Goal: Information Seeking & Learning: Learn about a topic

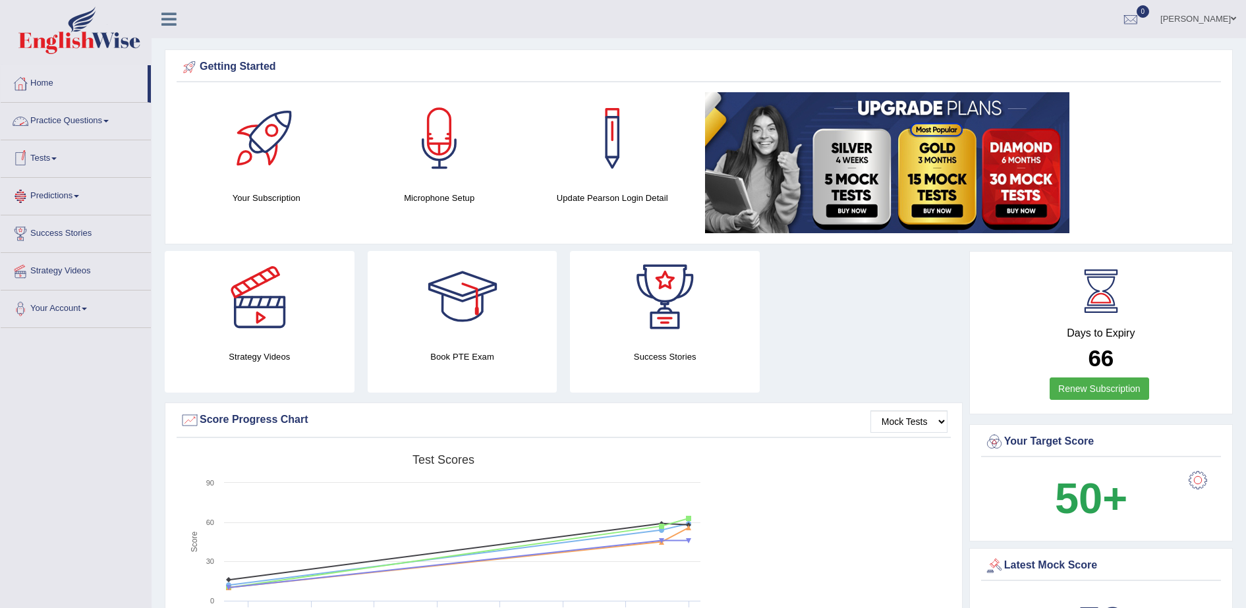
drag, startPoint x: 0, startPoint y: 0, endPoint x: 67, endPoint y: 125, distance: 142.1
click at [67, 125] on link "Practice Questions" at bounding box center [76, 119] width 150 height 33
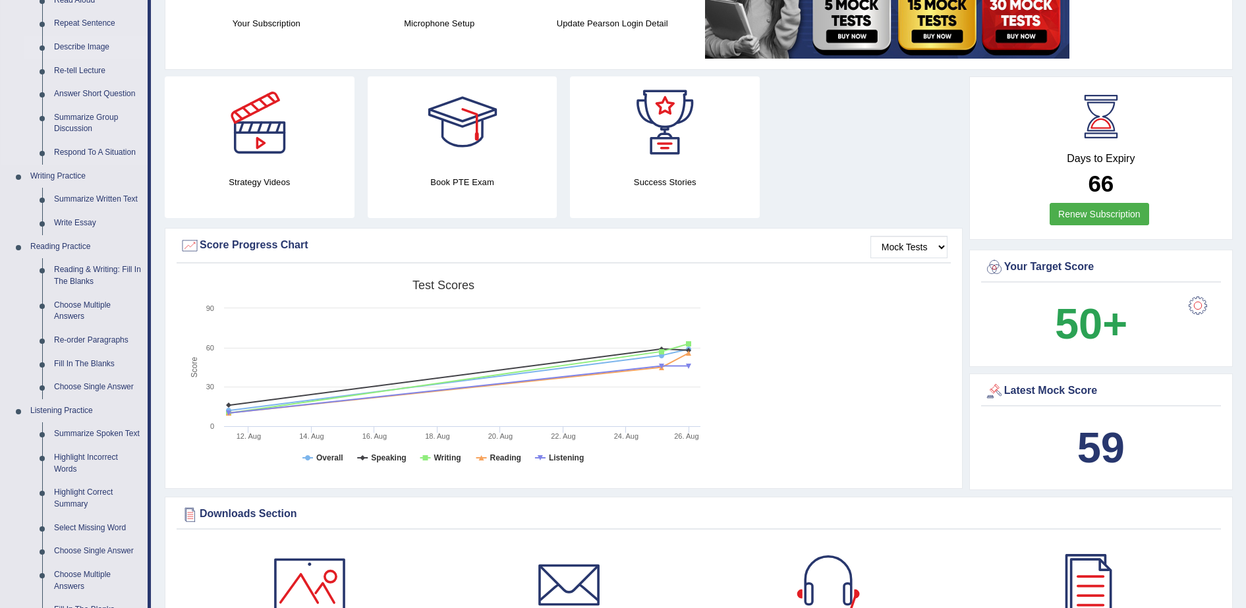
scroll to position [330, 0]
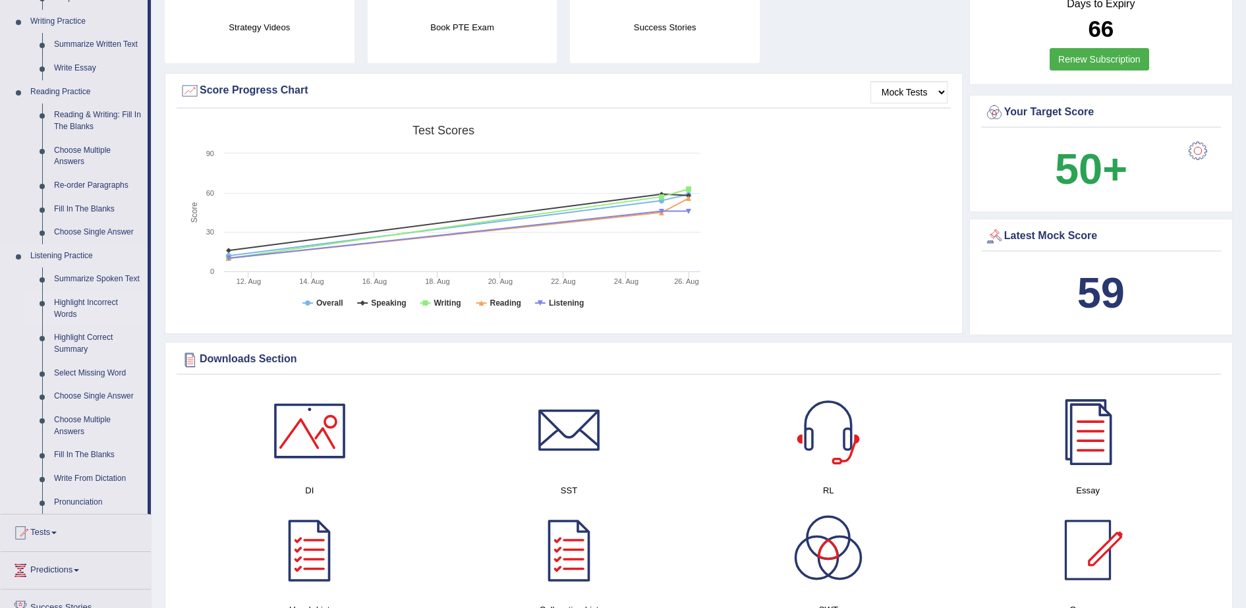
click at [108, 302] on link "Highlight Incorrect Words" at bounding box center [98, 308] width 100 height 35
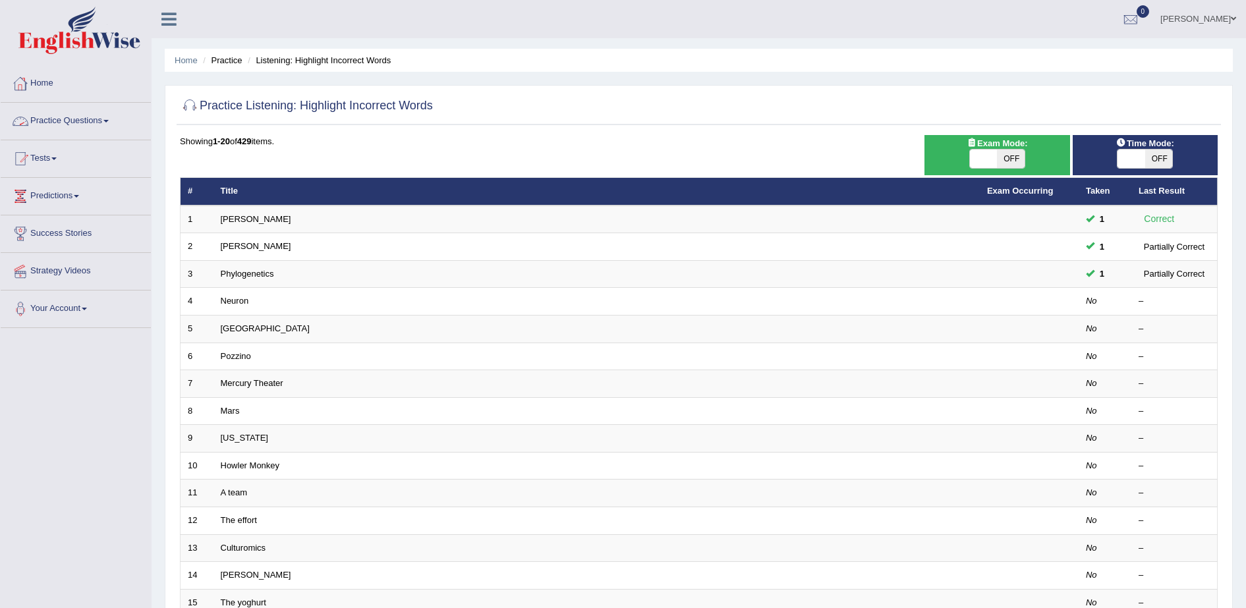
click at [73, 112] on link "Practice Questions" at bounding box center [76, 119] width 150 height 33
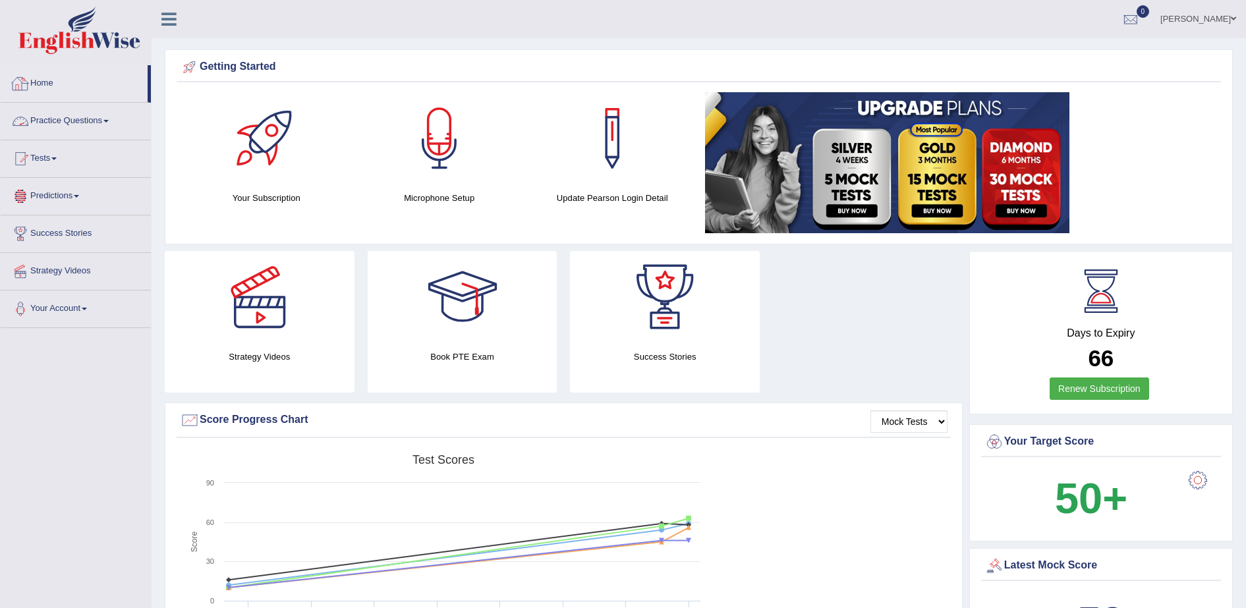
click at [93, 124] on link "Practice Questions" at bounding box center [76, 119] width 150 height 33
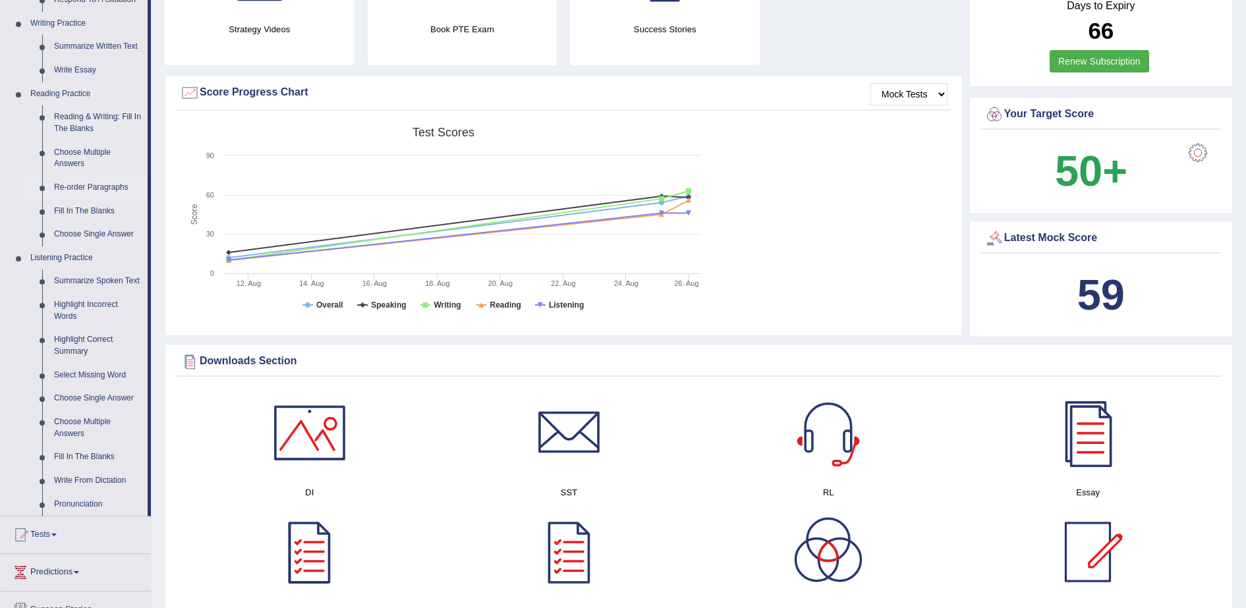
scroll to position [330, 0]
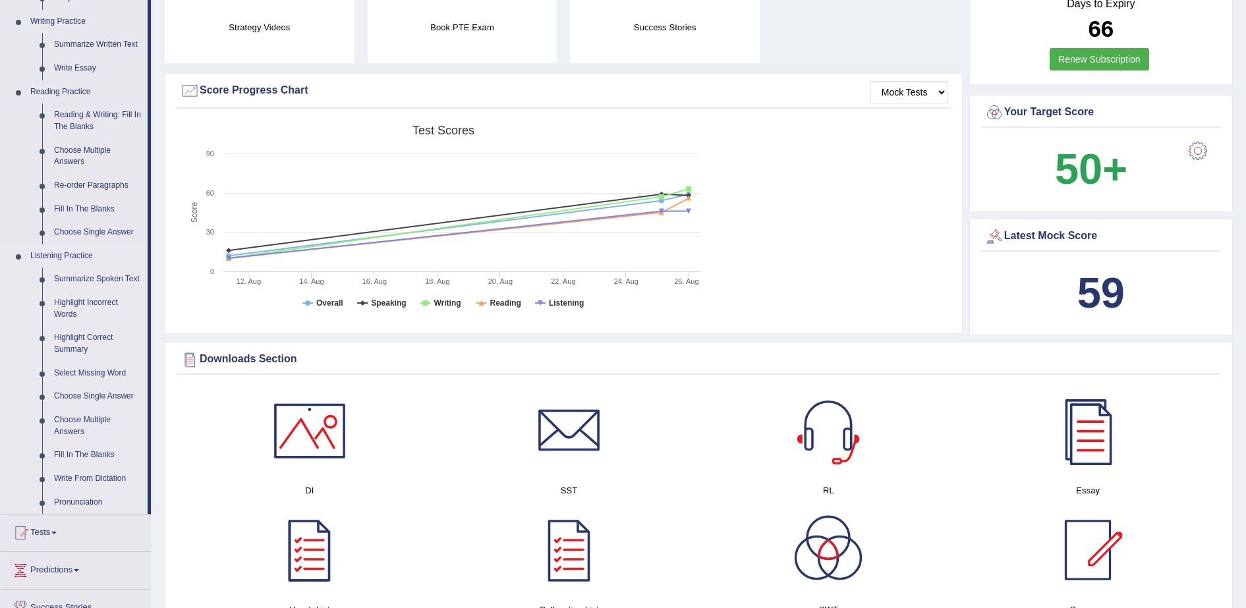
click at [82, 309] on link "Highlight Incorrect Words" at bounding box center [98, 308] width 100 height 35
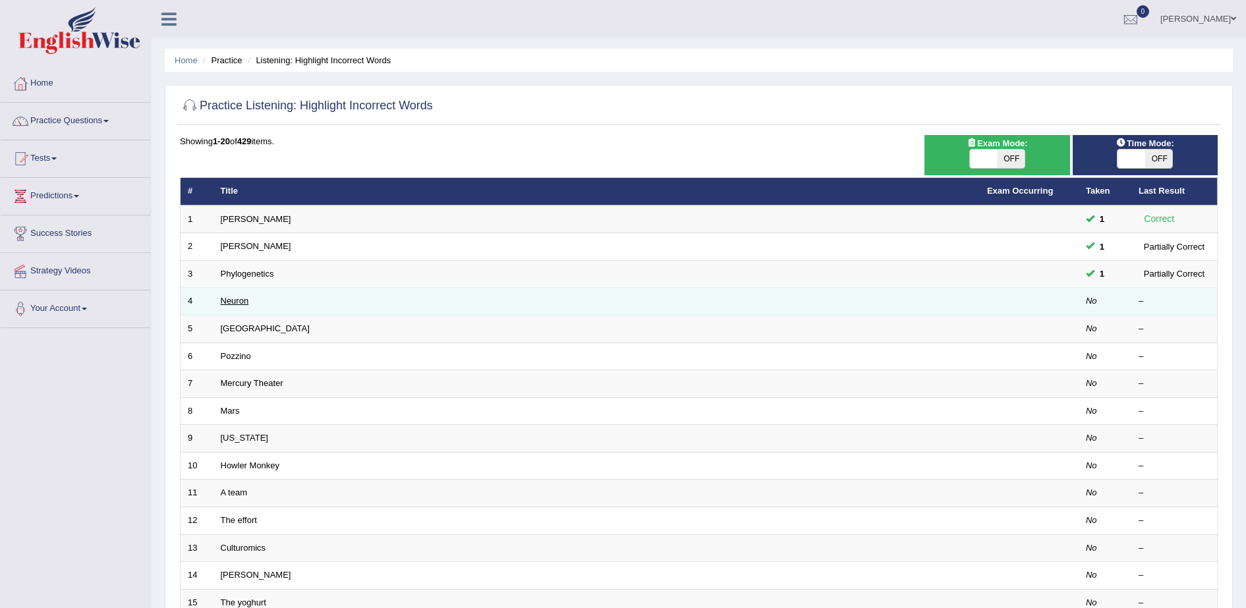
click at [233, 303] on link "Neuron" at bounding box center [235, 301] width 28 height 10
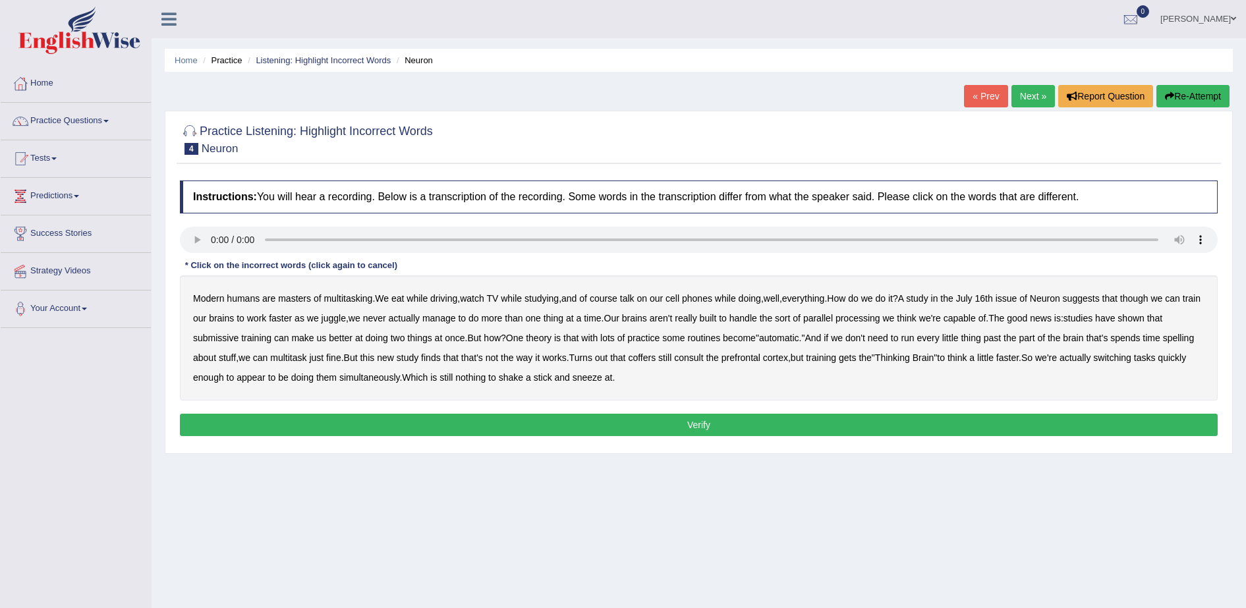
click at [1149, 301] on b "though" at bounding box center [1135, 298] width 28 height 11
click at [225, 337] on b "submissive" at bounding box center [215, 338] width 45 height 11
click at [1163, 343] on b "spelling" at bounding box center [1178, 338] width 31 height 11
click at [656, 359] on b "coffers" at bounding box center [642, 358] width 28 height 11
click at [707, 417] on button "Verify" at bounding box center [699, 425] width 1038 height 22
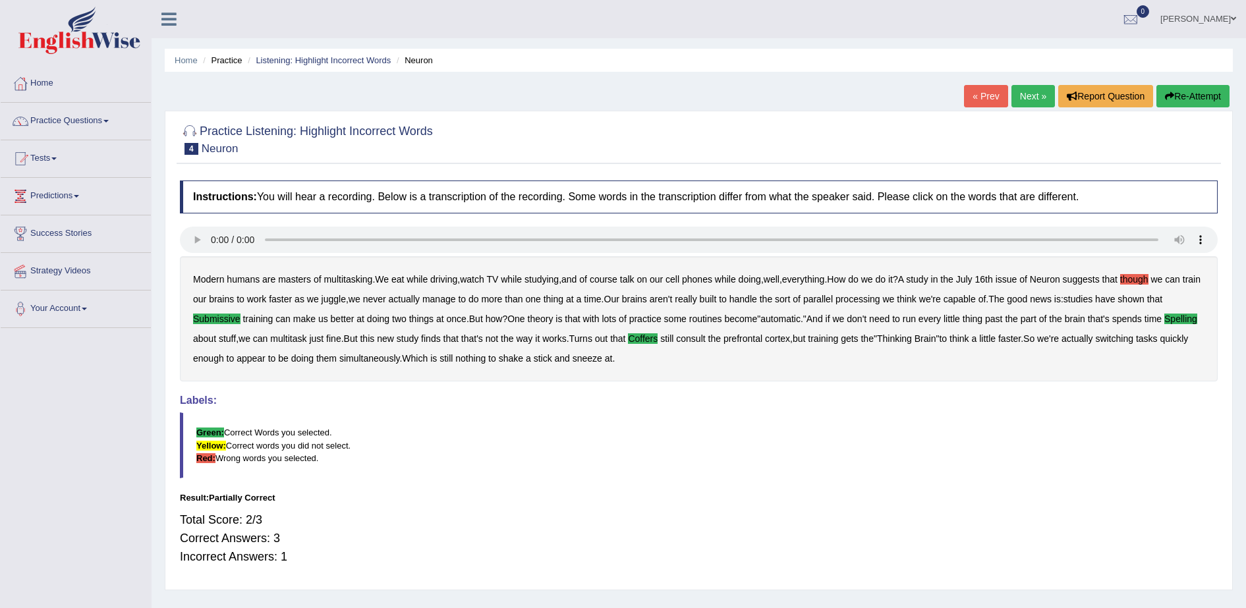
click at [1035, 98] on link "Next »" at bounding box center [1034, 96] width 44 height 22
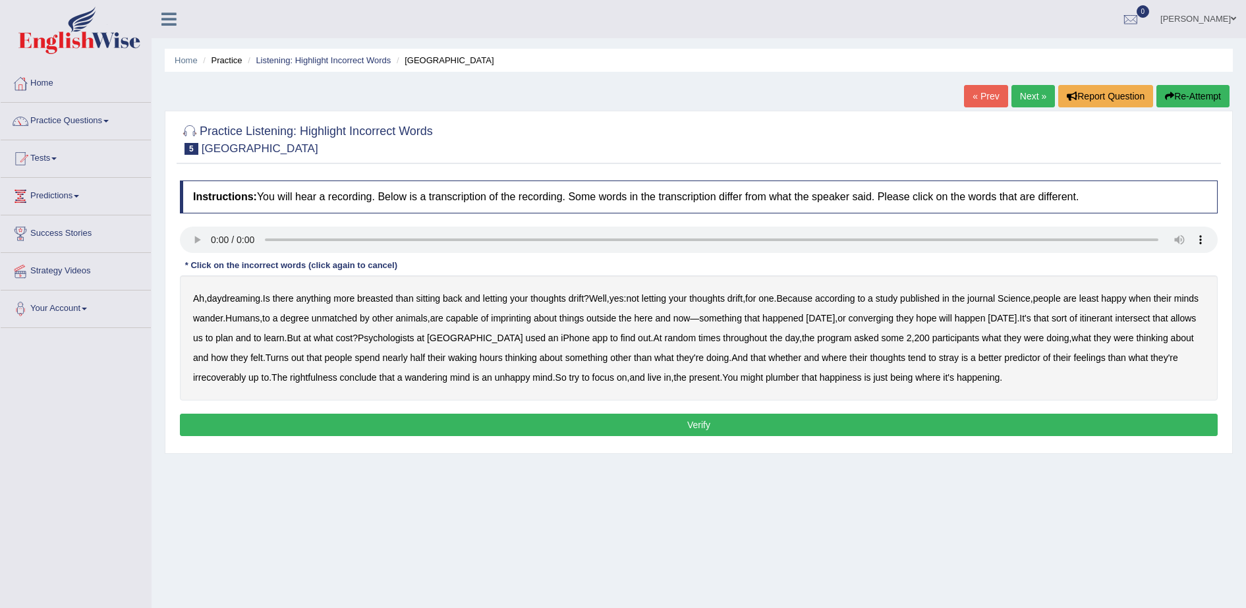
click at [386, 304] on div "Ah , daydreaming . Is there anything more breasted than sitting back and lettin…" at bounding box center [699, 338] width 1038 height 125
click at [382, 298] on b "breasted" at bounding box center [375, 298] width 36 height 11
click at [531, 319] on b "imprinting" at bounding box center [511, 318] width 40 height 11
click at [241, 377] on b "irrecoverably" at bounding box center [219, 377] width 53 height 11
click at [800, 379] on b "plumber" at bounding box center [783, 377] width 34 height 11
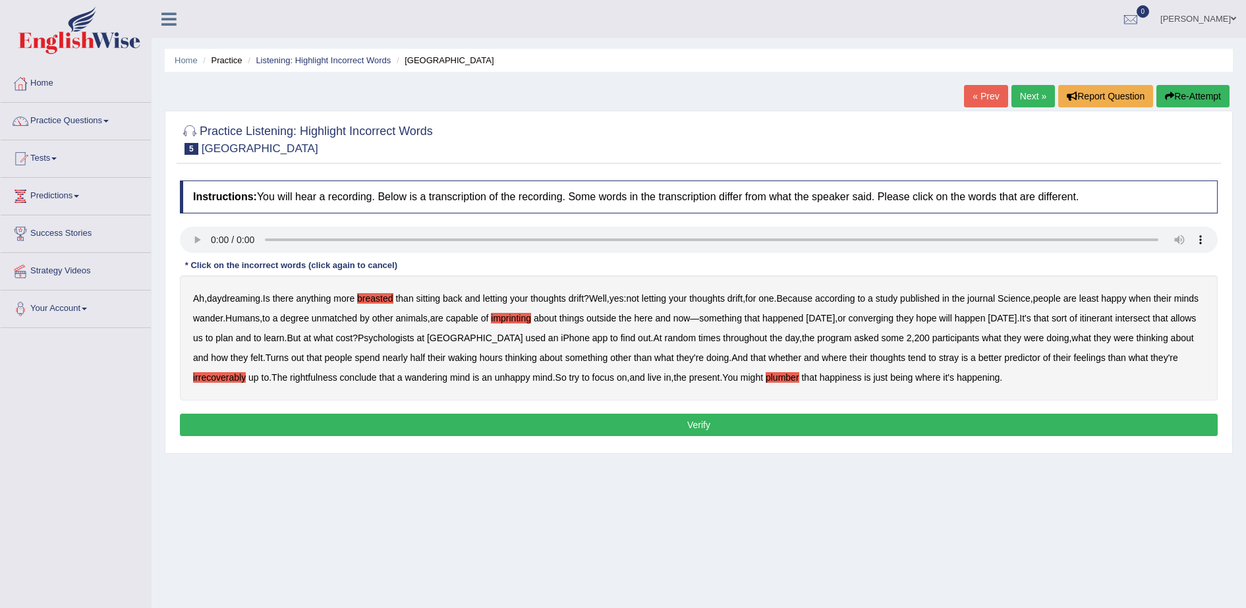
click at [986, 423] on button "Verify" at bounding box center [699, 425] width 1038 height 22
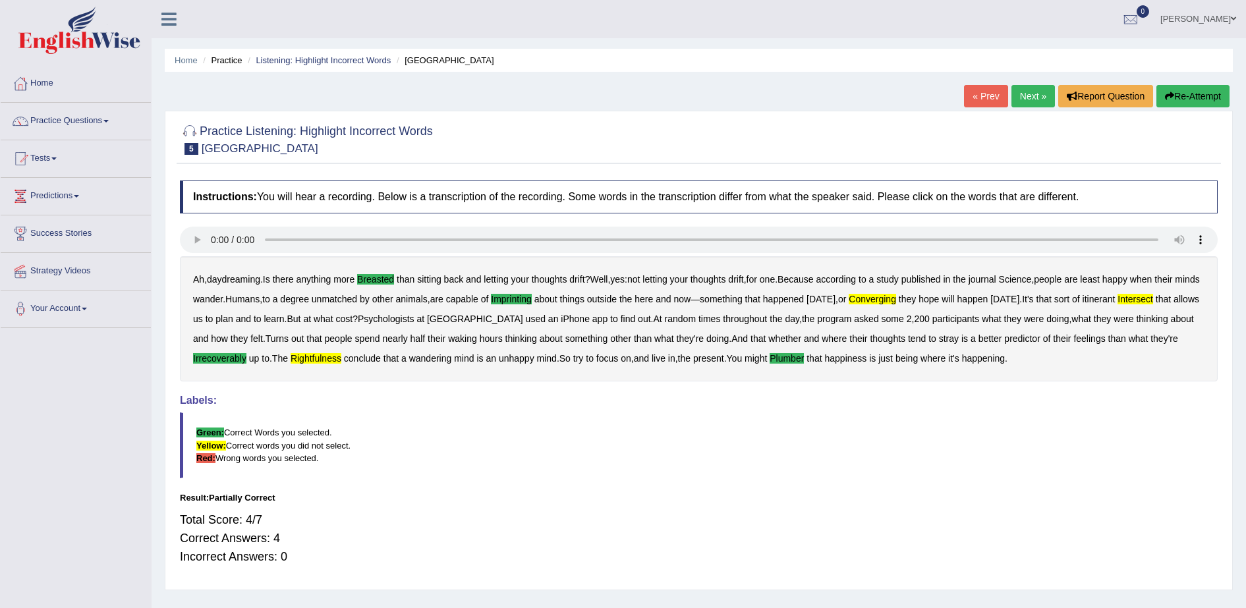
click at [1036, 98] on link "Next »" at bounding box center [1034, 96] width 44 height 22
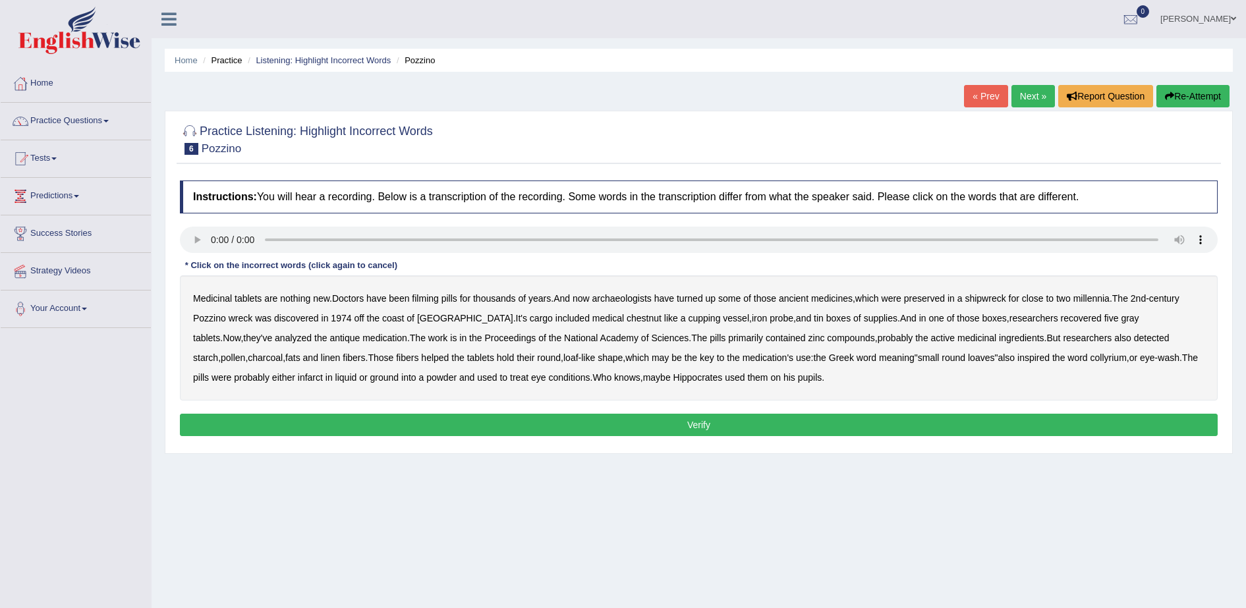
click at [425, 300] on b "filming" at bounding box center [425, 298] width 26 height 11
click at [627, 318] on b "chestnut" at bounding box center [644, 318] width 35 height 11
click at [298, 376] on b "infarct" at bounding box center [310, 377] width 25 height 11
click at [715, 425] on button "Verify" at bounding box center [699, 425] width 1038 height 22
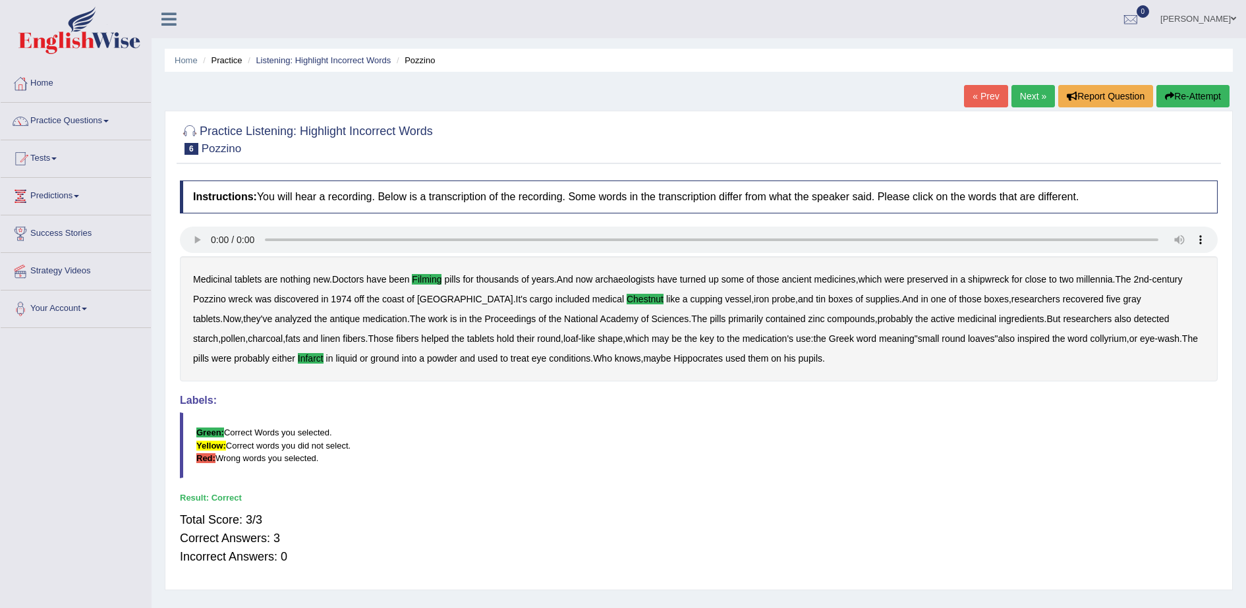
click at [1041, 93] on link "Next »" at bounding box center [1034, 96] width 44 height 22
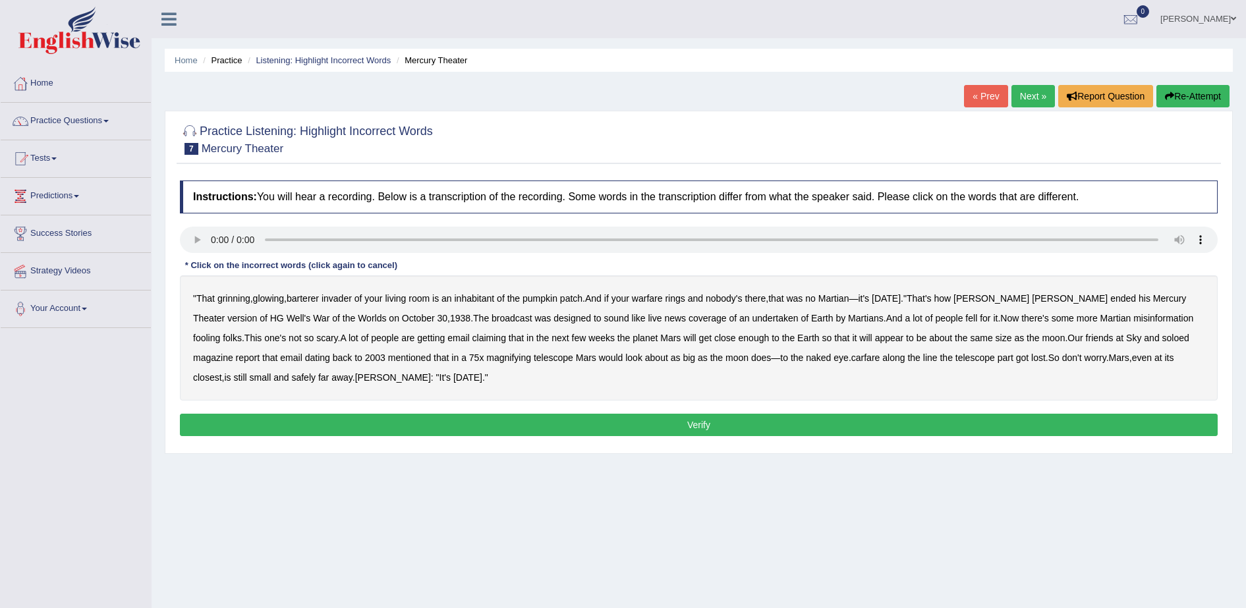
click at [641, 301] on b "warfare" at bounding box center [647, 298] width 31 height 11
click at [753, 318] on b "undertaken" at bounding box center [776, 318] width 46 height 11
click at [1163, 336] on b "soloed" at bounding box center [1176, 338] width 27 height 11
click at [852, 358] on b "carfare" at bounding box center [866, 358] width 29 height 11
click at [475, 422] on button "Verify" at bounding box center [699, 425] width 1038 height 22
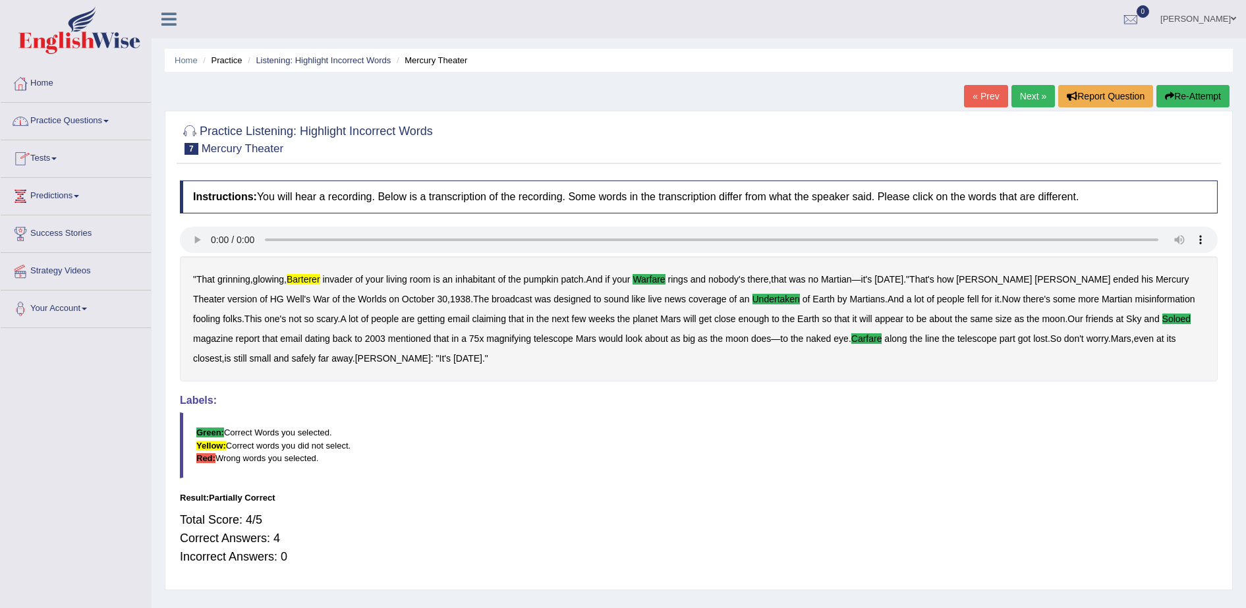
click at [51, 156] on link "Tests" at bounding box center [76, 156] width 150 height 33
click at [68, 123] on link "Practice Questions" at bounding box center [76, 119] width 150 height 33
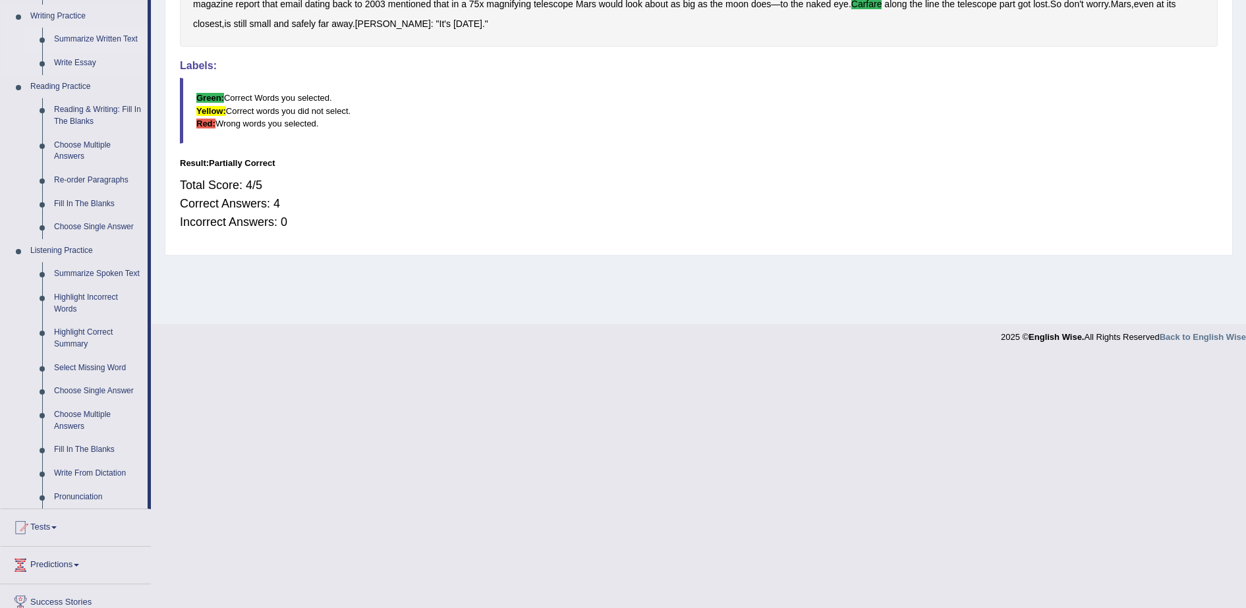
scroll to position [412, 0]
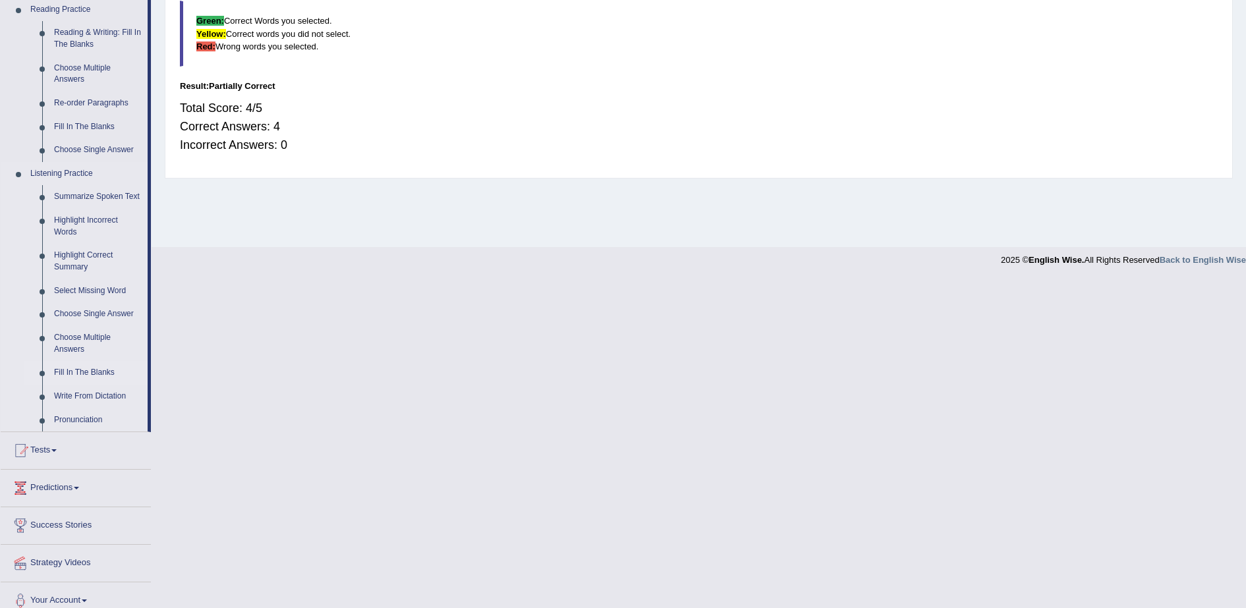
click at [86, 375] on link "Fill In The Blanks" at bounding box center [98, 373] width 100 height 24
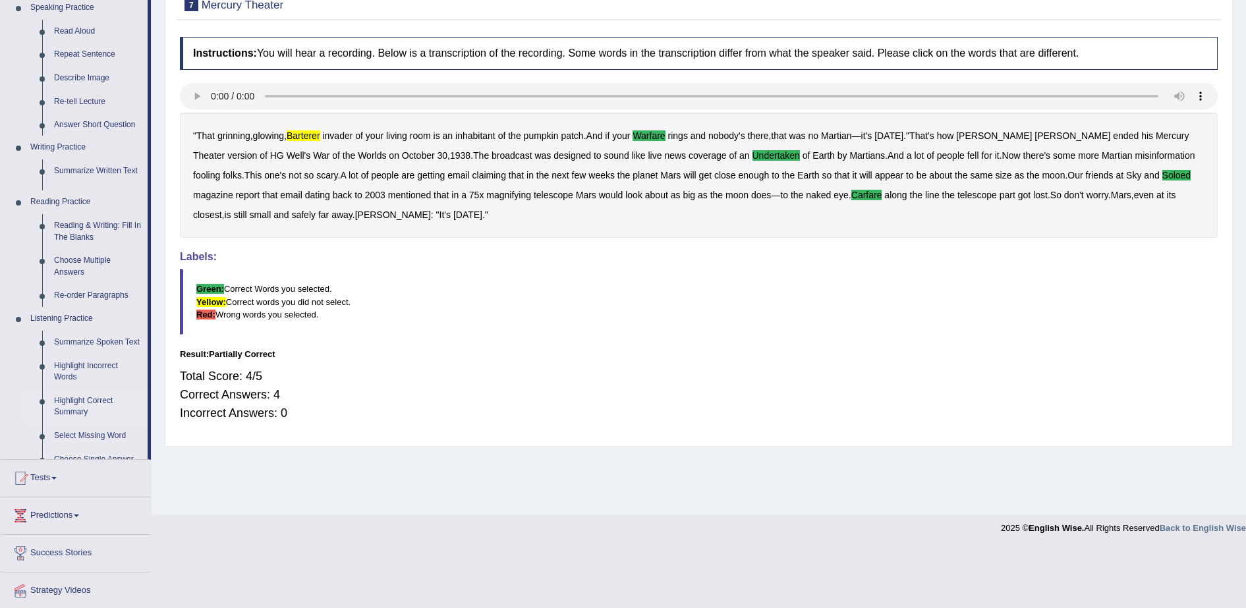
scroll to position [84, 0]
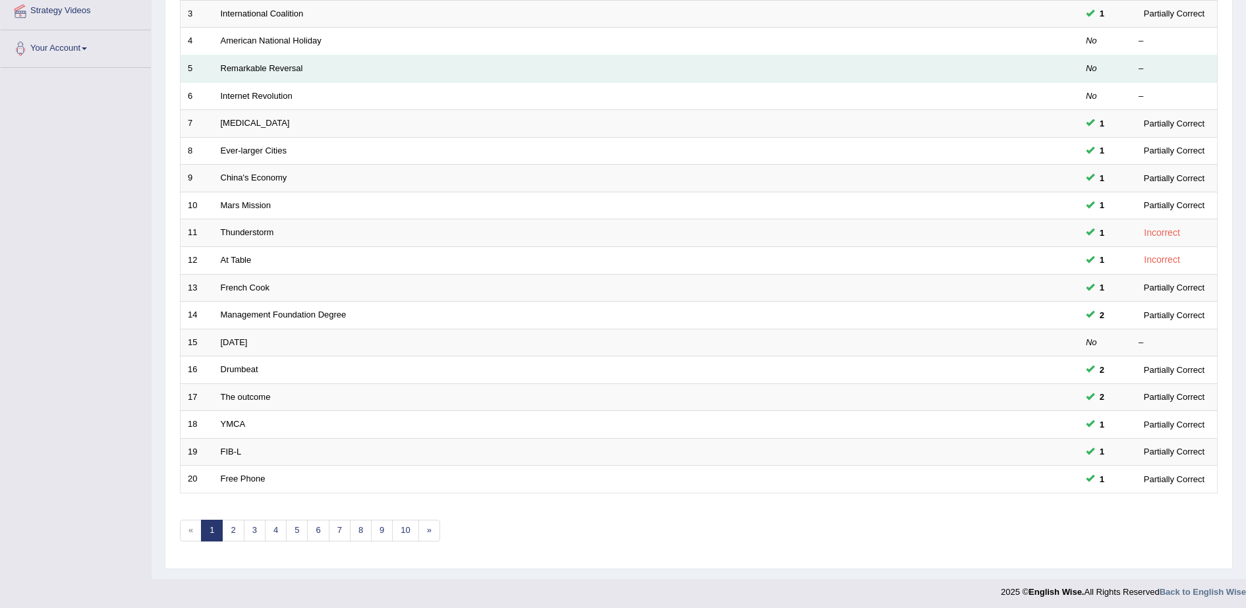
scroll to position [264, 0]
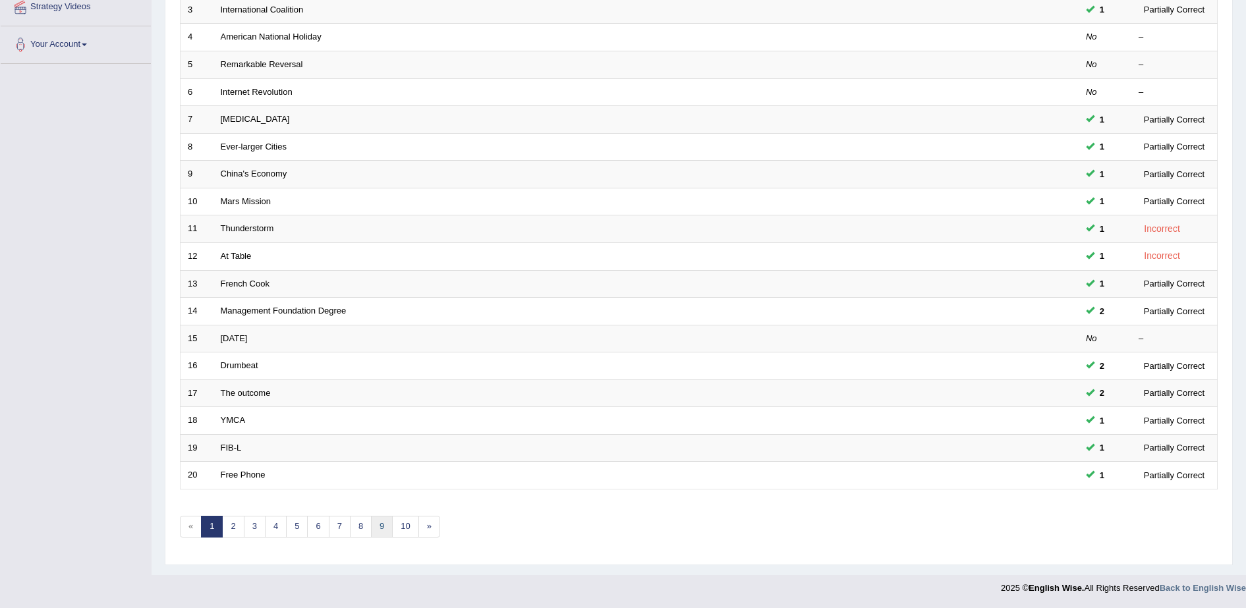
click at [380, 528] on link "9" at bounding box center [382, 527] width 22 height 22
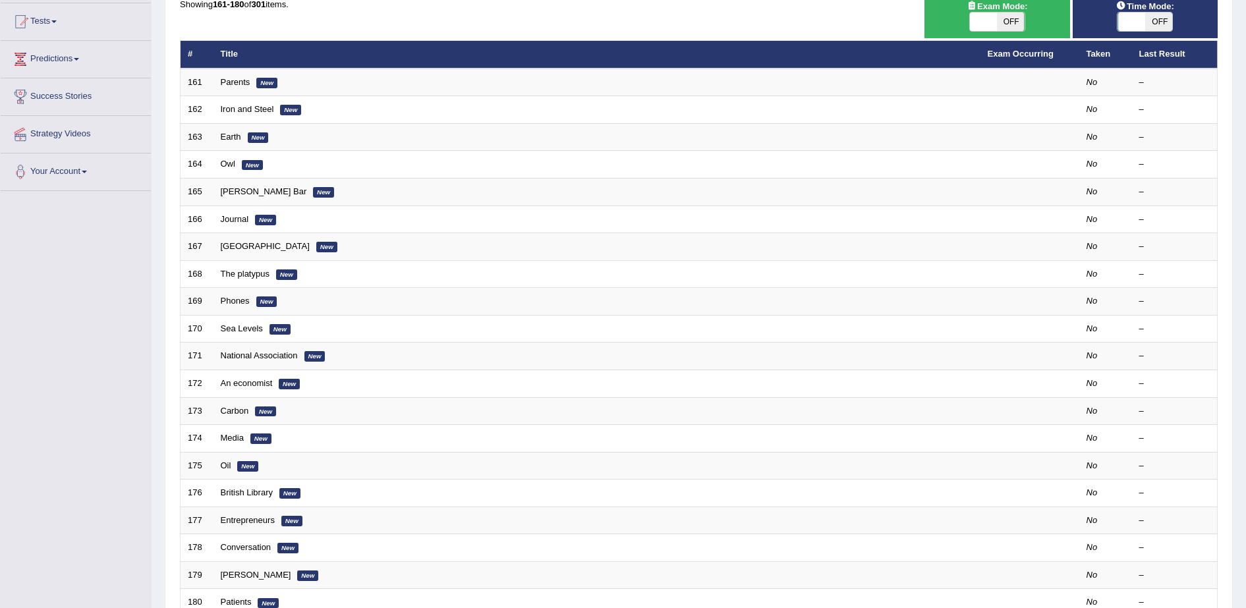
scroll to position [165, 0]
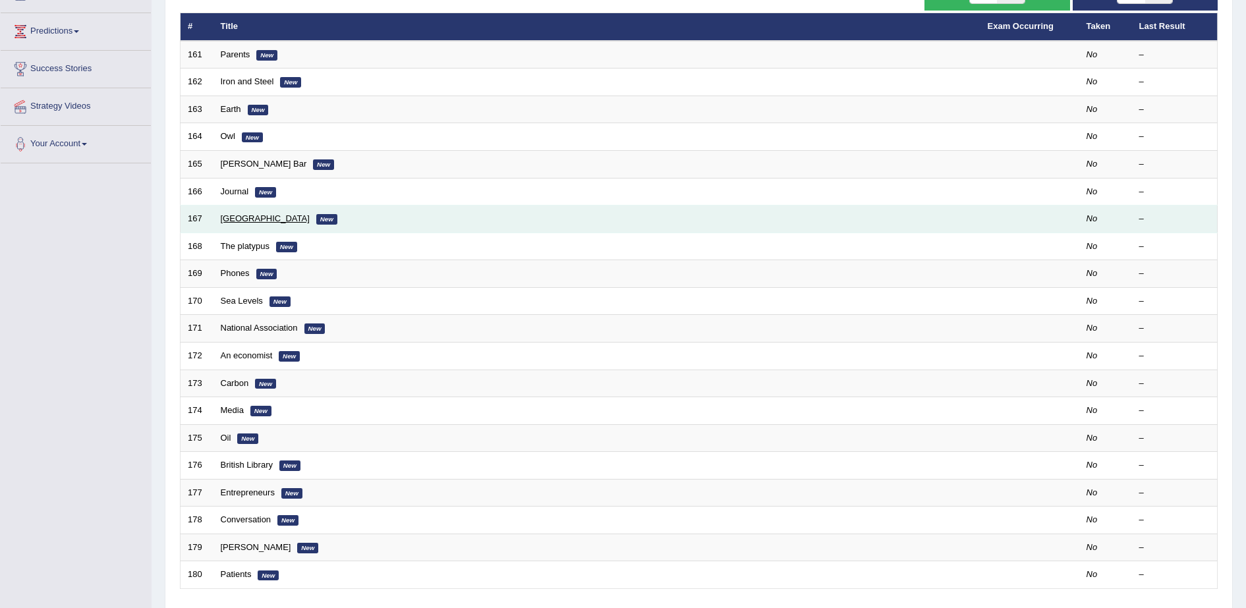
click at [246, 220] on link "Montreal" at bounding box center [265, 219] width 89 height 10
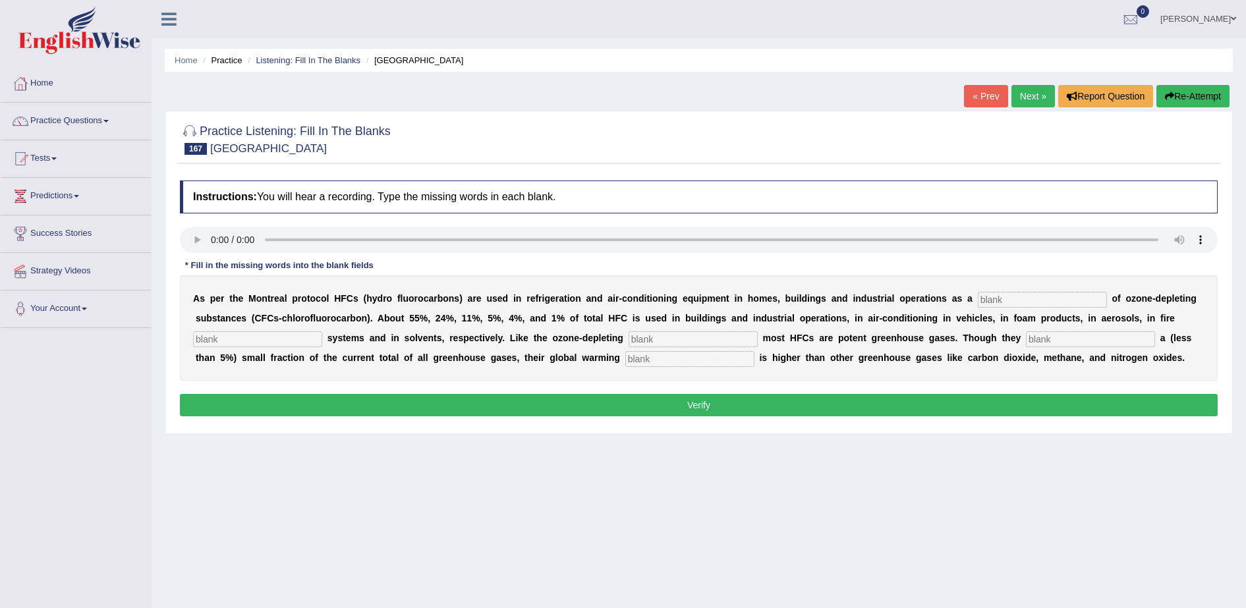
click at [990, 294] on input "text" at bounding box center [1042, 300] width 129 height 16
click at [978, 302] on input "text" at bounding box center [1042, 300] width 129 height 16
type input "subtitute"
click at [322, 332] on input "text" at bounding box center [257, 340] width 129 height 16
type input "protec"
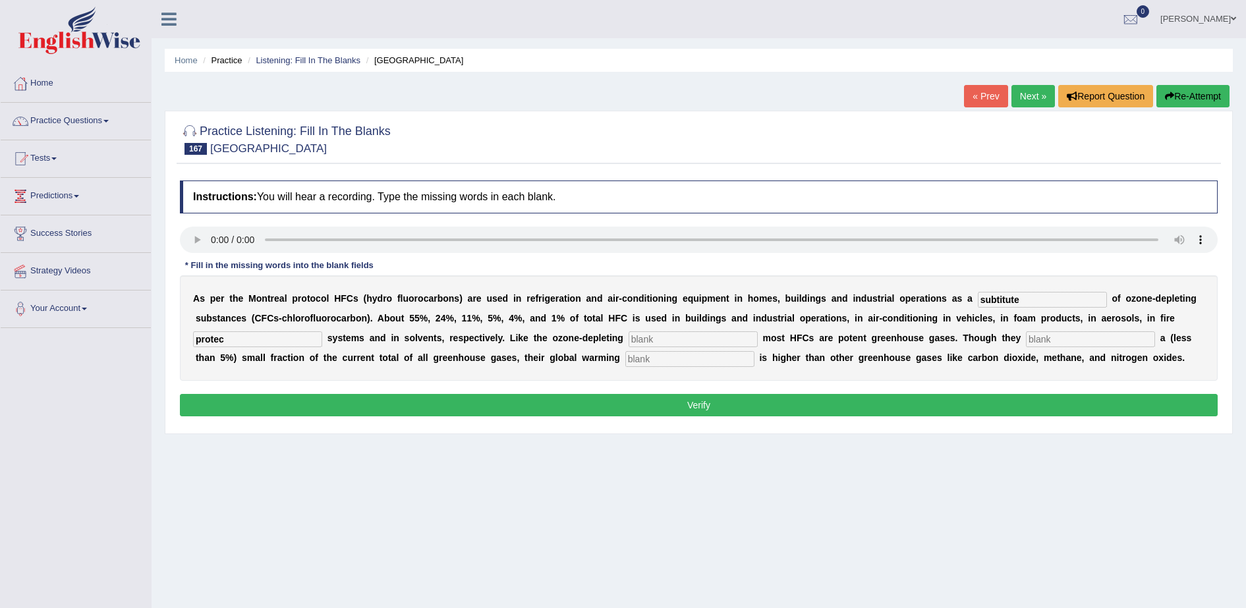
click at [629, 344] on input "text" at bounding box center [693, 340] width 129 height 16
click at [1026, 339] on input "text" at bounding box center [1090, 340] width 129 height 16
type input "represent"
click at [626, 355] on input "text" at bounding box center [690, 359] width 129 height 16
type input "potential"
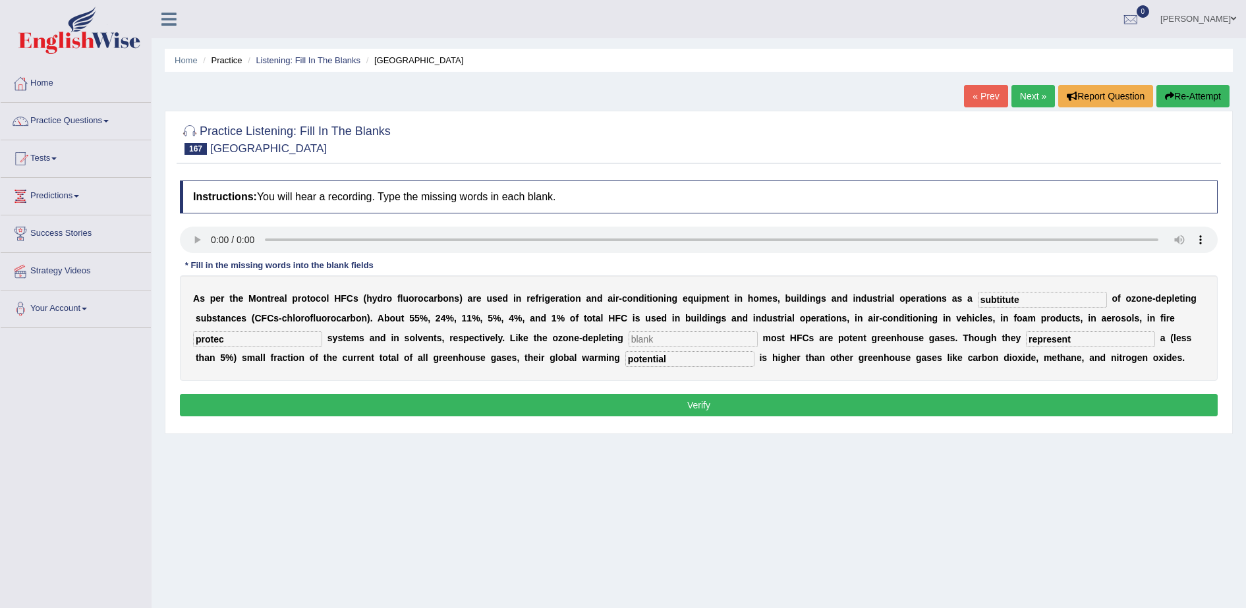
click at [1007, 300] on input "subtitute" at bounding box center [1042, 300] width 129 height 16
click at [322, 332] on input "protec" at bounding box center [257, 340] width 129 height 16
type input "protect"
click at [978, 293] on input "subtitute" at bounding box center [1042, 300] width 129 height 16
click at [626, 361] on input "potential" at bounding box center [690, 359] width 129 height 16
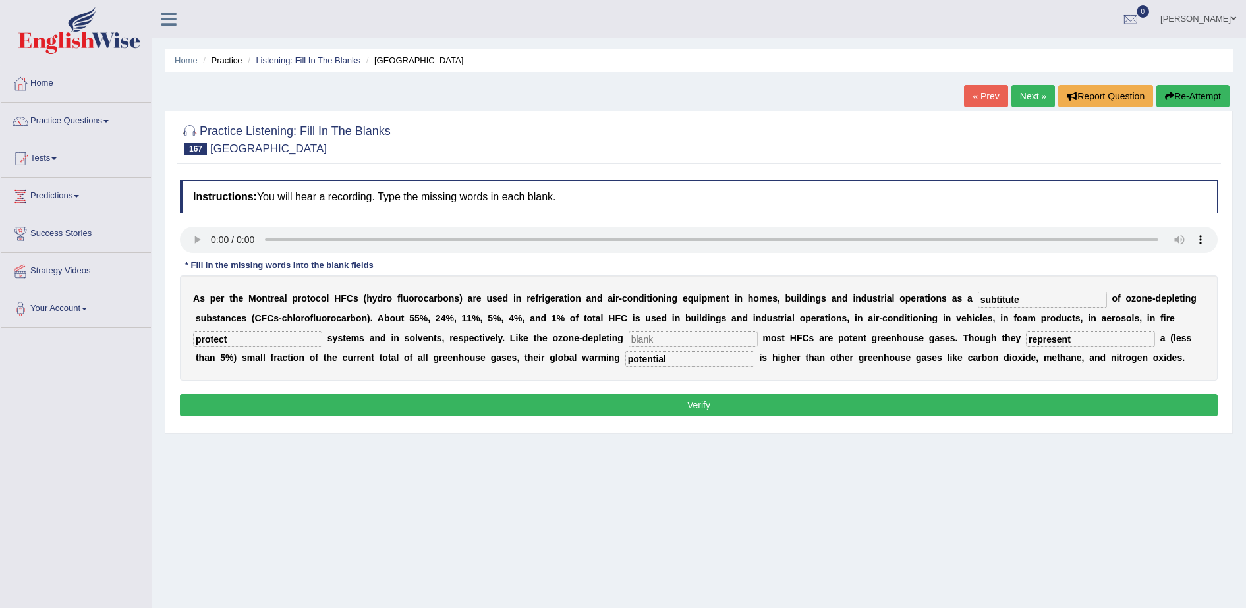
click at [1026, 337] on input "represent" at bounding box center [1090, 340] width 129 height 16
click at [968, 407] on button "Verify" at bounding box center [699, 405] width 1038 height 22
click at [629, 333] on input "text" at bounding box center [693, 340] width 129 height 16
type input "d"
click at [713, 398] on button "Verify" at bounding box center [699, 405] width 1038 height 22
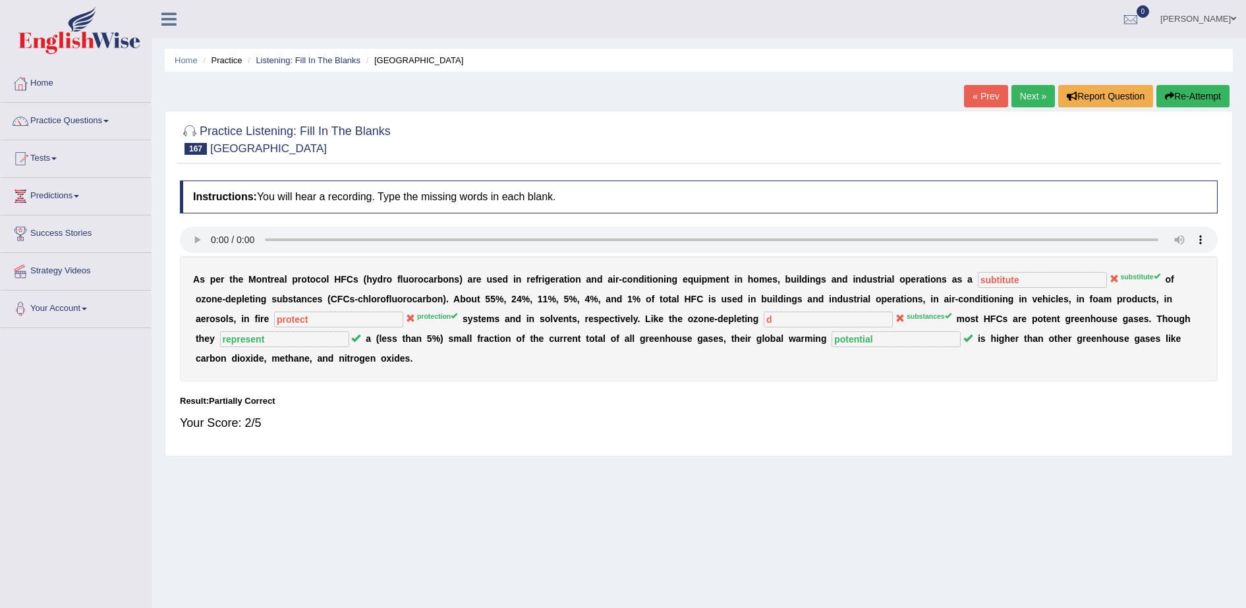
click at [1036, 94] on link "Next »" at bounding box center [1034, 96] width 44 height 22
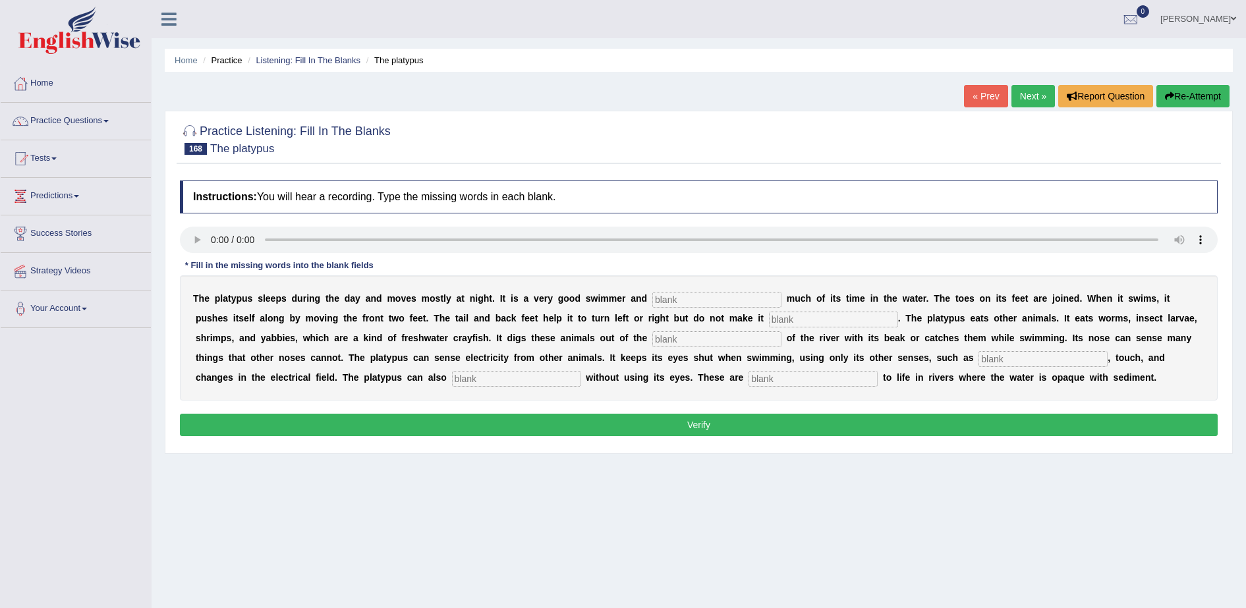
click at [653, 299] on input "text" at bounding box center [717, 300] width 129 height 16
click at [656, 297] on input "text" at bounding box center [717, 300] width 129 height 16
type input "spends"
click at [769, 320] on input "text" at bounding box center [833, 320] width 129 height 16
type input "faster"
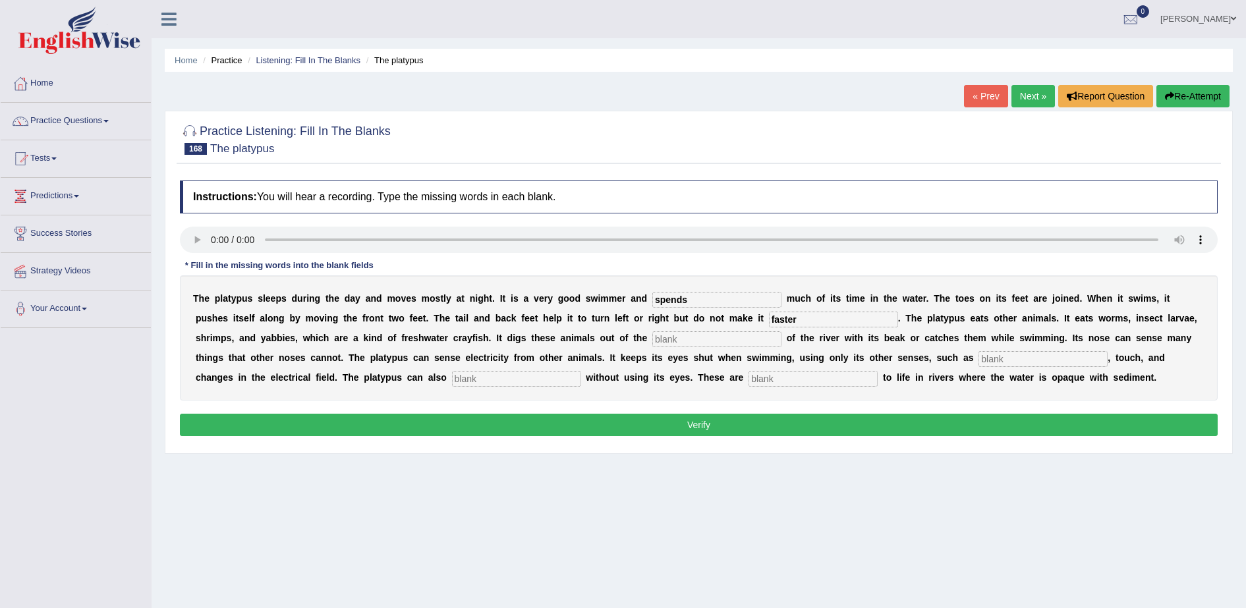
click at [653, 341] on input "text" at bounding box center [717, 340] width 129 height 16
type input "button"
click at [979, 359] on input "text" at bounding box center [1043, 359] width 129 height 16
type input "hearing"
click at [581, 371] on input "text" at bounding box center [516, 379] width 129 height 16
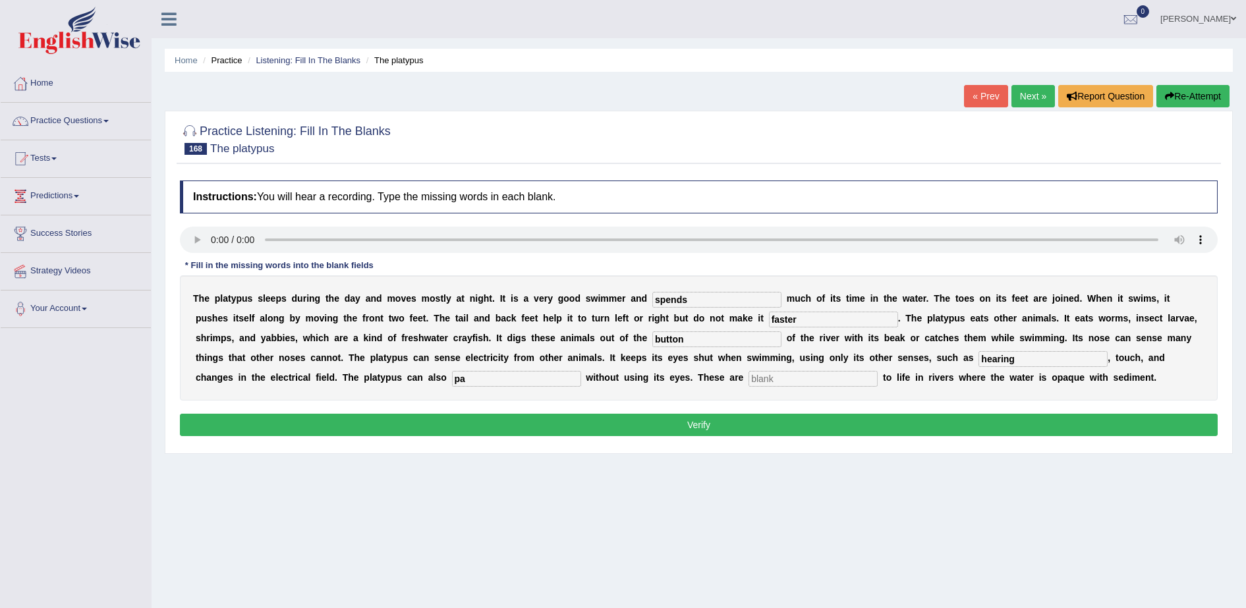
type input "pa"
click at [749, 380] on input "text" at bounding box center [813, 379] width 129 height 16
type input "addaptations"
click at [581, 371] on input "pa" at bounding box center [516, 379] width 129 height 16
click at [979, 355] on input "hearing" at bounding box center [1043, 359] width 129 height 16
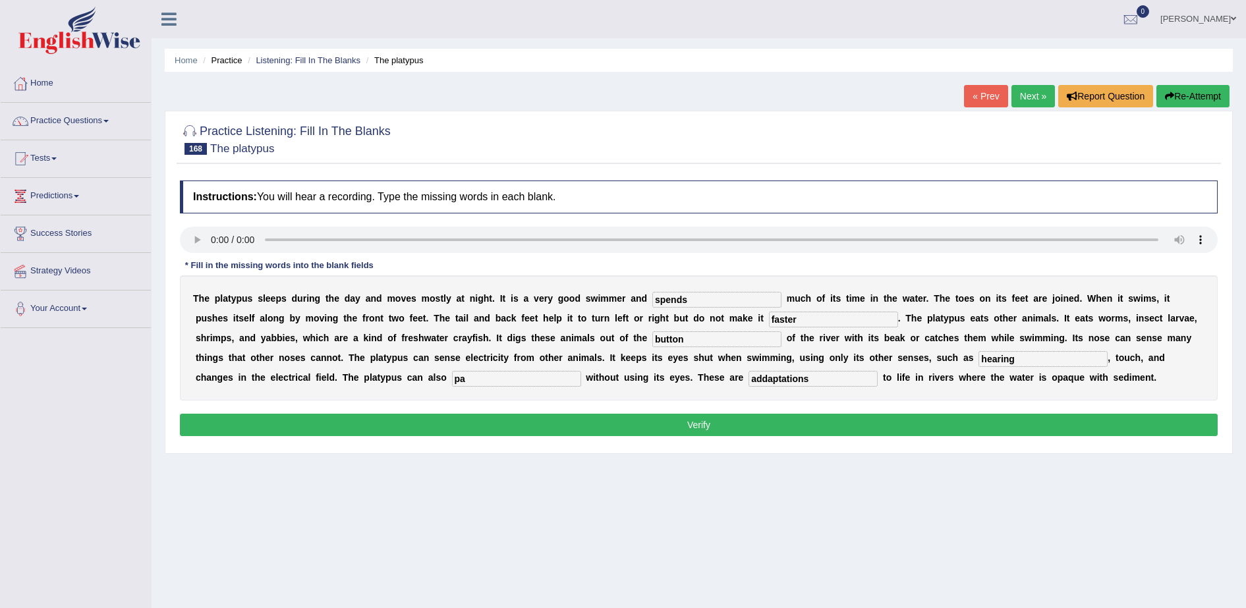
click at [979, 359] on input "hearing" at bounding box center [1043, 359] width 129 height 16
type input "hearding"
click at [1066, 426] on button "Verify" at bounding box center [699, 425] width 1038 height 22
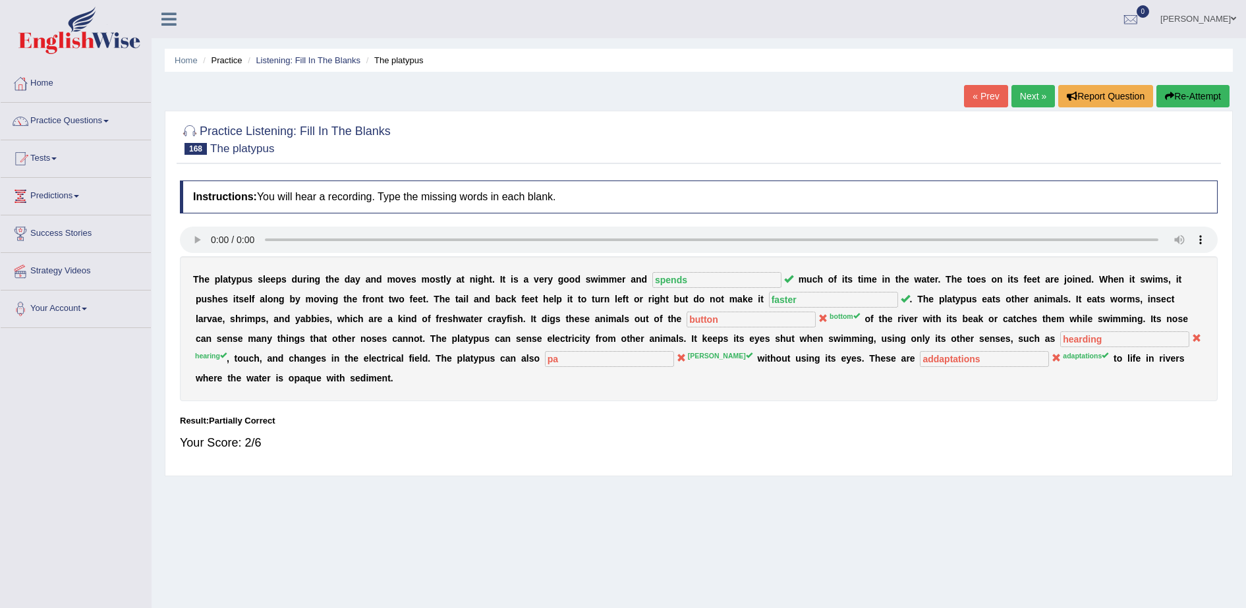
click at [1030, 99] on link "Next »" at bounding box center [1034, 96] width 44 height 22
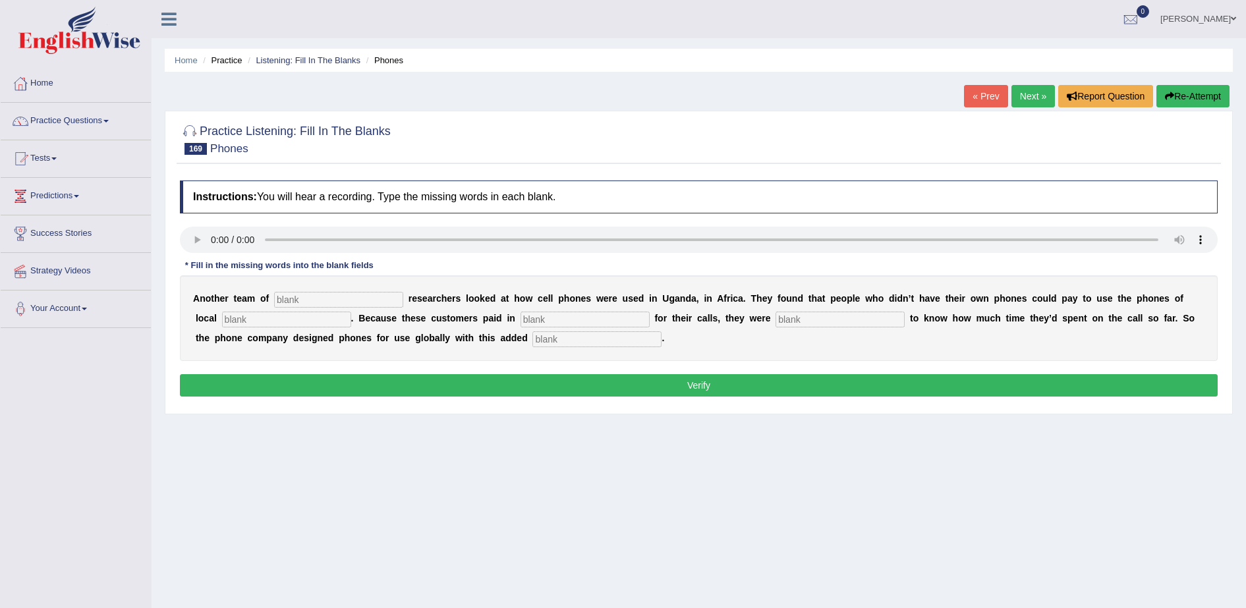
click at [312, 295] on input "text" at bounding box center [338, 300] width 129 height 16
click at [367, 310] on div "A n o t h e r t e a m o f r e s e a r c h e r s l o o k e d a t h o w c e l l p…" at bounding box center [699, 319] width 1038 height 86
click at [360, 298] on input "text" at bounding box center [338, 300] width 129 height 16
type input "ac"
click at [266, 318] on input "text" at bounding box center [286, 320] width 129 height 16
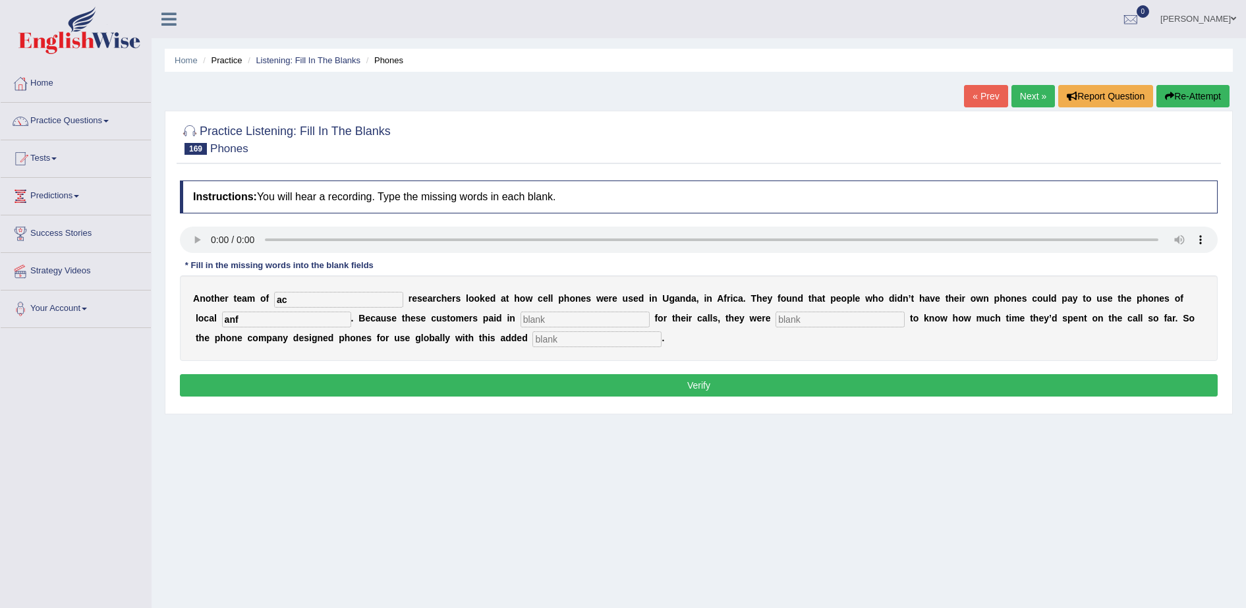
type input "anf"
click at [521, 319] on input "text" at bounding box center [585, 320] width 129 height 16
type input "adva"
click at [776, 326] on input "text" at bounding box center [840, 320] width 129 height 16
drag, startPoint x: 805, startPoint y: 326, endPoint x: 617, endPoint y: 337, distance: 188.2
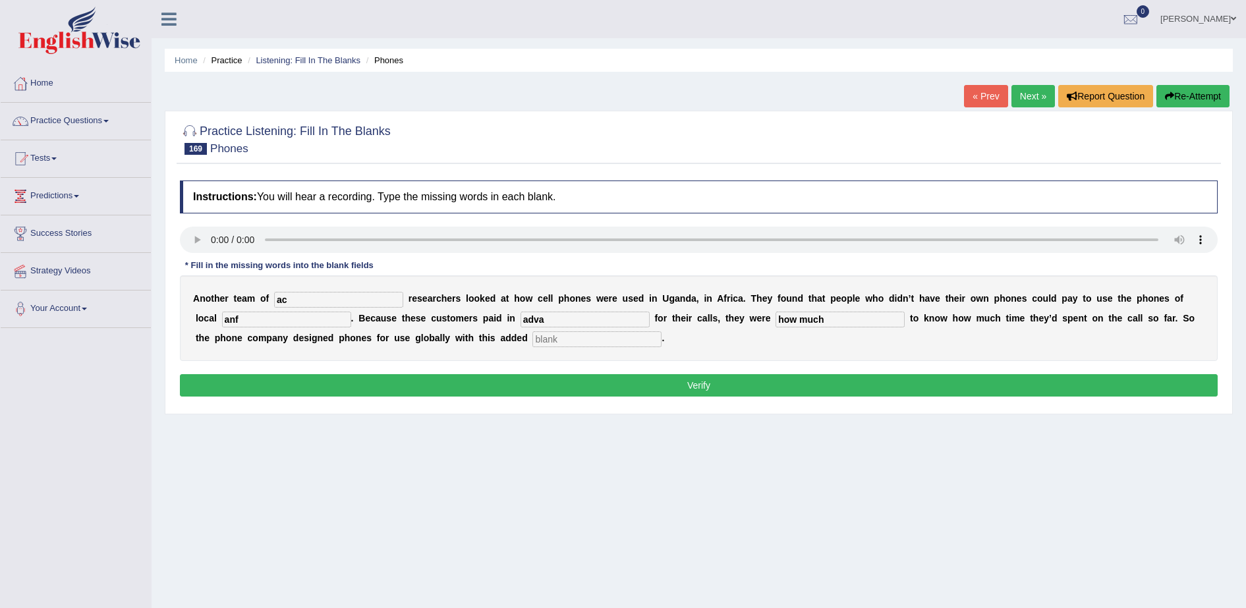
click at [617, 337] on div "A n o t h e r t e a m o f ac r e s e a r c h e r s l o o k e d a t h o w c e l …" at bounding box center [699, 319] width 1038 height 86
type input "how much"
click at [533, 337] on input "text" at bounding box center [597, 340] width 129 height 16
click at [1185, 96] on button "Re-Attempt" at bounding box center [1193, 96] width 73 height 22
click at [293, 301] on input "text" at bounding box center [338, 300] width 129 height 16
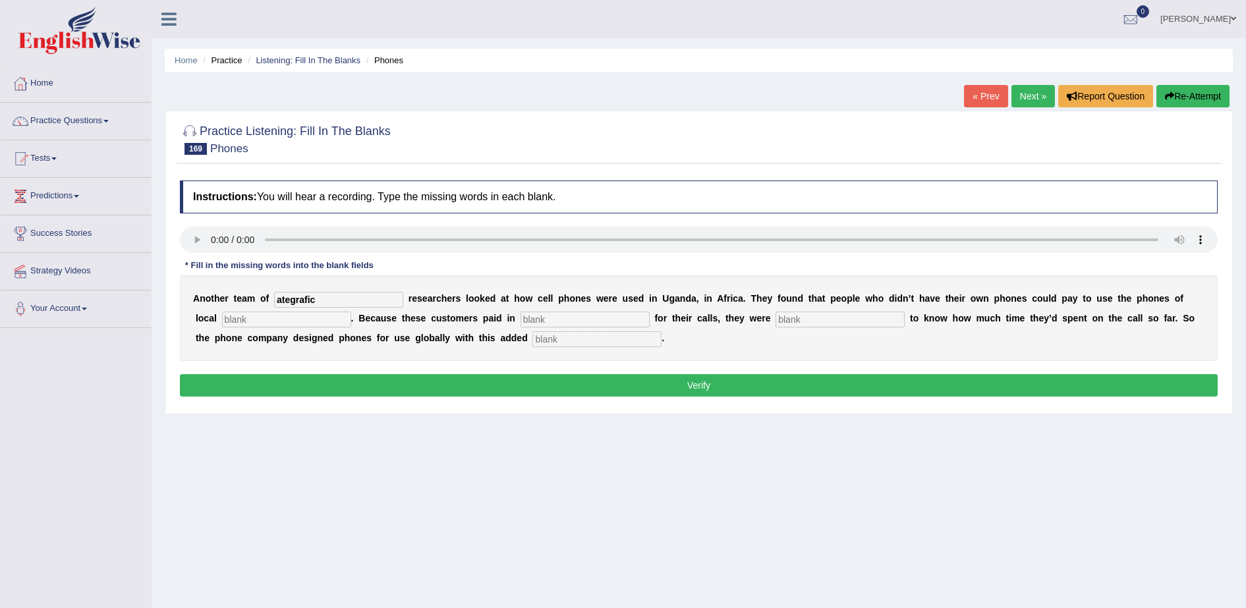
type input "ategrafic"
click at [267, 316] on input "text" at bounding box center [286, 320] width 129 height 16
click at [533, 312] on input "text" at bounding box center [585, 320] width 129 height 16
type input "advance"
click at [776, 322] on input "text" at bounding box center [840, 320] width 129 height 16
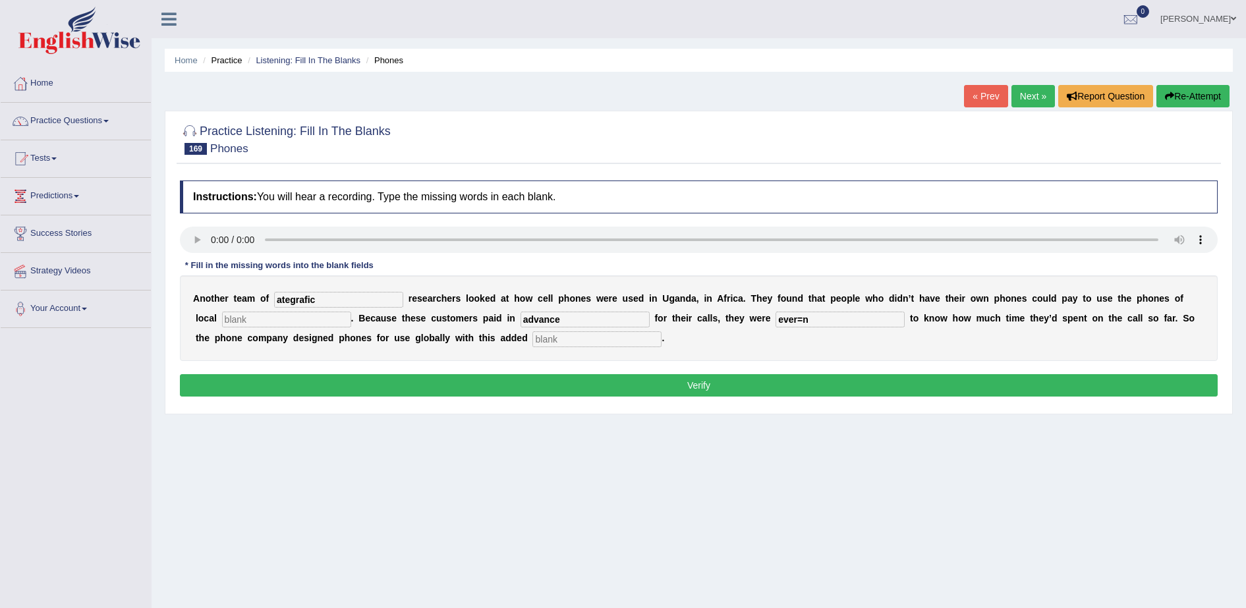
type input "ever=n"
click at [440, 347] on div "A n o t h e r t e a m o f ategrafic r e s e a r c h e r s l o o k e d a t h o w…" at bounding box center [699, 319] width 1038 height 86
click at [533, 341] on input "text" at bounding box center [597, 340] width 129 height 16
type input "feature"
click at [776, 320] on input "ever=n" at bounding box center [840, 320] width 129 height 16
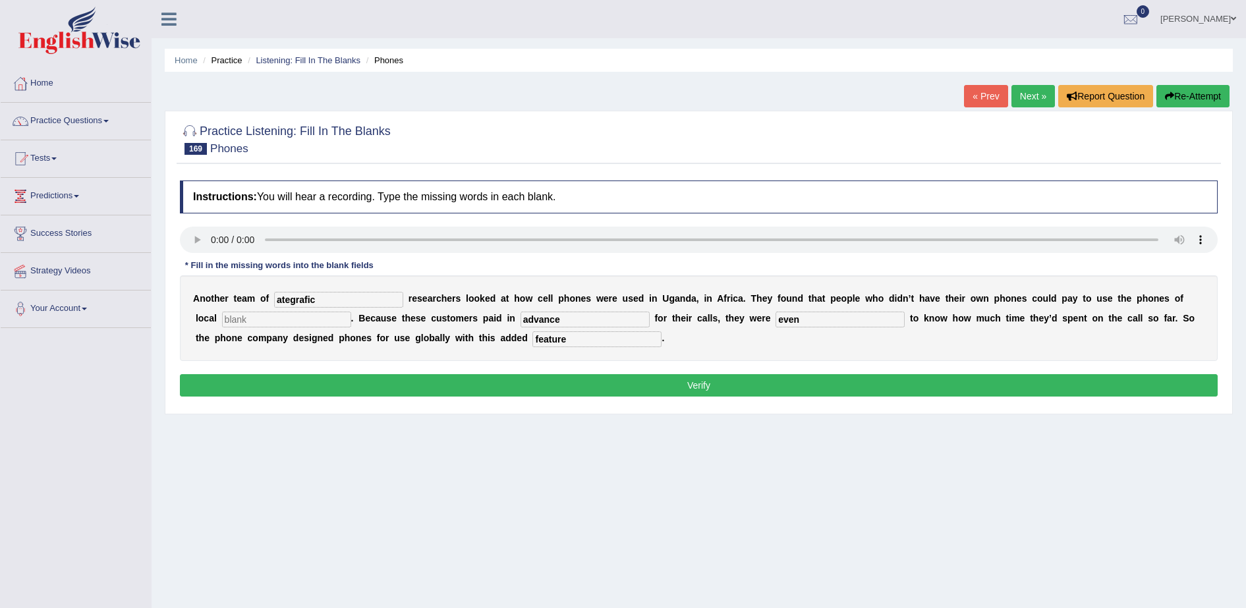
type input "even"
click at [521, 321] on input "advance" at bounding box center [585, 320] width 129 height 16
click at [254, 312] on input "text" at bounding box center [286, 320] width 129 height 16
click at [324, 303] on input "ategrafic" at bounding box center [338, 300] width 129 height 16
drag, startPoint x: 291, startPoint y: 299, endPoint x: 382, endPoint y: 260, distance: 99.5
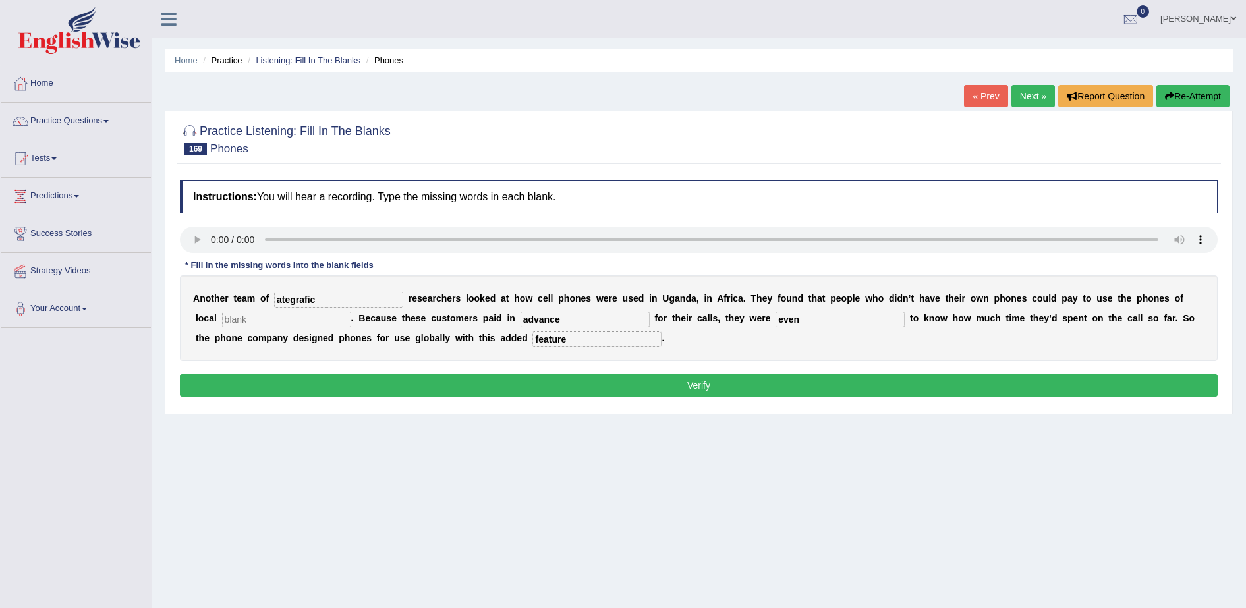
click at [291, 299] on input "ategrafic" at bounding box center [338, 300] width 129 height 16
click at [300, 301] on input "atephrafic" at bounding box center [338, 300] width 129 height 16
click at [291, 300] on input "atephrafic" at bounding box center [338, 300] width 129 height 16
click at [336, 296] on input "ateghrafic" at bounding box center [338, 300] width 129 height 16
click at [276, 297] on input "ateghrafic" at bounding box center [338, 300] width 129 height 16
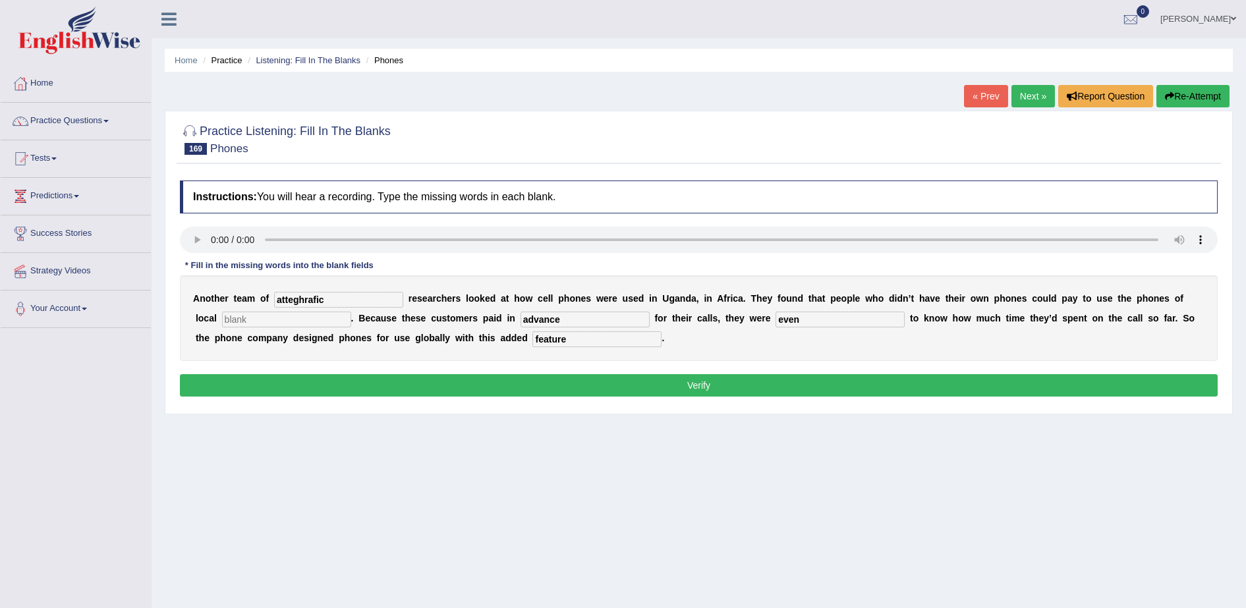
click at [353, 302] on input "atteghrafic" at bounding box center [338, 300] width 129 height 16
click at [282, 294] on input "atteghrafic" at bounding box center [338, 300] width 129 height 16
drag, startPoint x: 302, startPoint y: 296, endPoint x: 365, endPoint y: 270, distance: 67.9
click at [301, 295] on input "atteghrafic" at bounding box center [338, 300] width 129 height 16
click at [303, 297] on input "attegrafic" at bounding box center [338, 300] width 129 height 16
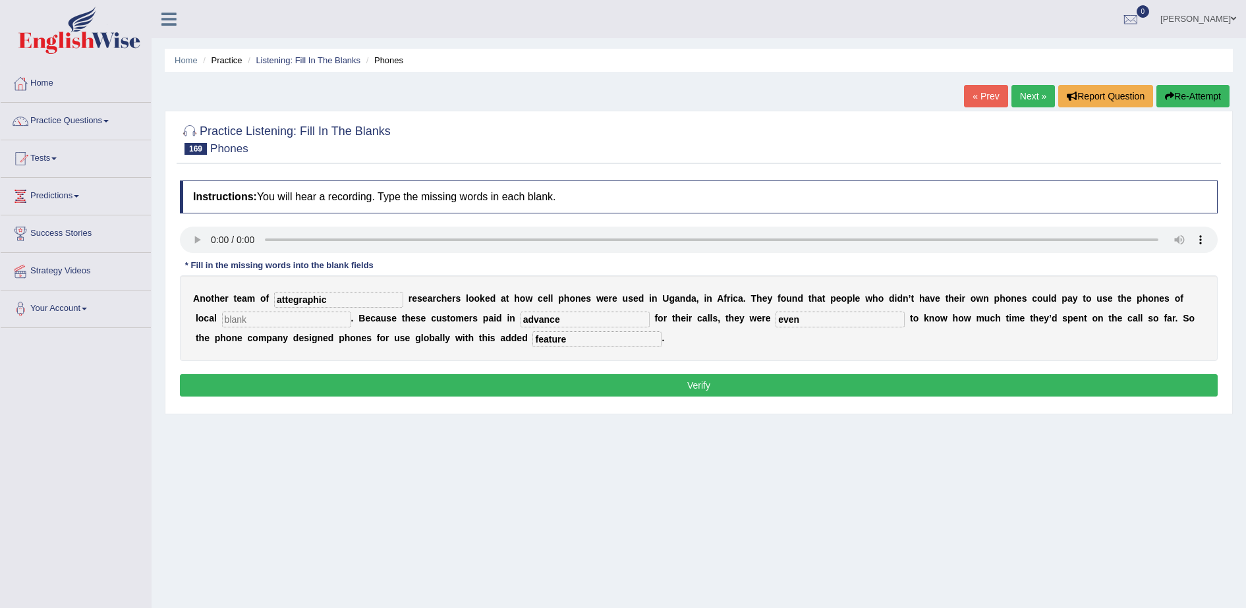
type input "attegraphic"
click at [517, 338] on b "e" at bounding box center [519, 338] width 5 height 11
click at [776, 321] on input "even" at bounding box center [840, 320] width 129 height 16
click at [533, 343] on input "feature" at bounding box center [597, 340] width 129 height 16
click at [763, 383] on button "Verify" at bounding box center [699, 385] width 1038 height 22
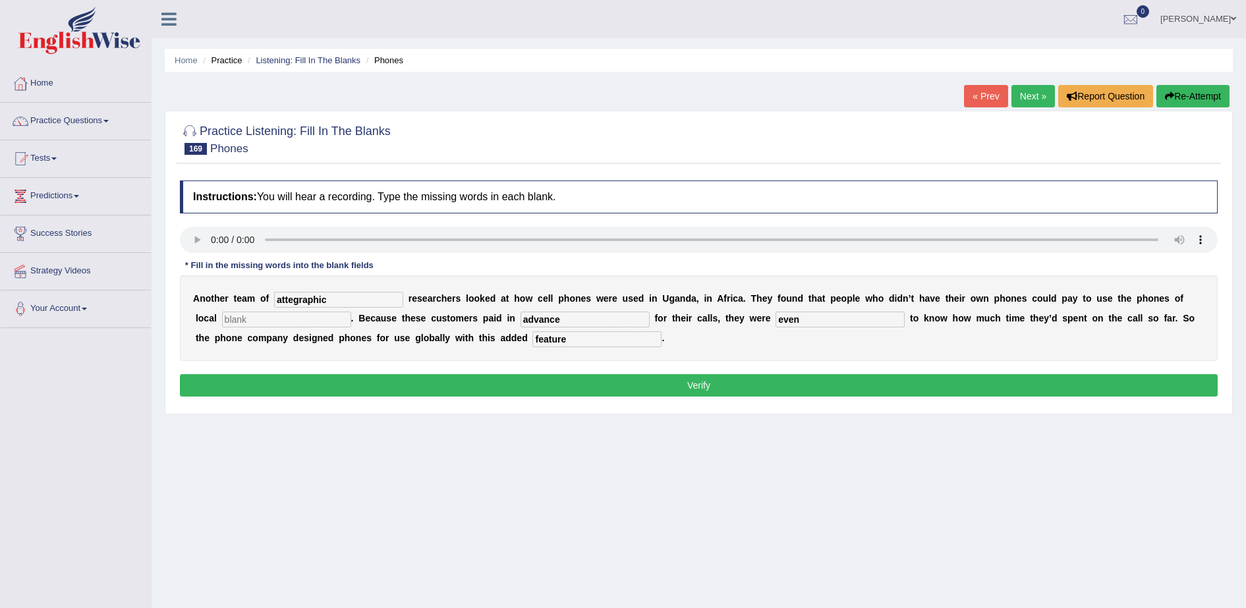
click at [222, 318] on input "text" at bounding box center [286, 320] width 129 height 16
type input "dd"
click at [569, 380] on button "Verify" at bounding box center [699, 385] width 1038 height 22
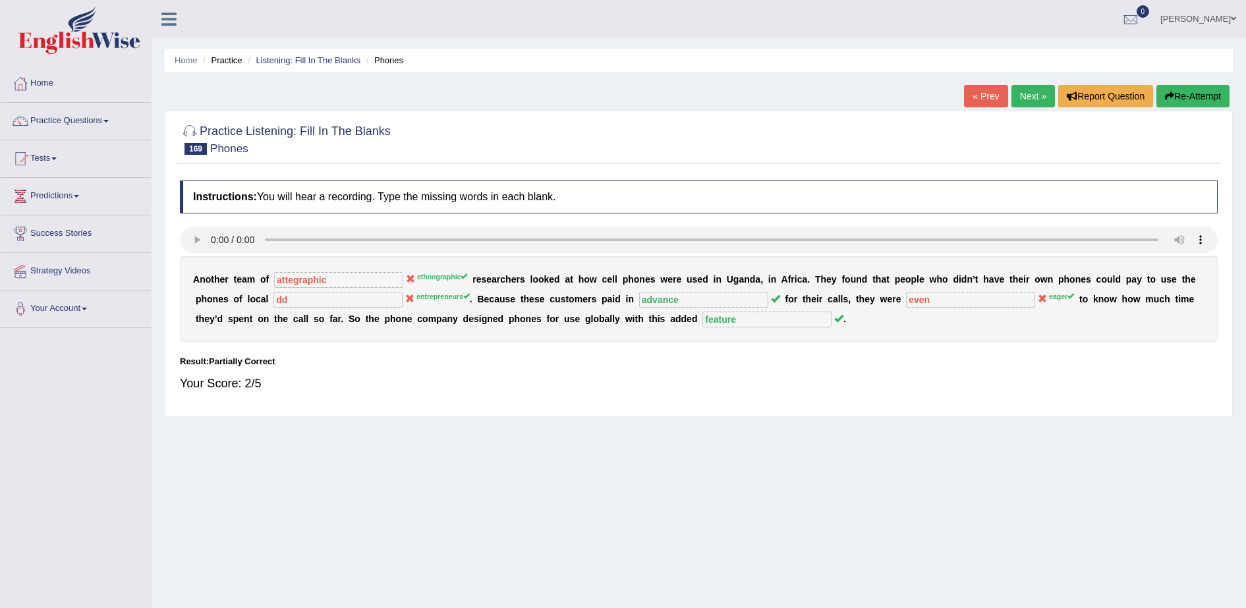
click at [1030, 90] on link "Next »" at bounding box center [1034, 96] width 44 height 22
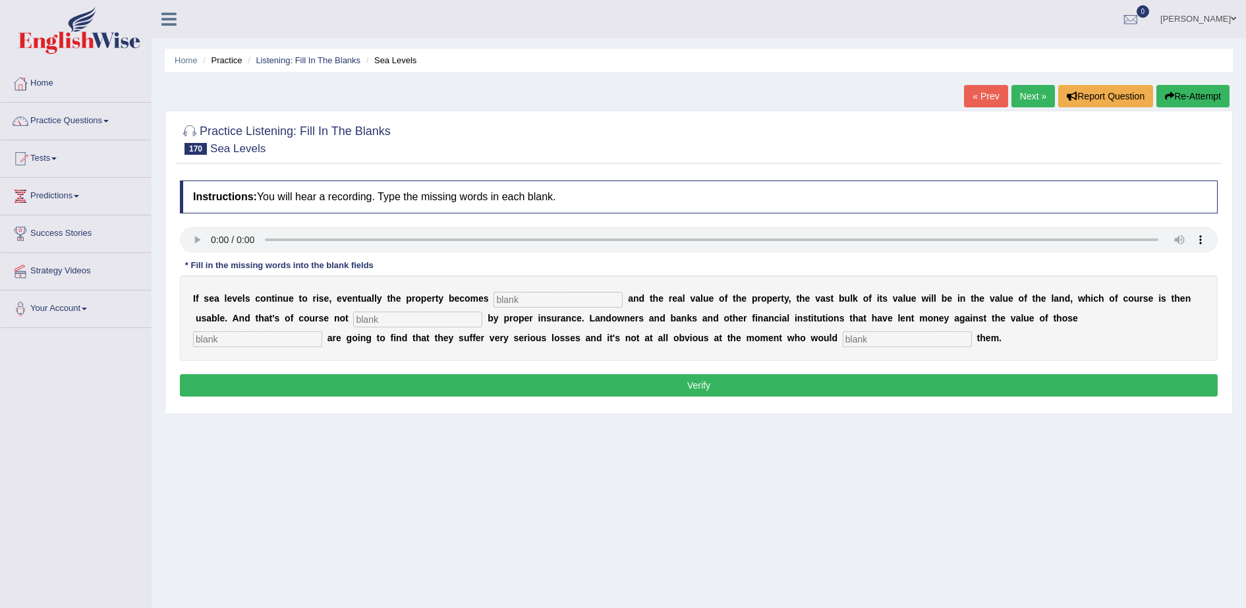
click at [494, 296] on input "text" at bounding box center [558, 300] width 129 height 16
click at [513, 299] on input "text" at bounding box center [558, 300] width 129 height 16
type input "inanditat"
click at [353, 314] on input "text" at bounding box center [417, 320] width 129 height 16
type input "insure"
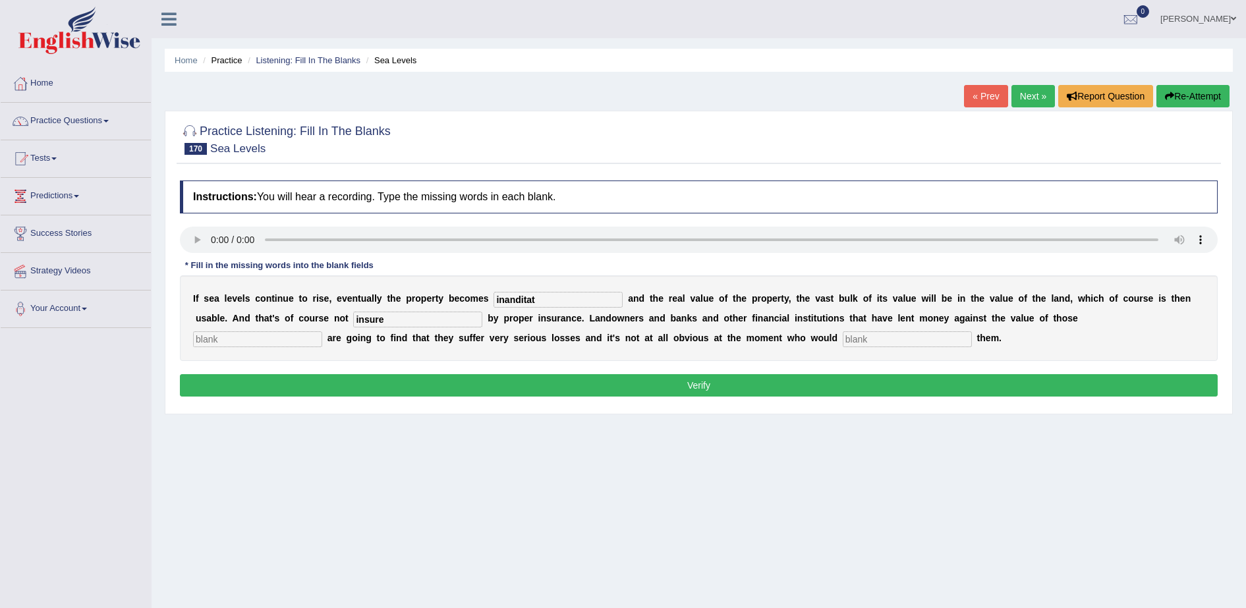
click at [322, 332] on input "text" at bounding box center [257, 340] width 129 height 16
type input "property"
click at [843, 339] on input "text" at bounding box center [907, 340] width 129 height 16
type input "compent"
click at [322, 332] on input "property" at bounding box center [257, 340] width 129 height 16
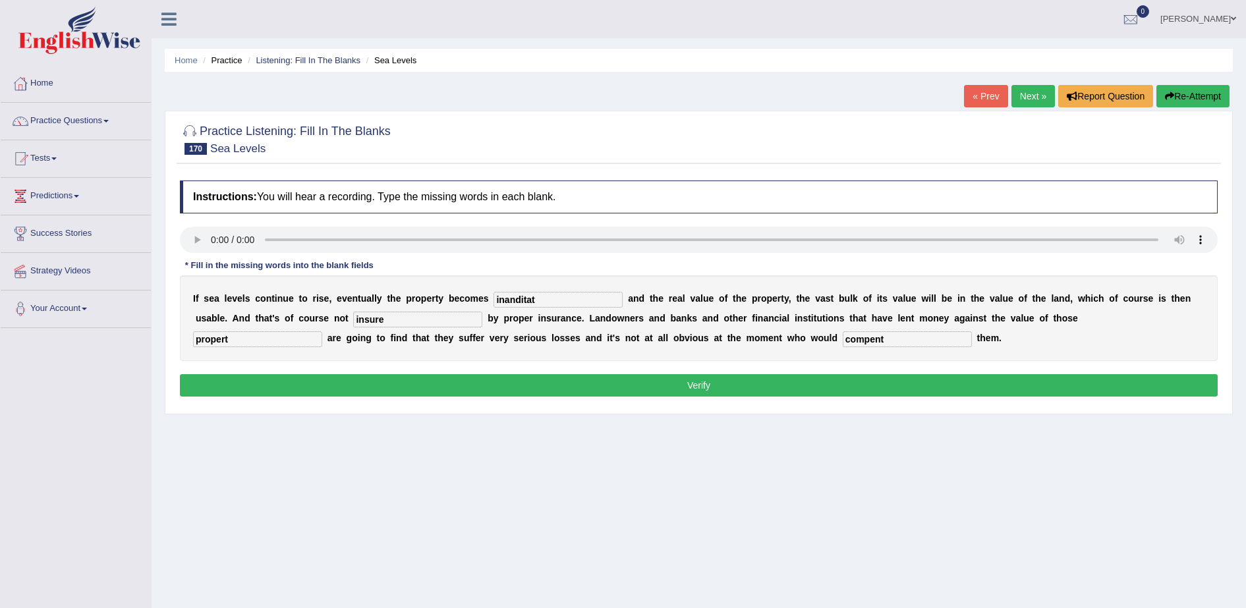
type input "property"
click at [353, 325] on input "insure" at bounding box center [417, 320] width 129 height 16
type input "i"
drag, startPoint x: 296, startPoint y: 323, endPoint x: 190, endPoint y: 327, distance: 106.2
click at [190, 327] on div "I f s e a l e v e l s c o n t i n u e t o r i s e , e v e n t u a l l y t h e p…" at bounding box center [699, 319] width 1038 height 86
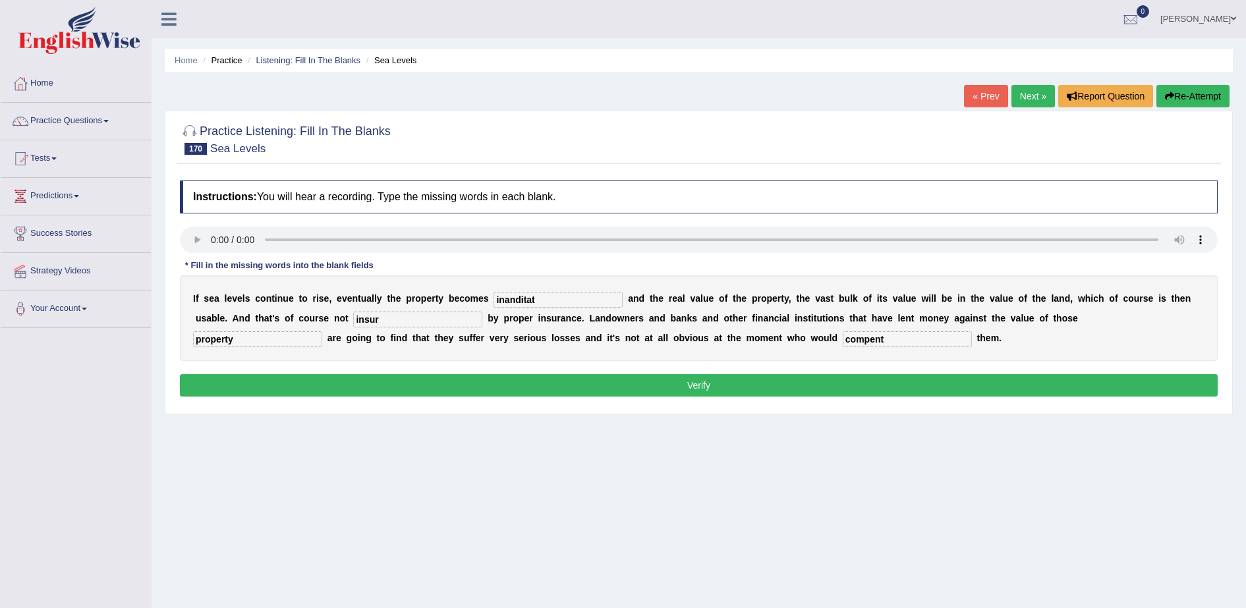
type input "insure"
click at [528, 298] on input "inanditat" at bounding box center [558, 300] width 129 height 16
click at [843, 337] on input "compent" at bounding box center [907, 340] width 129 height 16
click at [581, 381] on button "Verify" at bounding box center [699, 385] width 1038 height 22
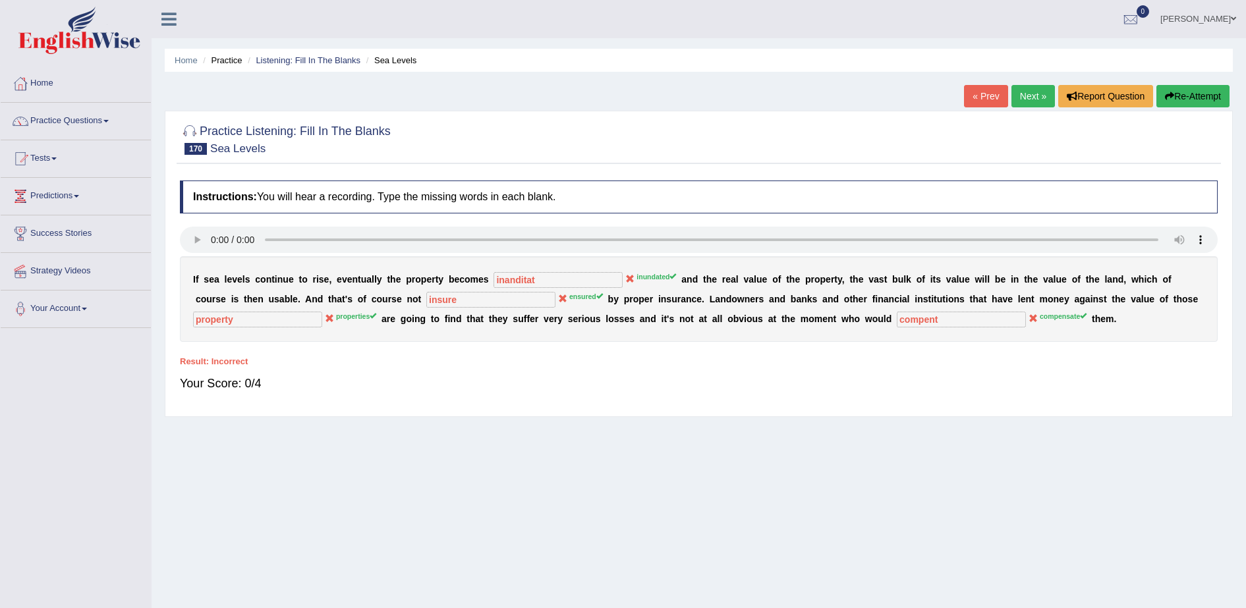
click at [1036, 92] on link "Next »" at bounding box center [1034, 96] width 44 height 22
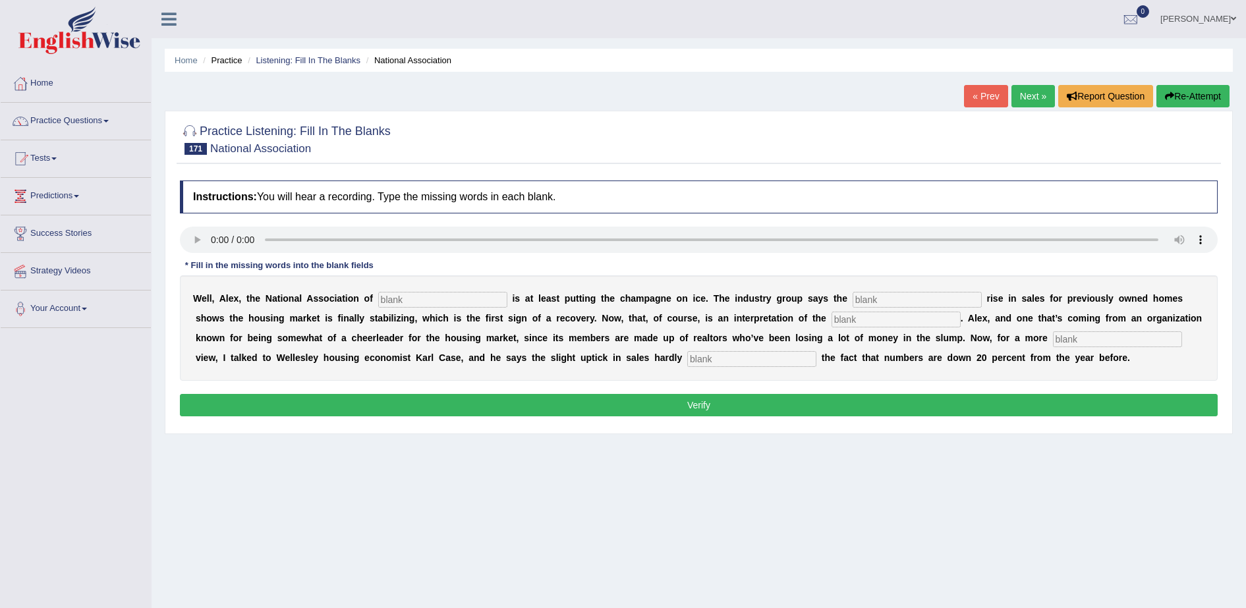
click at [437, 303] on input "text" at bounding box center [442, 300] width 129 height 16
type input "asosiatiuon"
click at [874, 299] on input "text" at bounding box center [917, 300] width 129 height 16
type input "slasrise"
click at [832, 319] on input "text" at bounding box center [896, 320] width 129 height 16
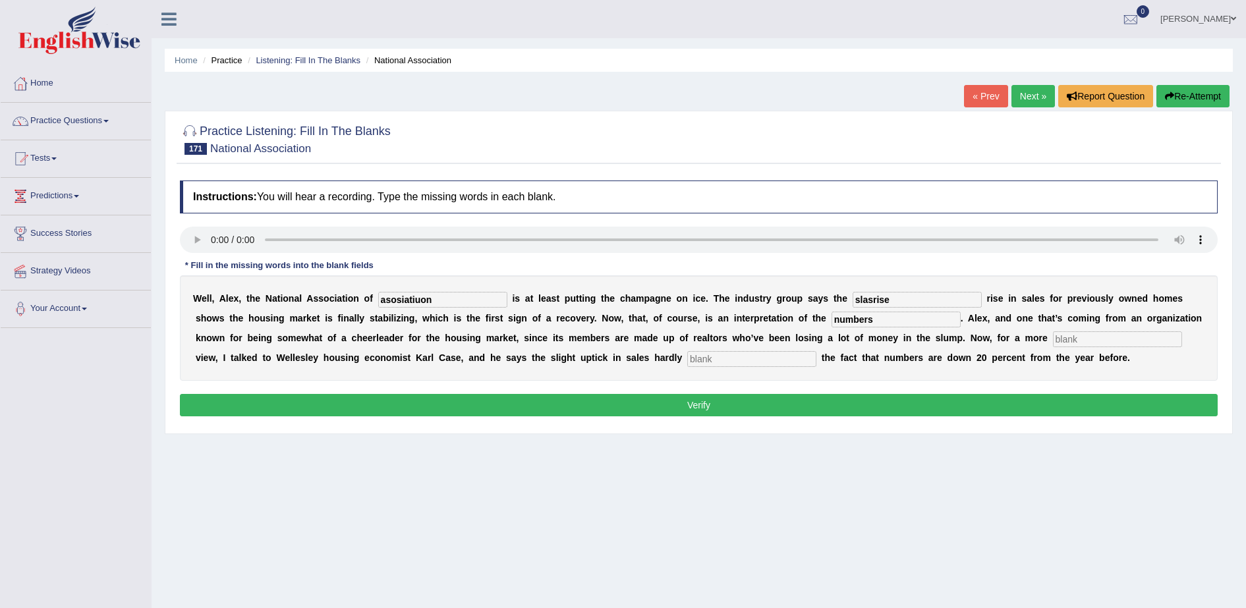
type input "numbers"
click at [1053, 337] on input "text" at bounding box center [1117, 340] width 129 height 16
type input "sorve"
click at [688, 353] on input "text" at bounding box center [752, 359] width 129 height 16
click at [688, 356] on input "text" at bounding box center [752, 359] width 129 height 16
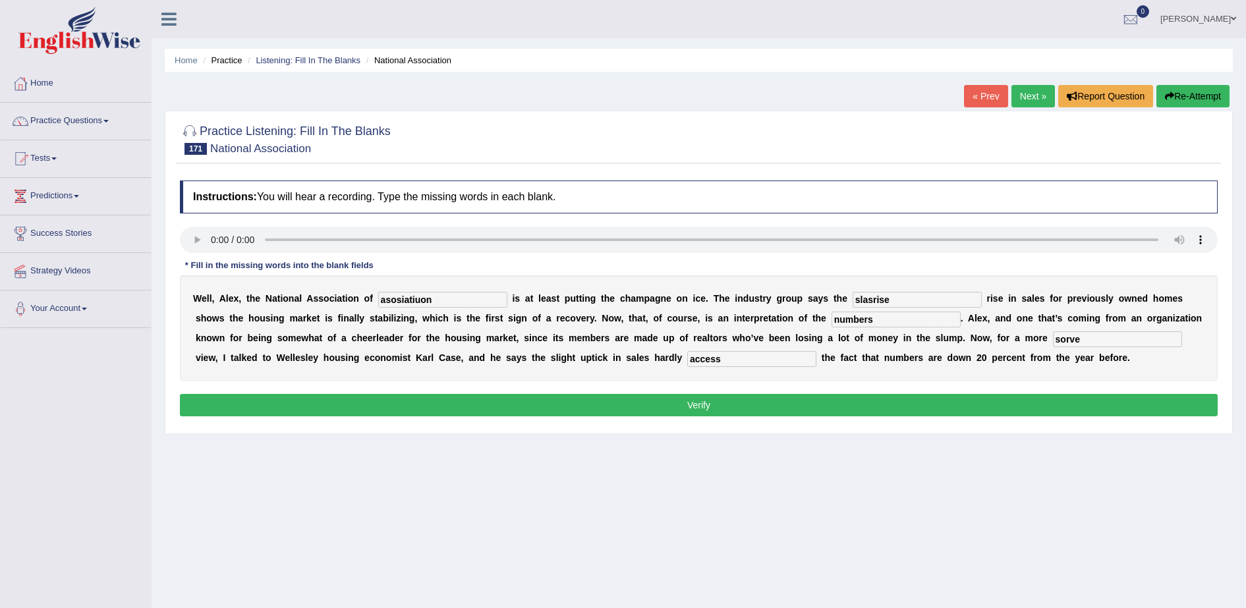
type input "access"
click at [436, 300] on input "asosiatiuon" at bounding box center [442, 300] width 129 height 16
click at [803, 410] on button "Verify" at bounding box center [699, 405] width 1038 height 22
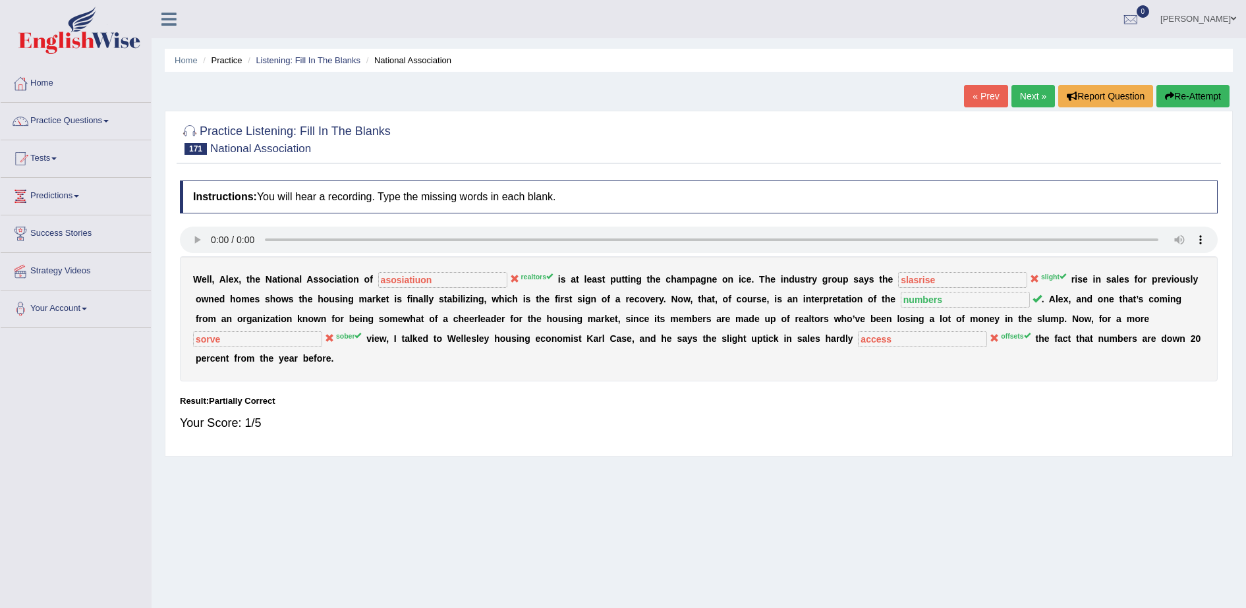
click at [1041, 102] on link "Next »" at bounding box center [1034, 96] width 44 height 22
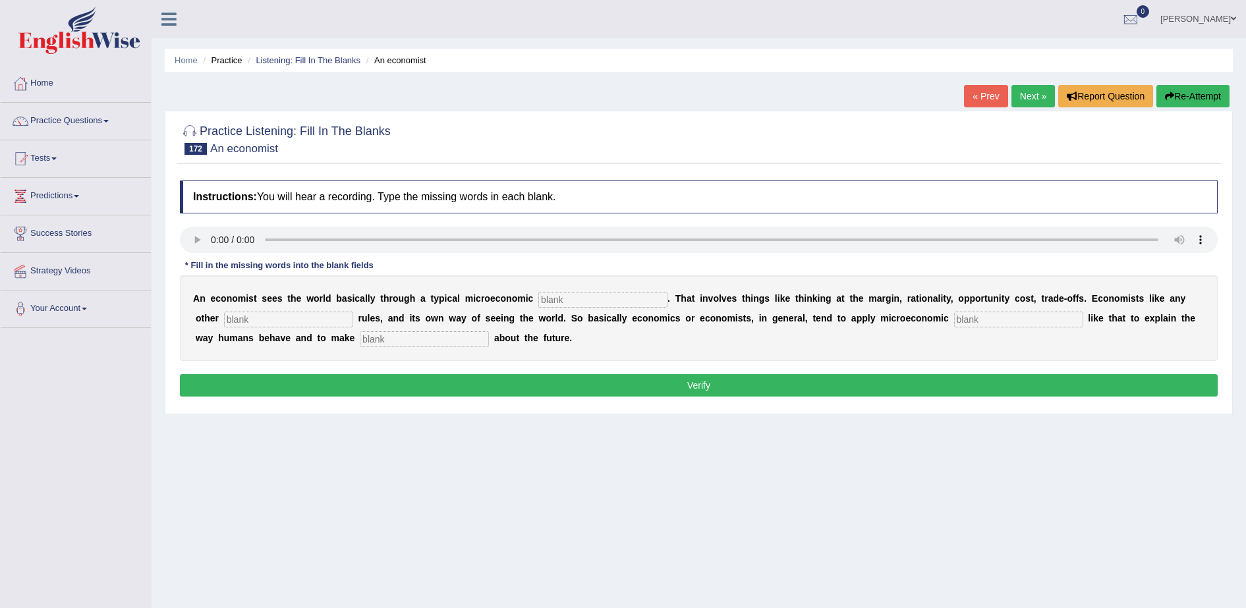
click at [527, 404] on div "Instructions: You will hear a recording. Type the missing words in each blank. …" at bounding box center [699, 290] width 1045 height 233
click at [527, 389] on button "Verify" at bounding box center [699, 385] width 1038 height 22
click at [562, 297] on input "text" at bounding box center [603, 300] width 129 height 16
type input "turket"
click at [243, 308] on div "A n e c o n o m i s t s e e s t h e w o r l d b a s i c a l l y t h r o u g h a…" at bounding box center [699, 319] width 1038 height 86
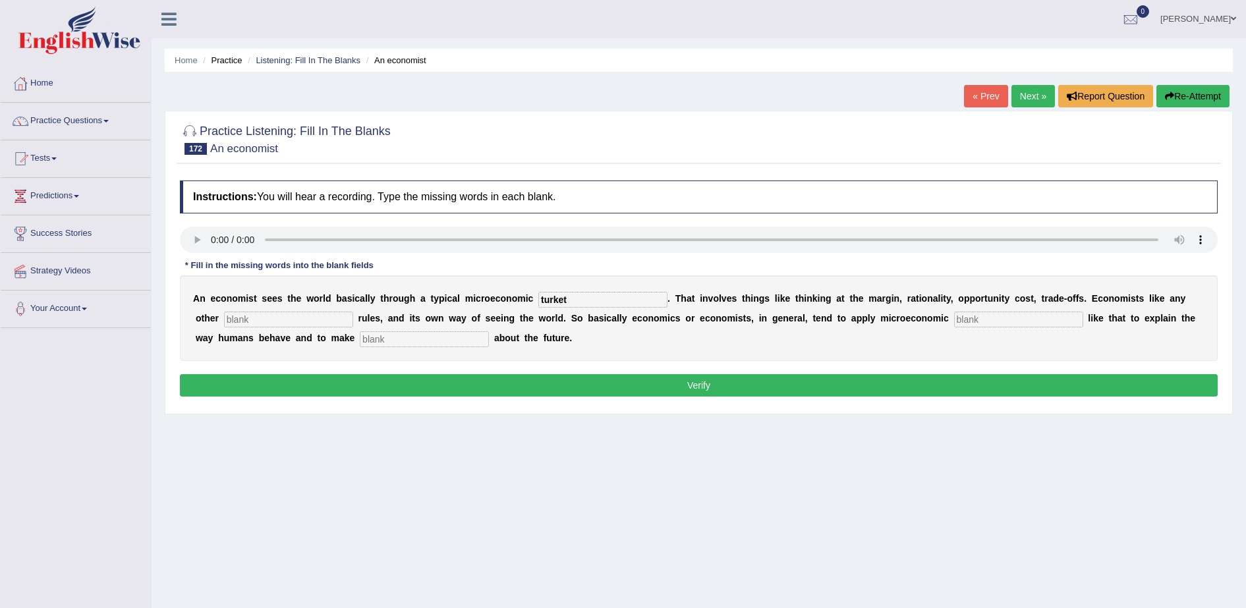
click at [239, 313] on input "text" at bounding box center [288, 320] width 129 height 16
type input "desapoint"
click at [954, 324] on input "text" at bounding box center [1018, 320] width 129 height 16
click at [954, 320] on input "text" at bounding box center [1018, 320] width 129 height 16
type input "concepts"
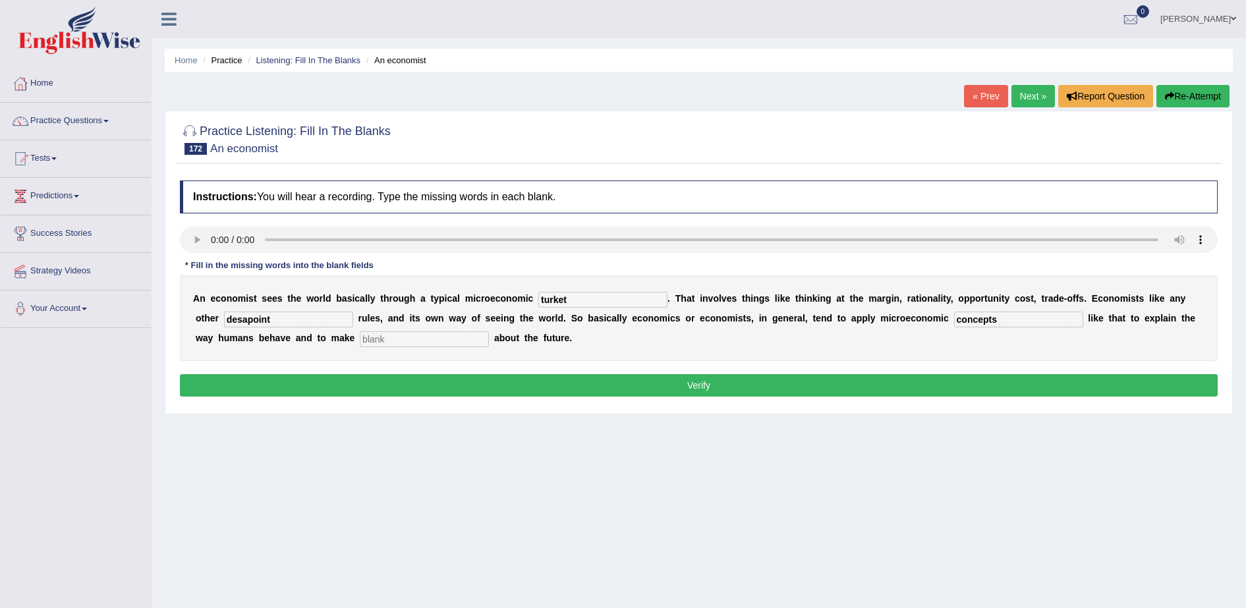
click at [289, 347] on div "A n e c o n o m i s t s e e s t h e w o r l d b a s i c a l l y t h r o u g h a…" at bounding box center [699, 319] width 1038 height 86
click at [360, 343] on input "text" at bounding box center [424, 340] width 129 height 16
type input "predictions"
click at [271, 320] on input "desapoint" at bounding box center [288, 320] width 129 height 16
click at [224, 317] on input "desapointed" at bounding box center [288, 320] width 129 height 16
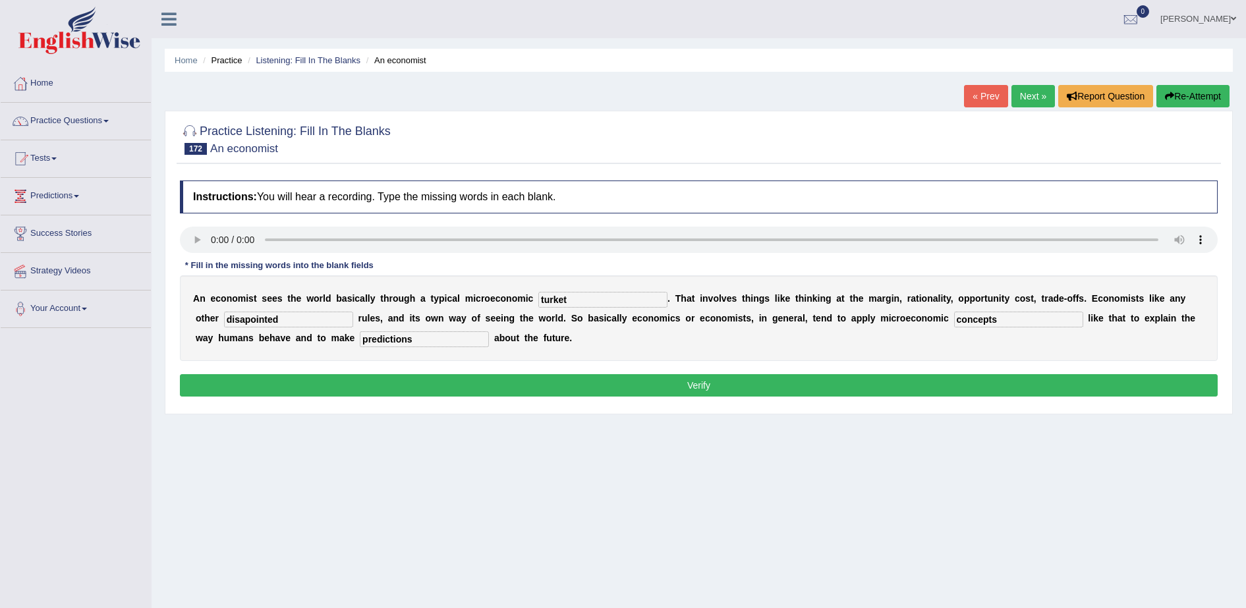
click at [260, 318] on input "disapointed" at bounding box center [288, 320] width 129 height 16
type input "disapointed"
click at [621, 384] on button "Verify" at bounding box center [699, 385] width 1038 height 22
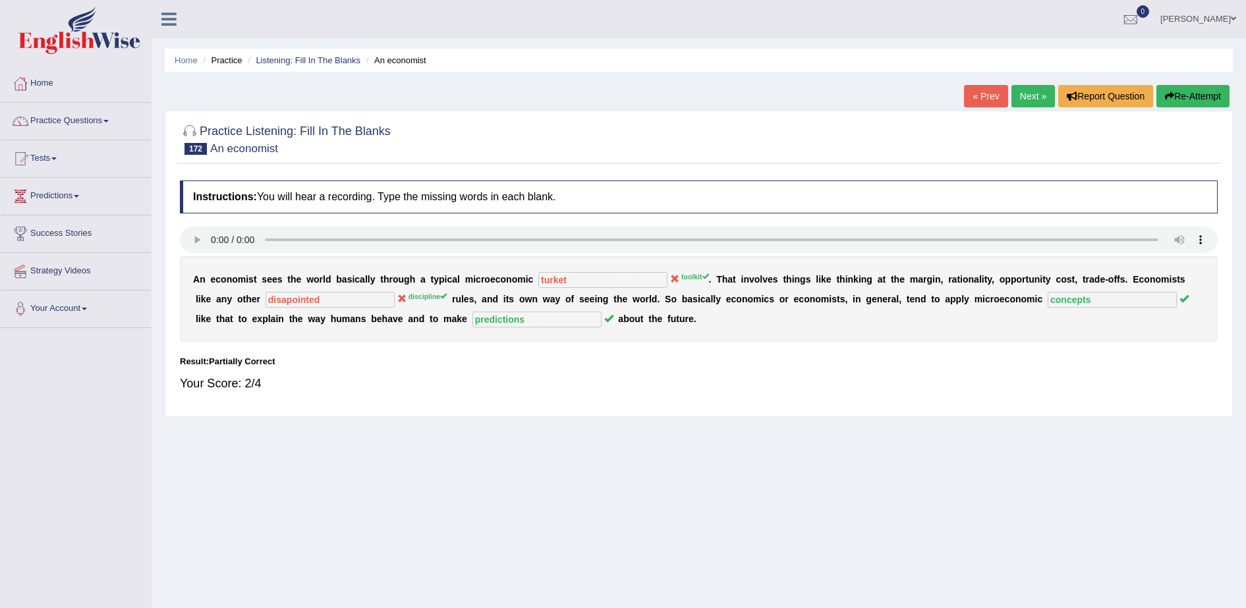
click at [1034, 94] on link "Next »" at bounding box center [1034, 96] width 44 height 22
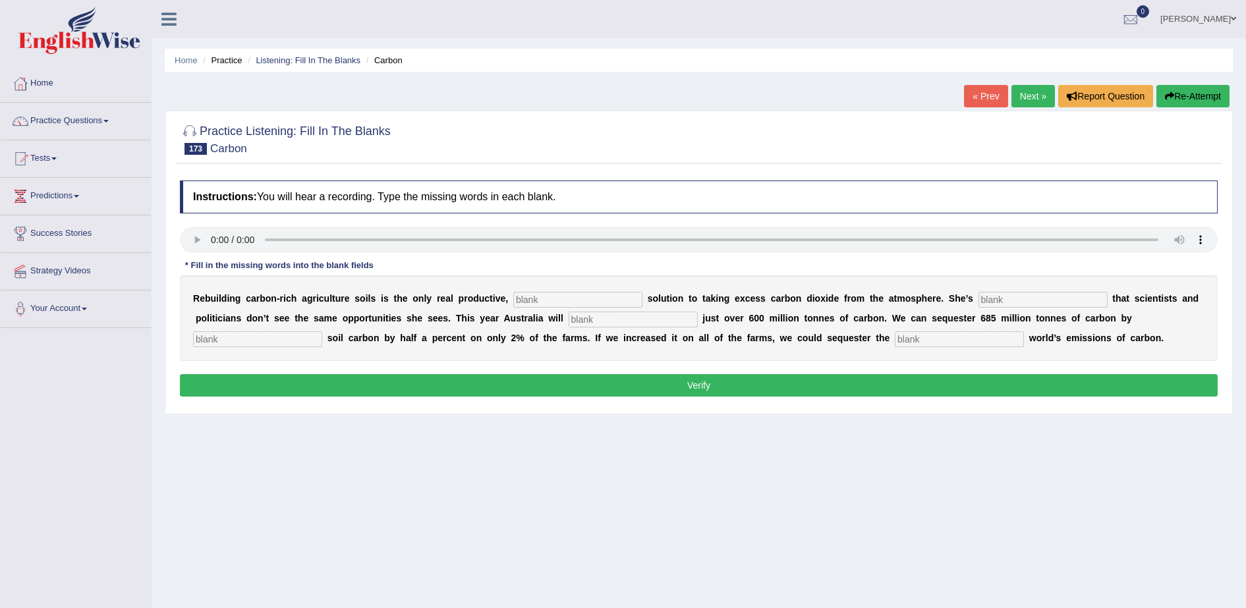
click at [522, 287] on div "R e b u i l d i n g c a r b o n - r i c h a g r i c u l t u r e s o i l s i s t…" at bounding box center [699, 319] width 1038 height 86
click at [528, 297] on input "text" at bounding box center [577, 300] width 129 height 16
click at [529, 293] on input "text" at bounding box center [577, 300] width 129 height 16
click at [533, 303] on input "text" at bounding box center [577, 300] width 129 height 16
type input "permantent"
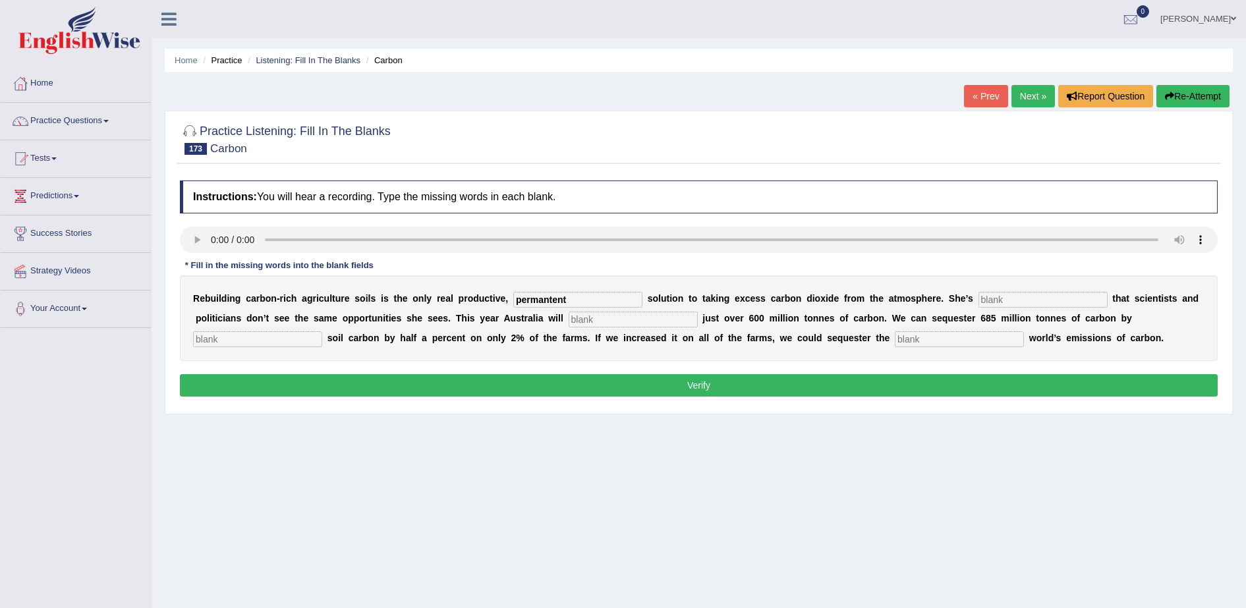
click at [979, 298] on input "text" at bounding box center [1043, 300] width 129 height 16
type input "frustrates"
click at [569, 318] on input "text" at bounding box center [633, 320] width 129 height 16
type input "amit"
click at [322, 332] on input "text" at bounding box center [257, 340] width 129 height 16
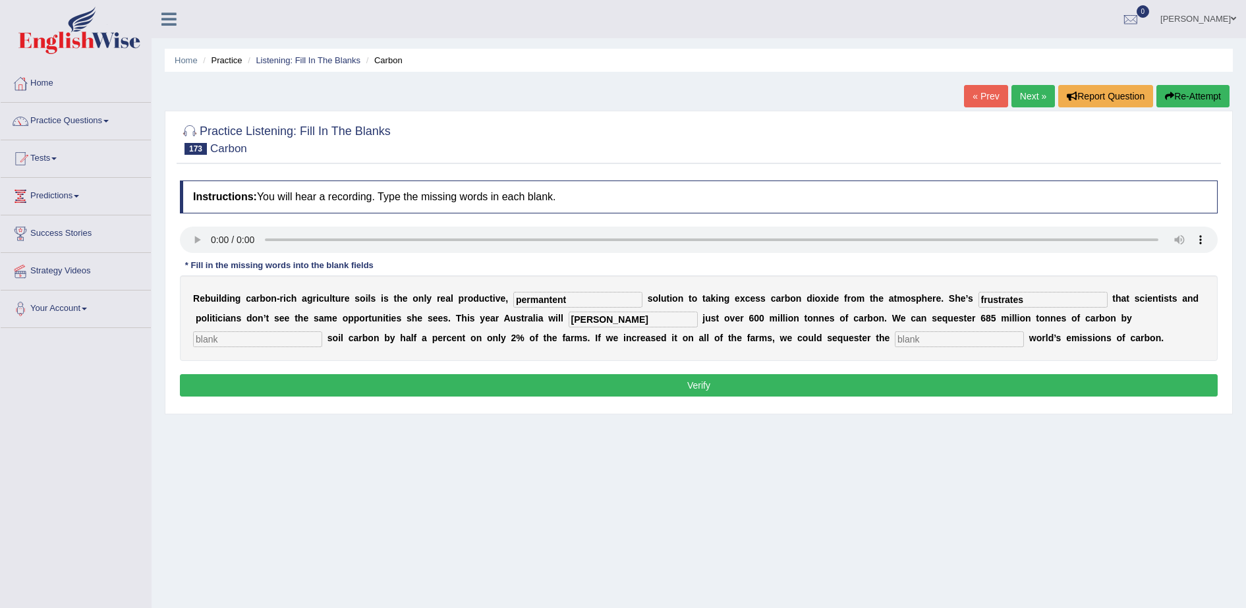
click at [322, 332] on input "text" at bounding box center [257, 340] width 129 height 16
type input "increasing"
click at [895, 337] on input "text" at bounding box center [959, 340] width 129 height 16
click at [895, 345] on input "text" at bounding box center [959, 340] width 129 height 16
type input "whole"
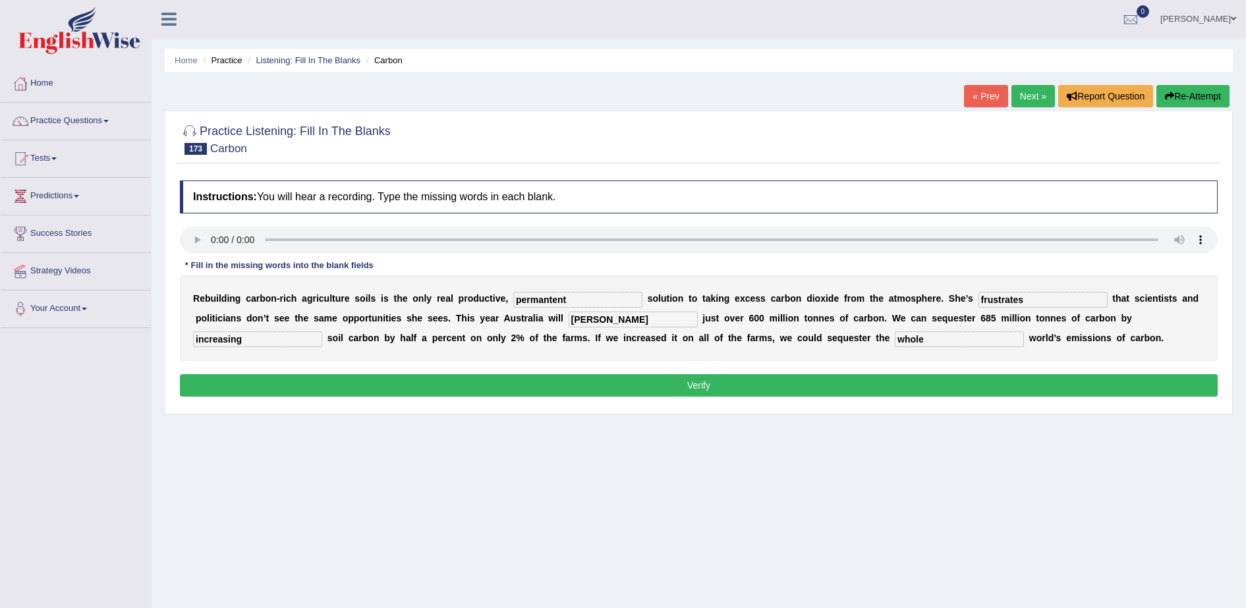
click at [569, 326] on input "amit" at bounding box center [633, 320] width 129 height 16
click at [551, 301] on input "permantent" at bounding box center [577, 300] width 129 height 16
type input "permanente"
click at [979, 297] on input "frustrates" at bounding box center [1043, 300] width 129 height 16
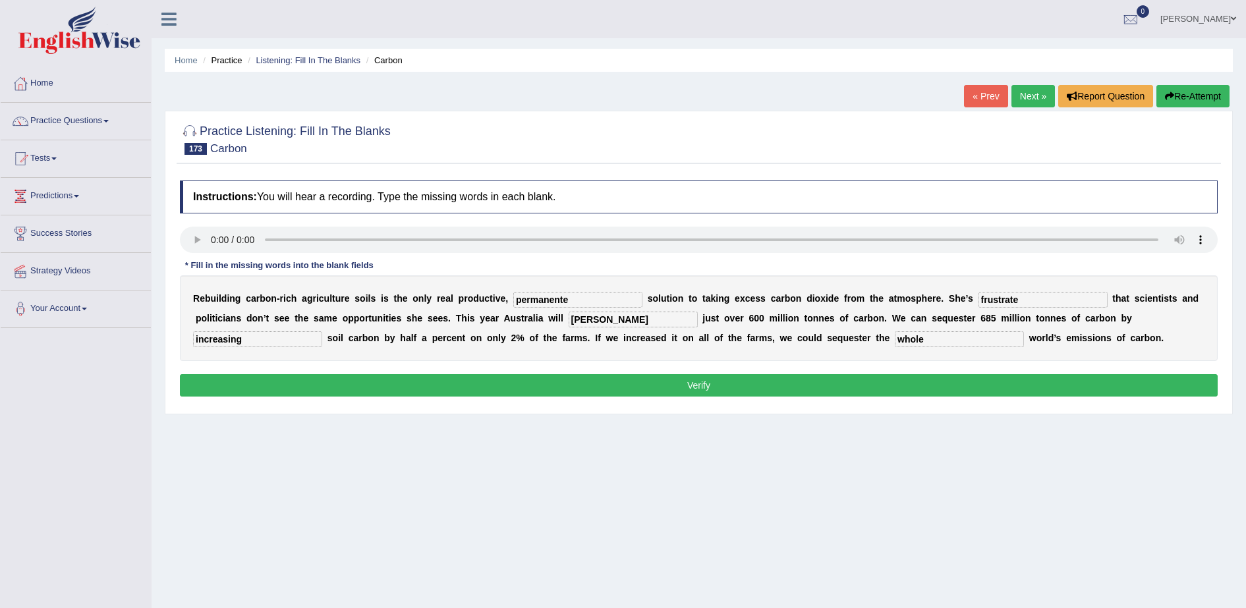
type input "frustrate"
click at [569, 318] on input "amit" at bounding box center [633, 320] width 129 height 16
type input "a"
type input "admit"
click at [670, 379] on button "Verify" at bounding box center [699, 385] width 1038 height 22
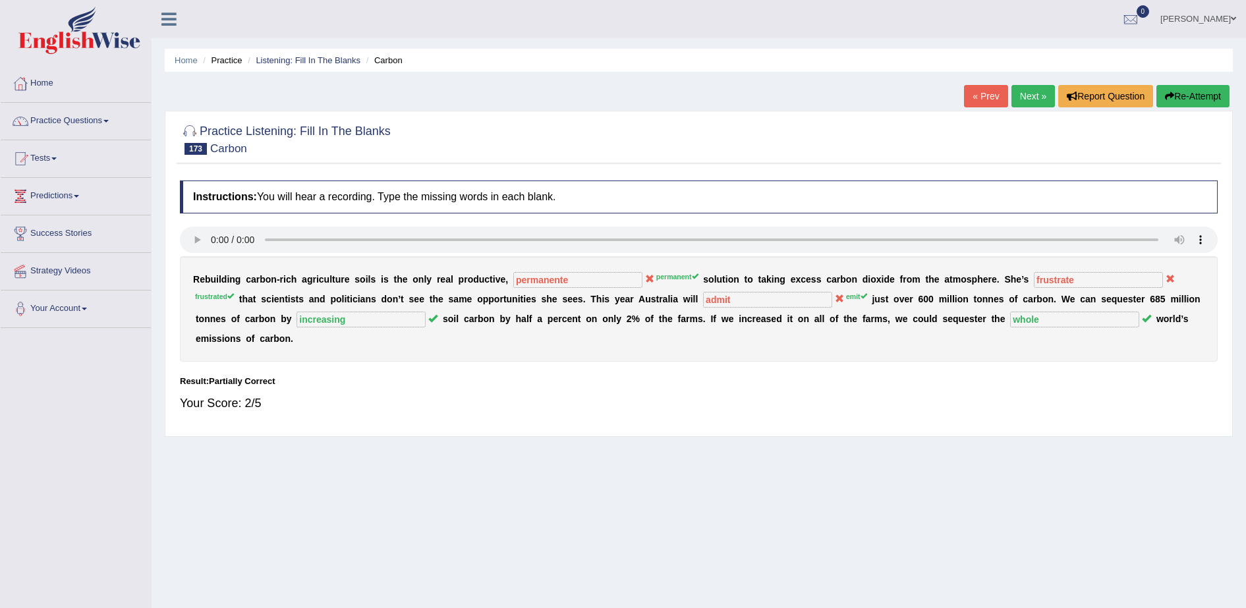
click at [1033, 100] on link "Next »" at bounding box center [1034, 96] width 44 height 22
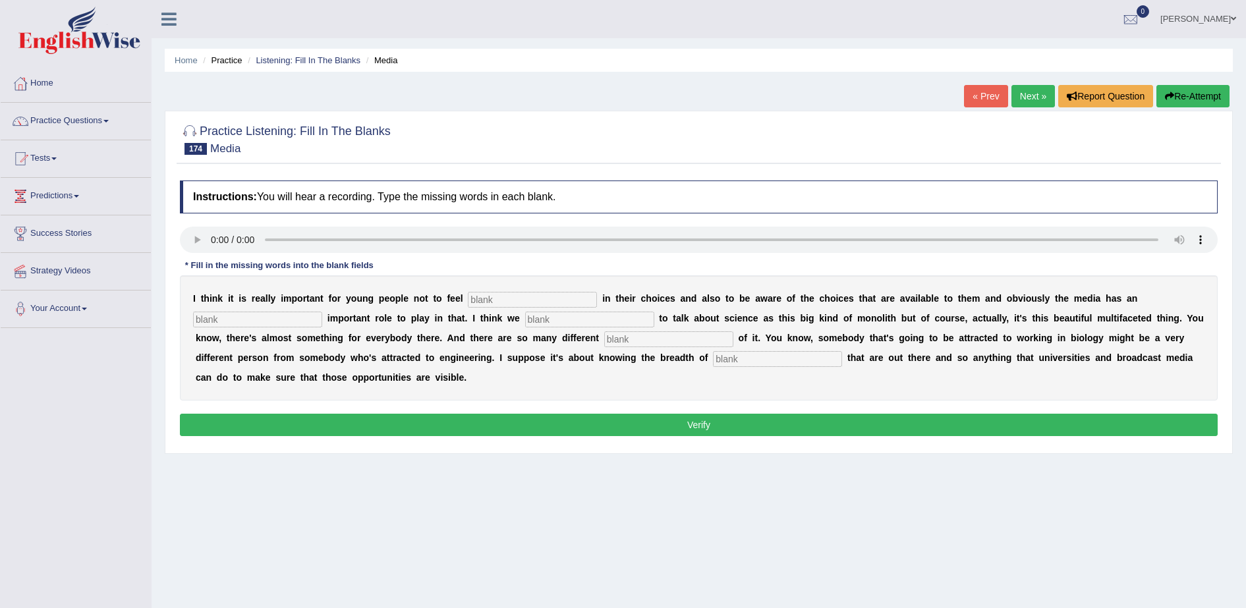
click at [496, 295] on input "text" at bounding box center [532, 300] width 129 height 16
type input "restictive"
click at [322, 312] on input "text" at bounding box center [257, 320] width 129 height 16
type input "inreible"
click at [525, 312] on input "text" at bounding box center [589, 320] width 129 height 16
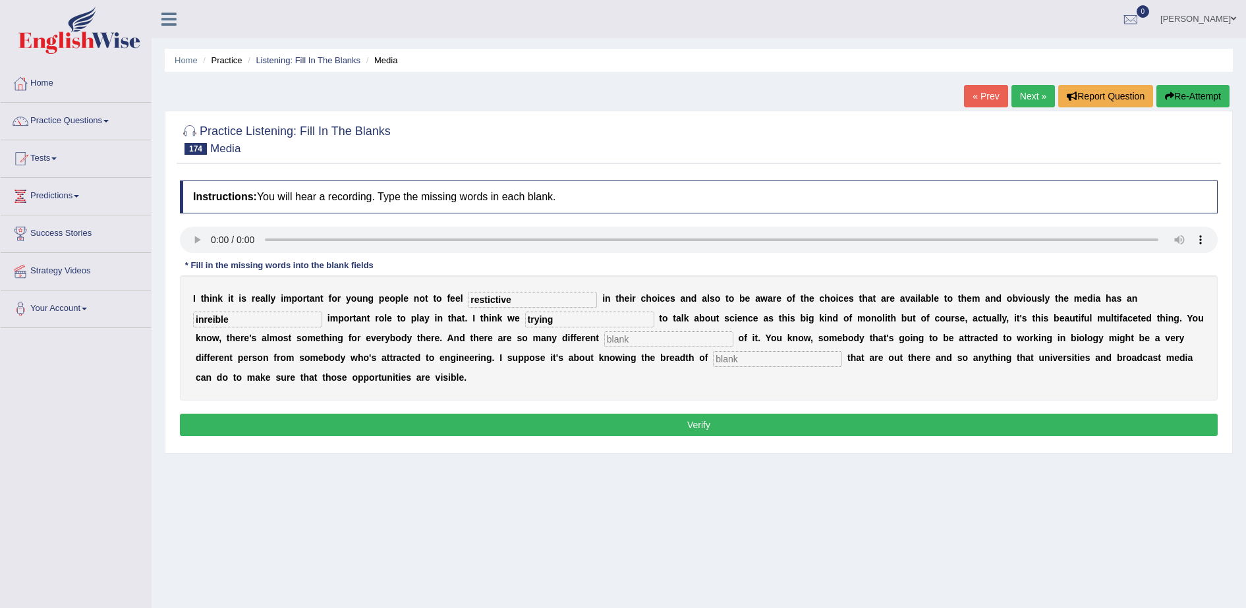
type input "trying"
click at [604, 343] on input "text" at bounding box center [668, 340] width 129 height 16
type input "aspects"
click at [713, 357] on input "text" at bounding box center [777, 359] width 129 height 16
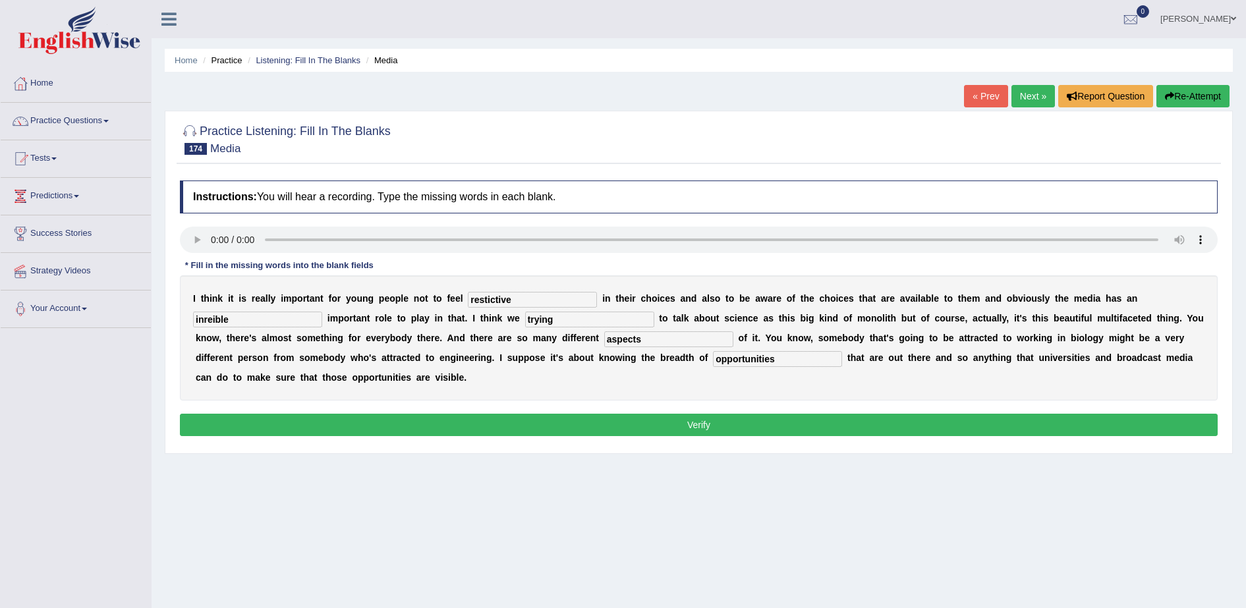
type input "opportunities"
click at [535, 292] on input "restictive" at bounding box center [532, 300] width 129 height 16
click at [498, 301] on input "restrictive" at bounding box center [532, 300] width 129 height 16
type input "restrictive"
click at [322, 312] on input "inreible" at bounding box center [257, 320] width 129 height 16
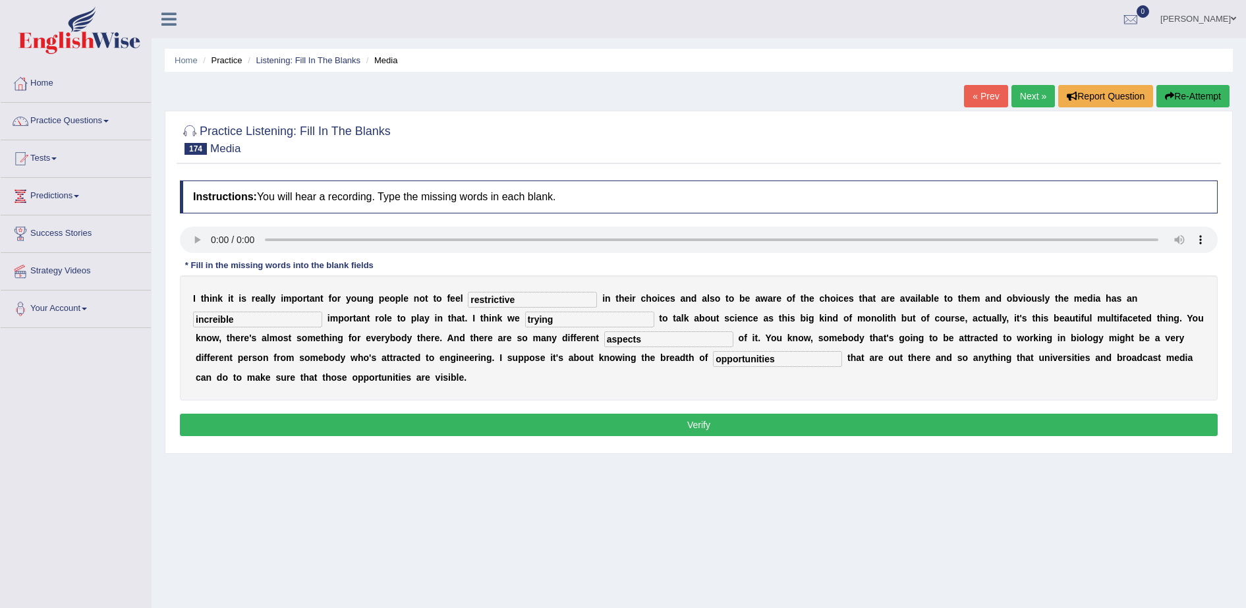
type input "increible"
click at [525, 318] on input "trying" at bounding box center [589, 320] width 129 height 16
type input "tried"
click at [556, 414] on button "Verify" at bounding box center [699, 425] width 1038 height 22
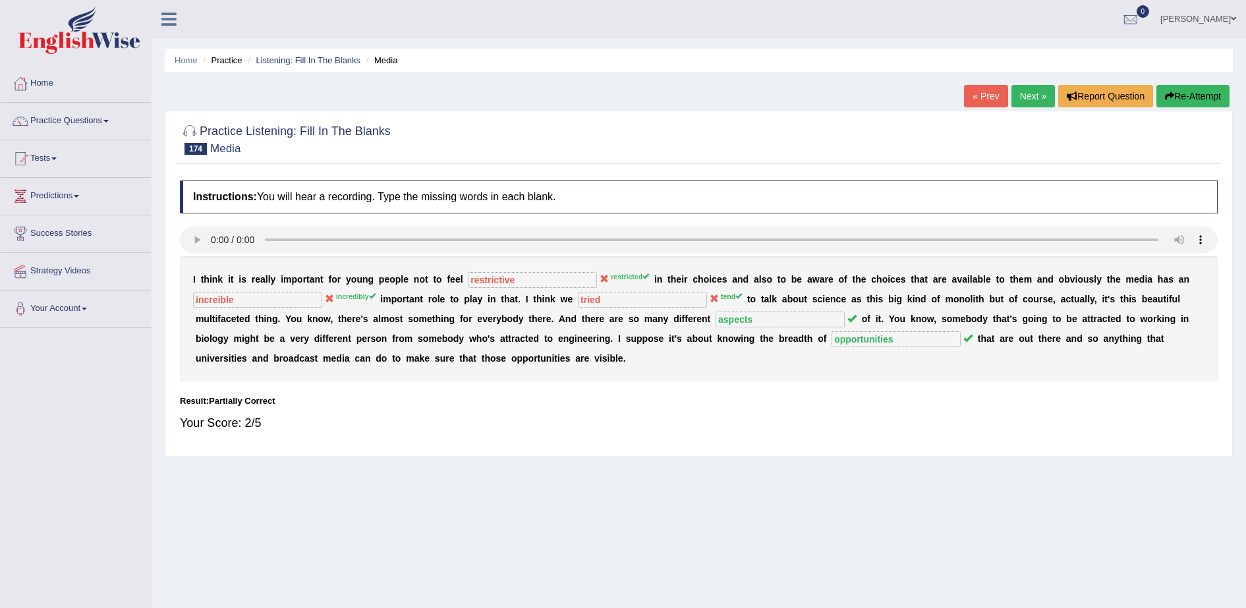
click at [1022, 96] on link "Next »" at bounding box center [1034, 96] width 44 height 22
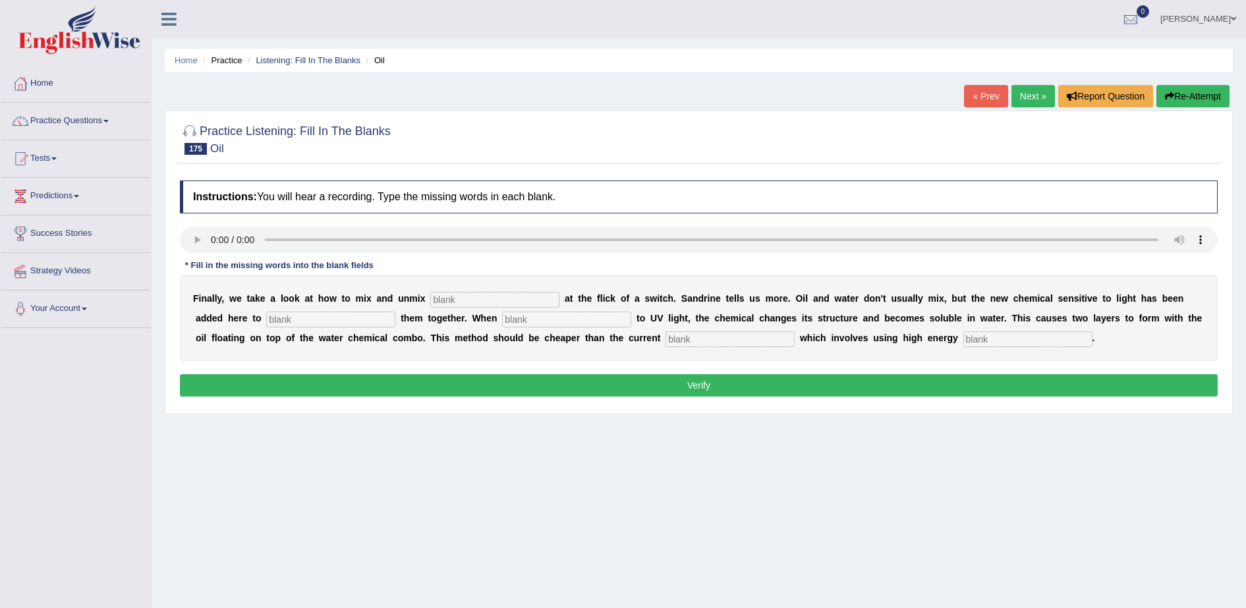
click at [529, 399] on div "Instructions: You will hear a recording. Type the missing words in each blank. …" at bounding box center [699, 290] width 1045 height 233
click at [528, 385] on button "Verify" at bounding box center [699, 385] width 1038 height 22
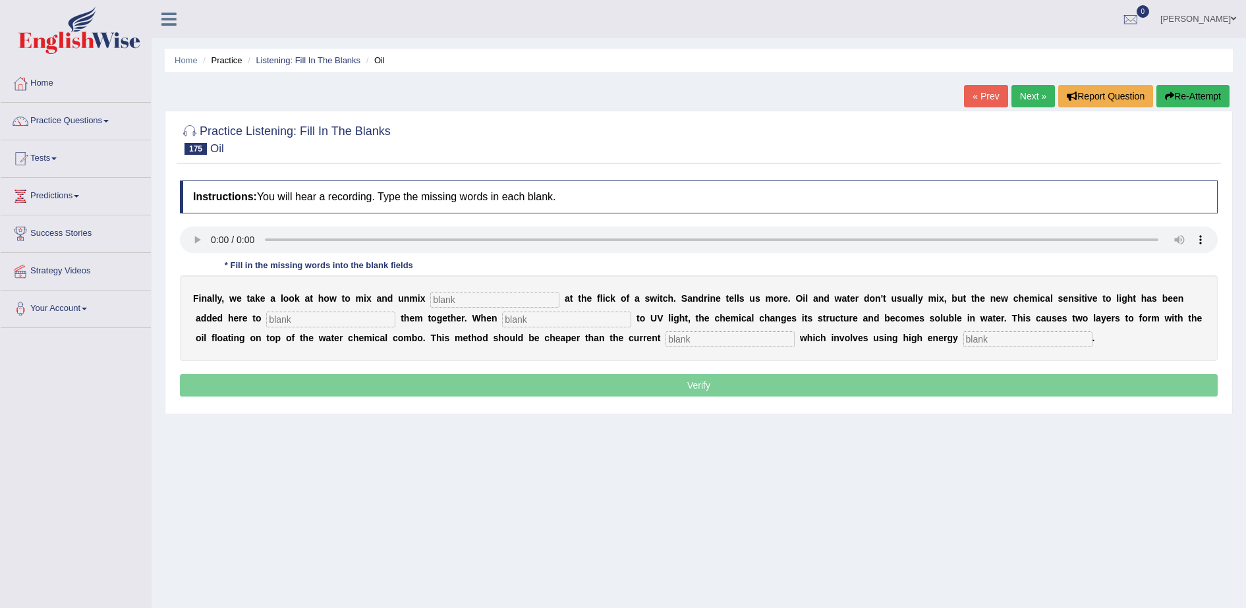
click at [502, 313] on input "text" at bounding box center [566, 320] width 129 height 16
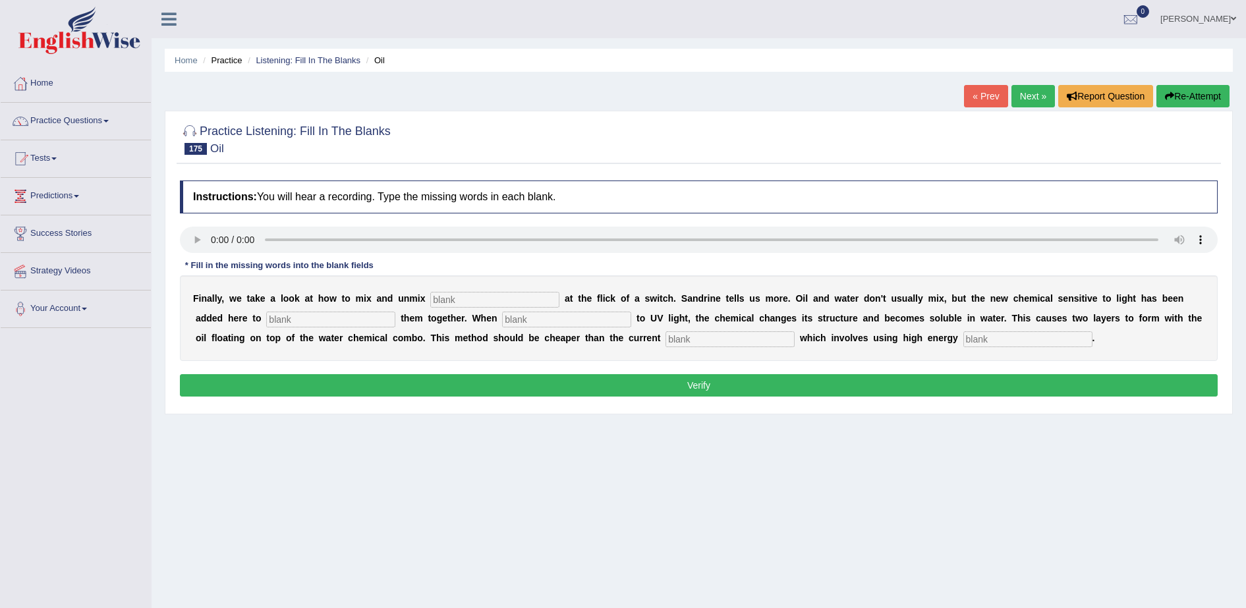
click at [459, 283] on div "F i n a l l y , w e t a k e a l o o k a t h o w t o m i x a n d u n m i x a t t…" at bounding box center [699, 319] width 1038 height 86
click at [457, 298] on input "text" at bounding box center [494, 300] width 129 height 16
type input "liquids"
click at [266, 315] on input "text" at bounding box center [330, 320] width 129 height 16
click at [502, 320] on input "text" at bounding box center [566, 320] width 129 height 16
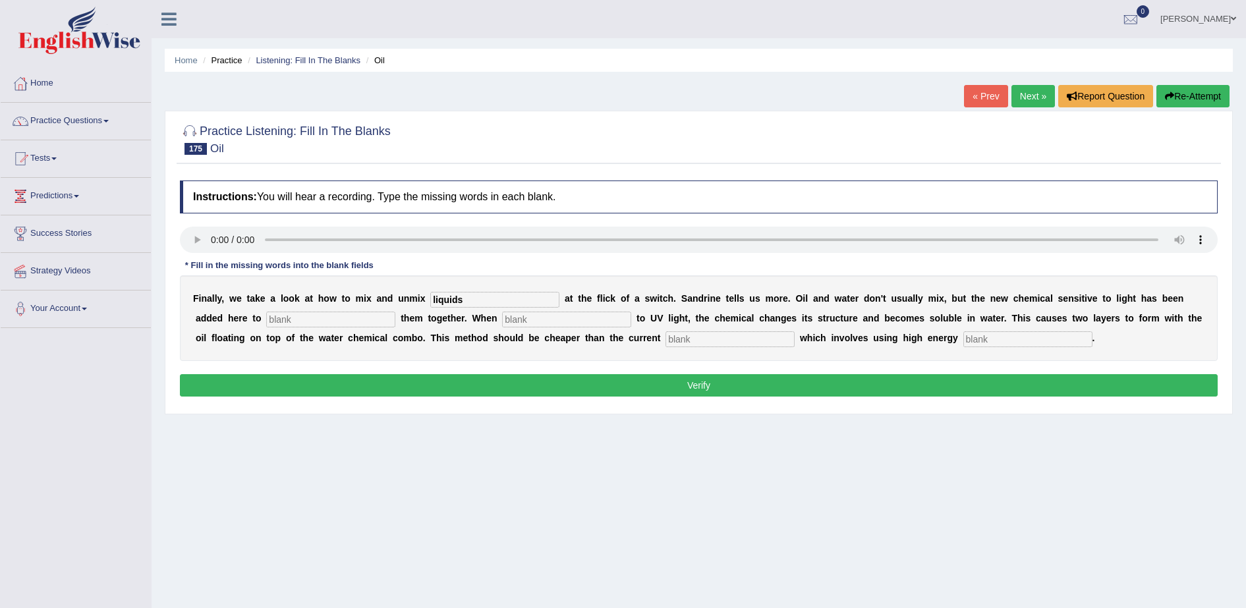
click at [282, 308] on div "F i n a l l y , w e t a k e a l o o k a t h o w t o m i x a n d u n m i x liqui…" at bounding box center [699, 319] width 1038 height 86
click at [279, 312] on input "text" at bounding box center [330, 320] width 129 height 16
type input "blender"
click at [666, 335] on input "text" at bounding box center [730, 340] width 129 height 16
type input "alternative"
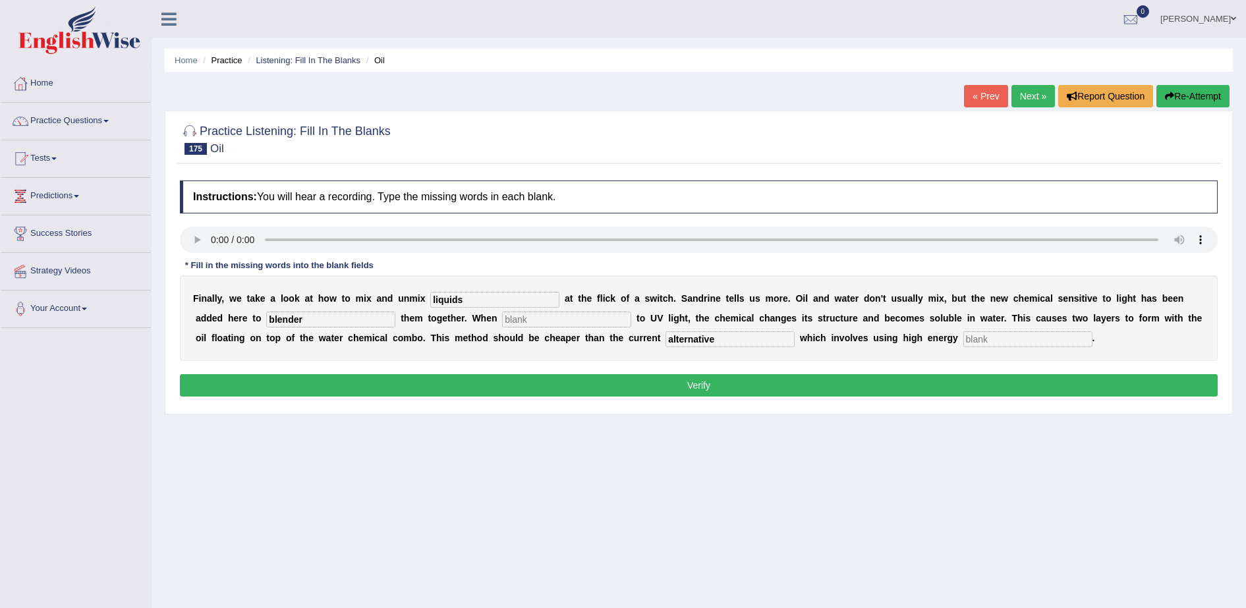
click at [964, 343] on input "text" at bounding box center [1028, 340] width 129 height 16
type input "center"
click at [266, 320] on input "blender" at bounding box center [330, 320] width 129 height 16
type input "blend"
click at [502, 322] on input "text" at bounding box center [566, 320] width 129 height 16
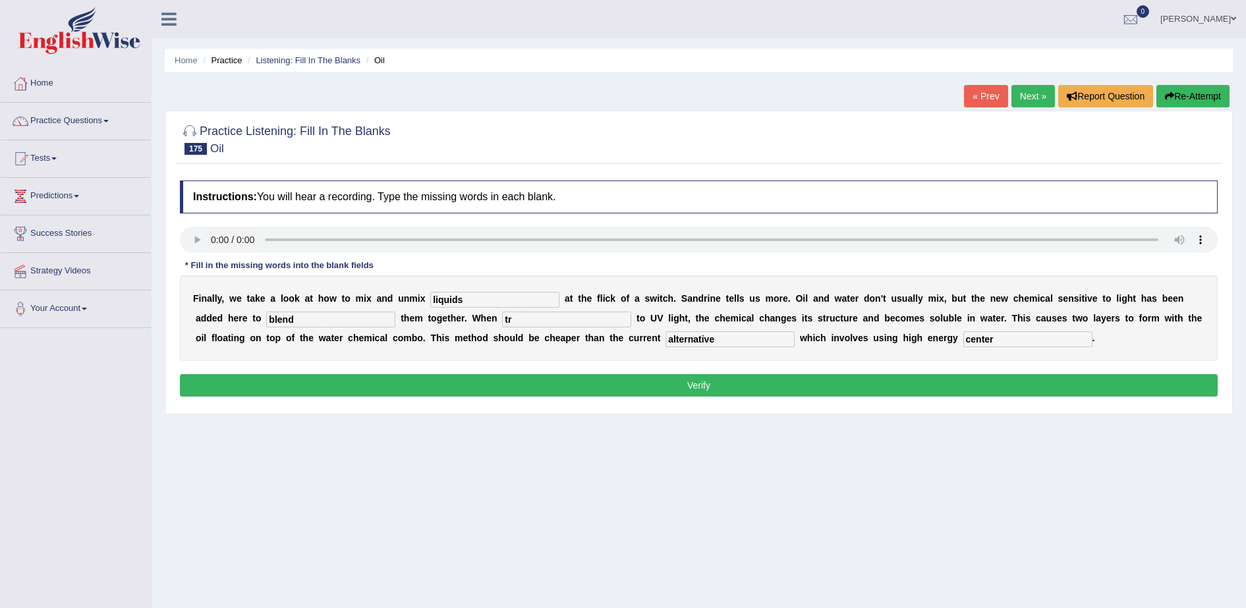
type input "t"
click at [964, 336] on input "center" at bounding box center [1028, 340] width 129 height 16
click at [666, 342] on input "alternative" at bounding box center [730, 340] width 129 height 16
click at [666, 339] on input "alternative" at bounding box center [730, 340] width 129 height 16
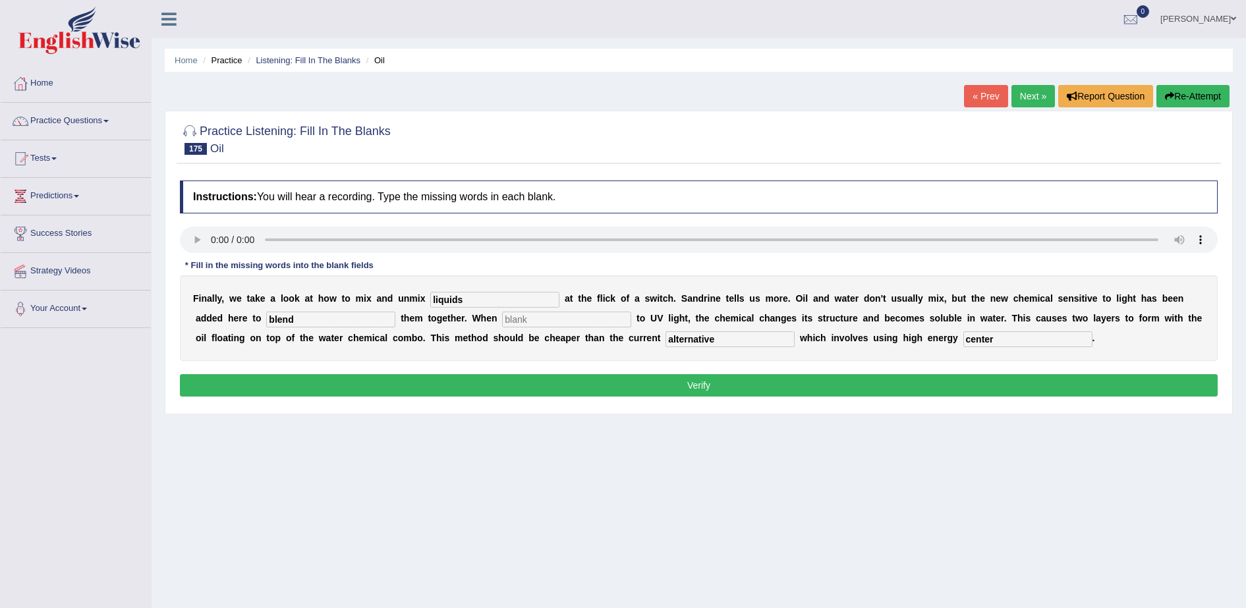
click at [754, 384] on button "Verify" at bounding box center [699, 385] width 1038 height 22
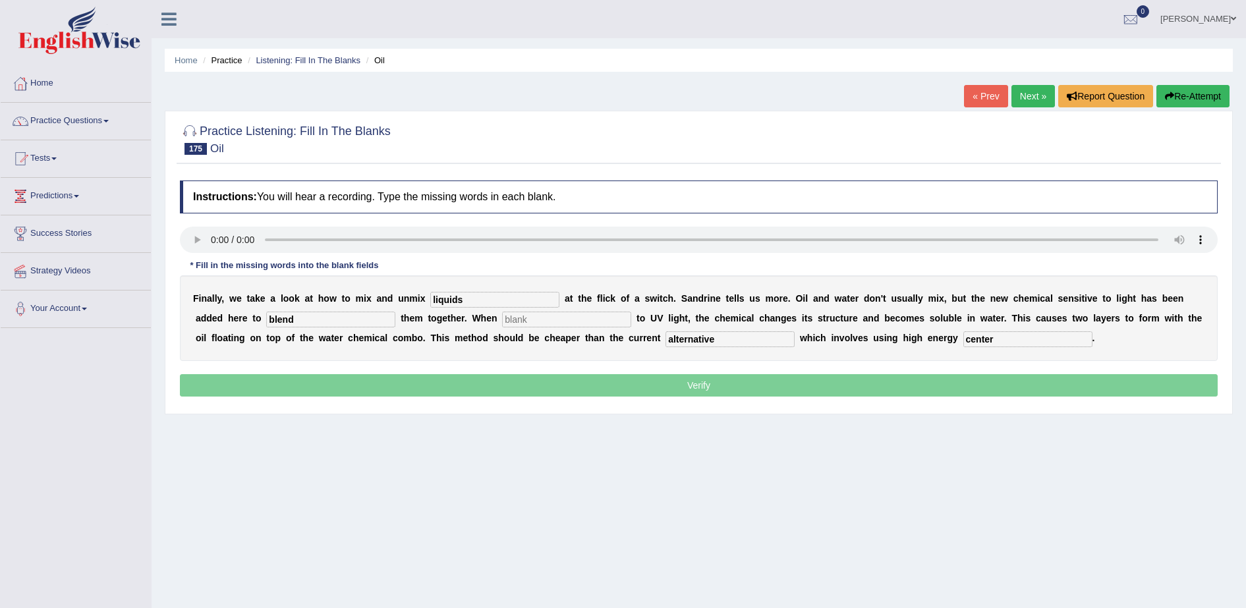
click at [502, 320] on input "text" at bounding box center [566, 320] width 129 height 16
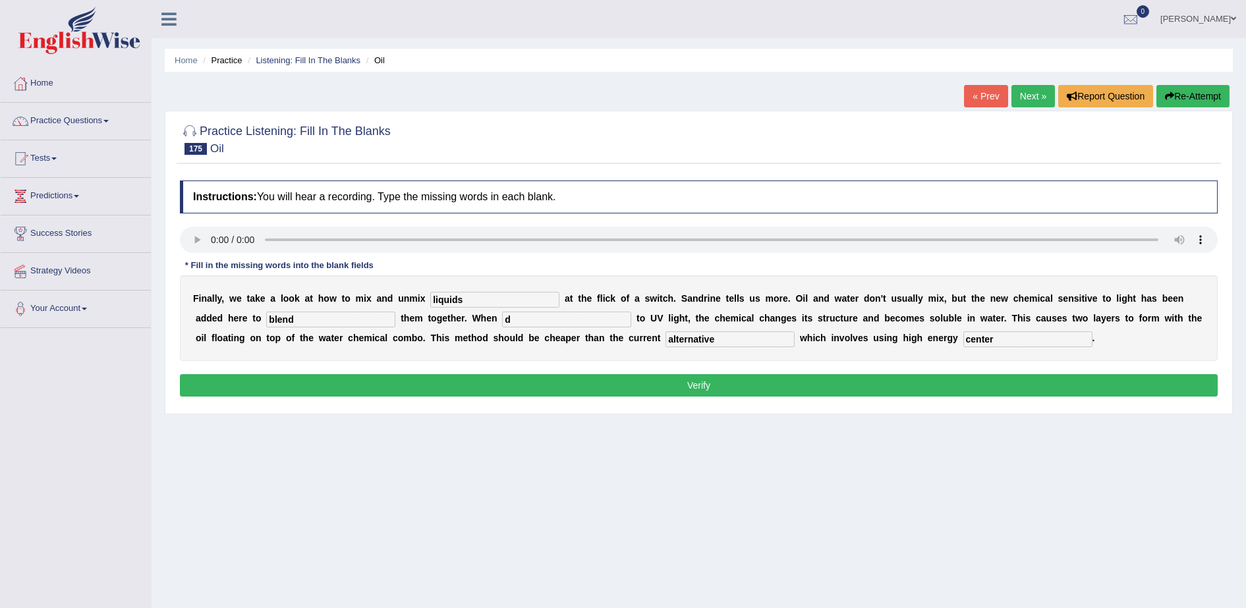
type input "d"
click at [677, 385] on button "Verify" at bounding box center [699, 385] width 1038 height 22
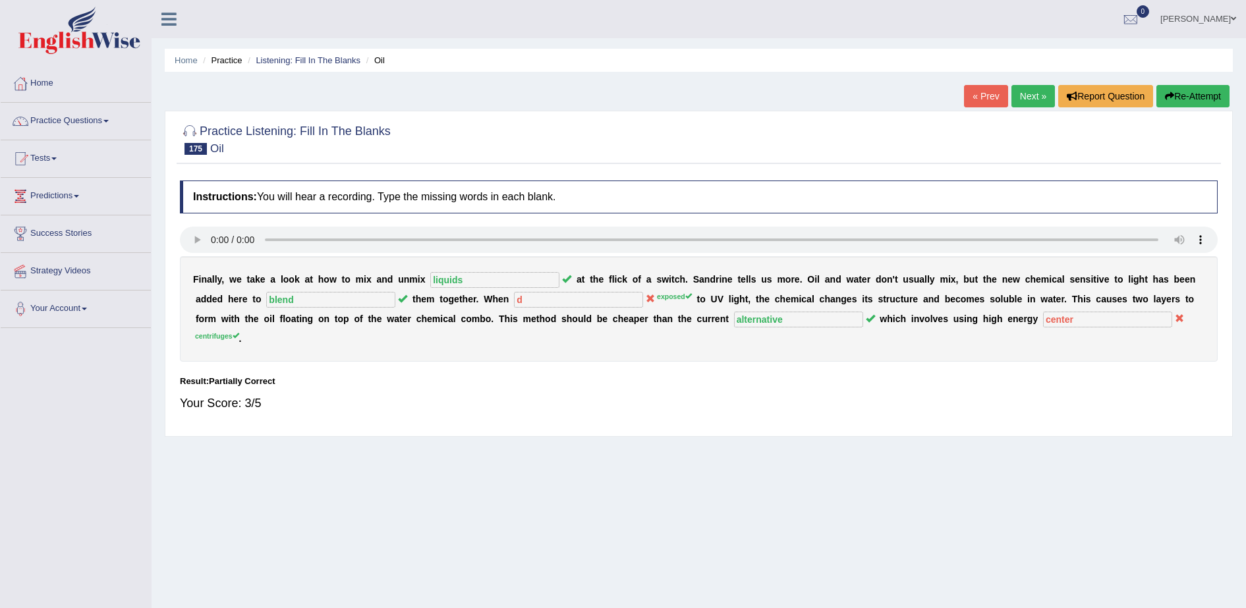
click at [1038, 99] on link "Next »" at bounding box center [1034, 96] width 44 height 22
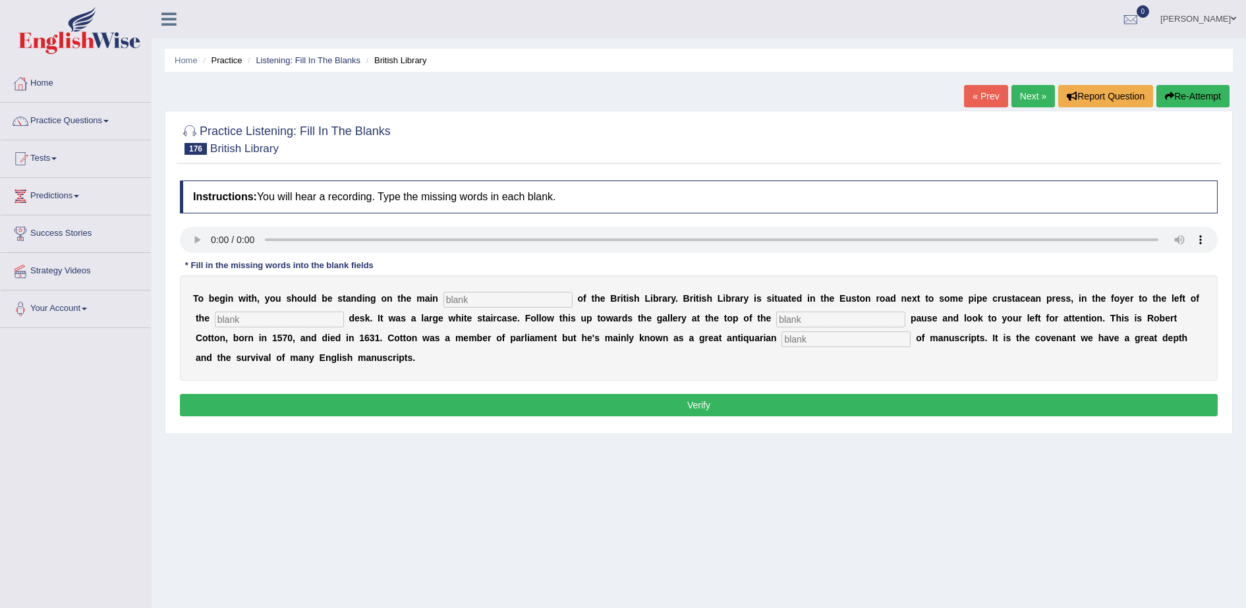
click at [479, 293] on input "text" at bounding box center [508, 300] width 129 height 16
type input "floor"
click at [245, 316] on input "text" at bounding box center [279, 320] width 129 height 16
type input "information"
click at [777, 312] on input "text" at bounding box center [841, 320] width 129 height 16
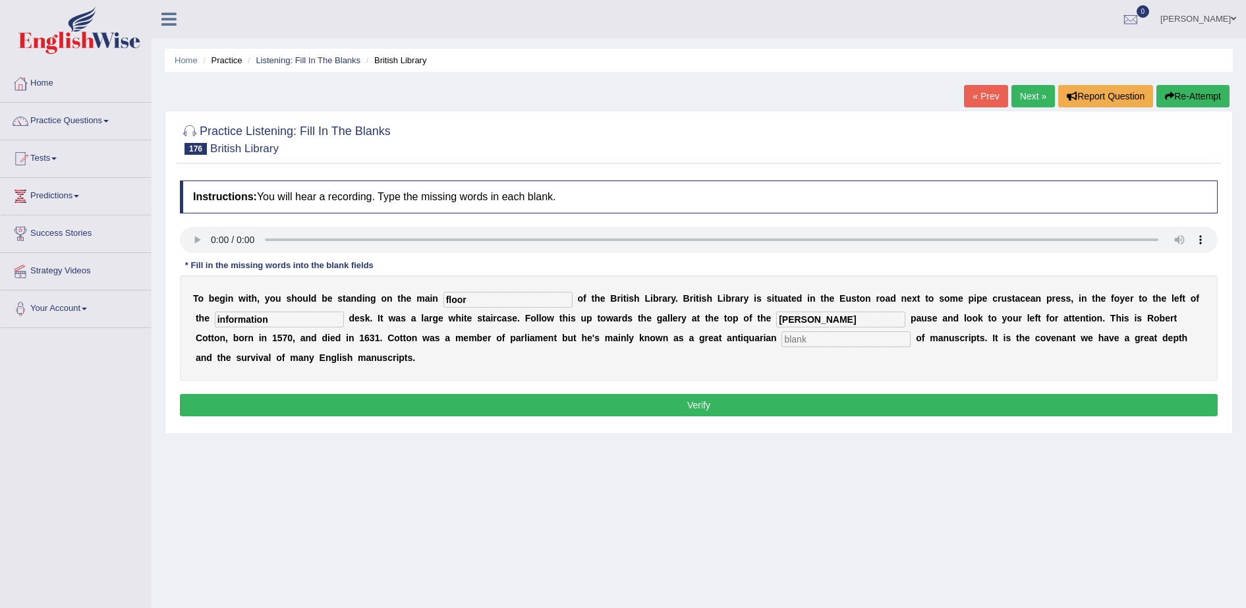
type input "[PERSON_NAME]"
click at [782, 335] on input "text" at bounding box center [846, 340] width 129 height 16
type input "collector"
click at [777, 319] on input "gallert" at bounding box center [841, 320] width 129 height 16
type input "gallery"
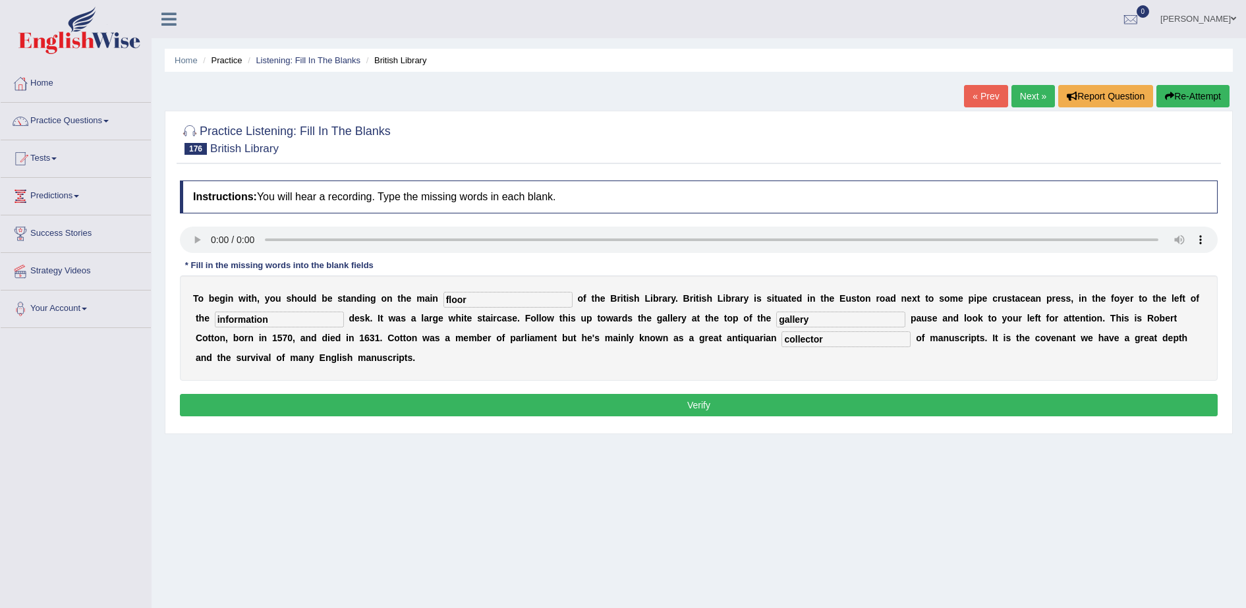
click at [681, 413] on button "Verify" at bounding box center [699, 405] width 1038 height 22
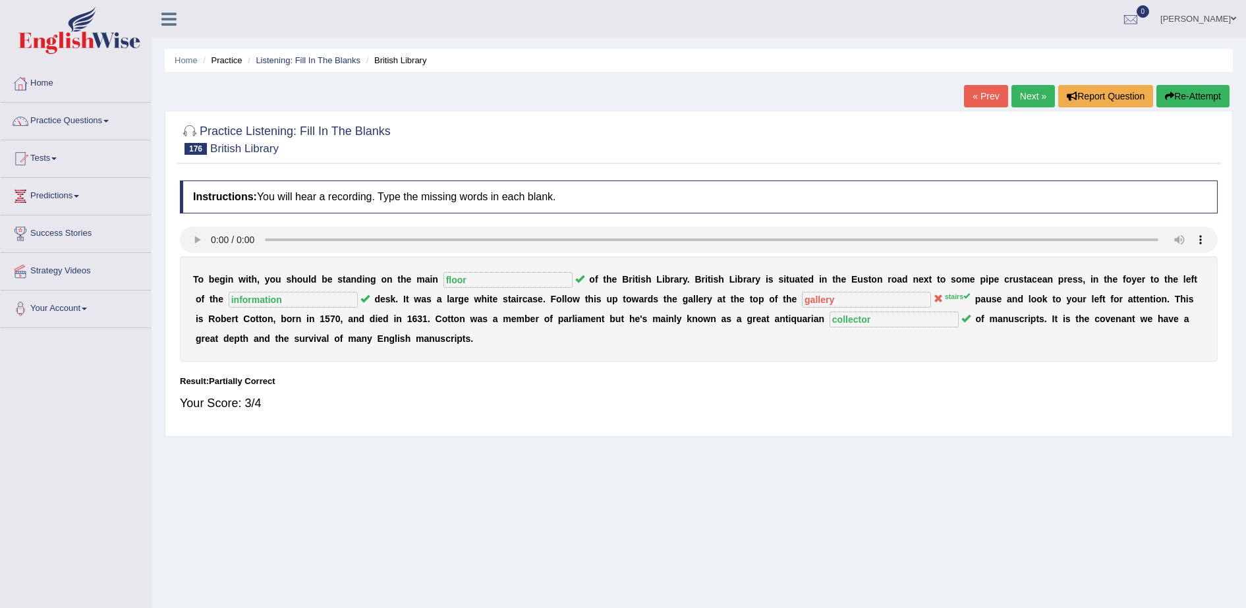
click at [1041, 96] on link "Next »" at bounding box center [1034, 96] width 44 height 22
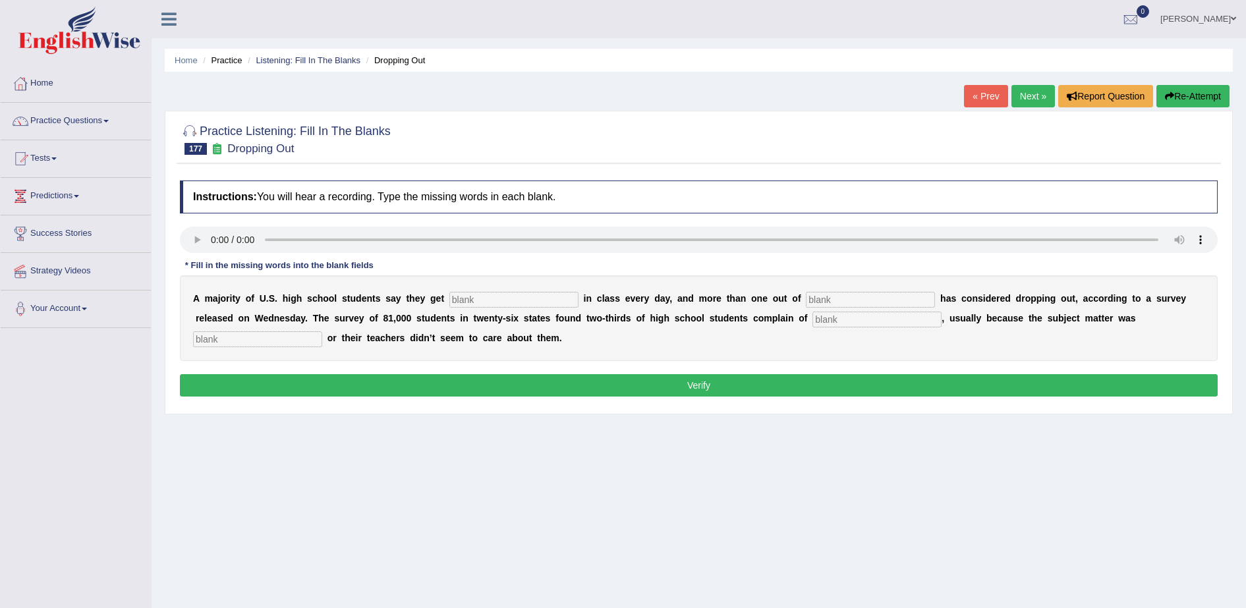
click at [456, 297] on input "text" at bounding box center [514, 300] width 129 height 16
type input "bored"
click at [806, 303] on input "text" at bounding box center [870, 300] width 129 height 16
click at [806, 295] on input "text" at bounding box center [870, 300] width 129 height 16
click at [813, 322] on input "text" at bounding box center [877, 320] width 129 height 16
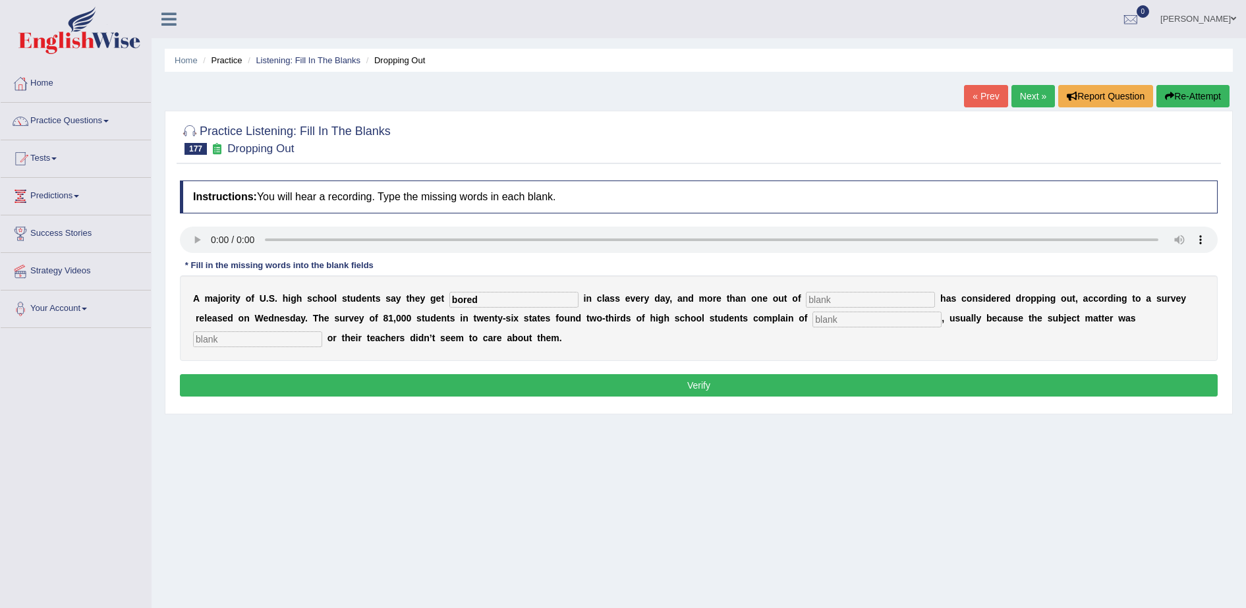
click at [322, 332] on input "text" at bounding box center [257, 340] width 129 height 16
click at [1034, 338] on div "A m a j o r i t y o f U . S . h i g h s c h o o l s t u d e n t s s a y t h e y…" at bounding box center [699, 319] width 1038 height 86
click at [322, 332] on input "irrelavent" at bounding box center [257, 340] width 129 height 16
click at [1041, 345] on div "A m a j o r i t y o f U . S . h i g h s c h o o l s t u d e n t s s a y t h e y…" at bounding box center [699, 319] width 1038 height 86
click at [322, 332] on input "irrelevent" at bounding box center [257, 340] width 129 height 16
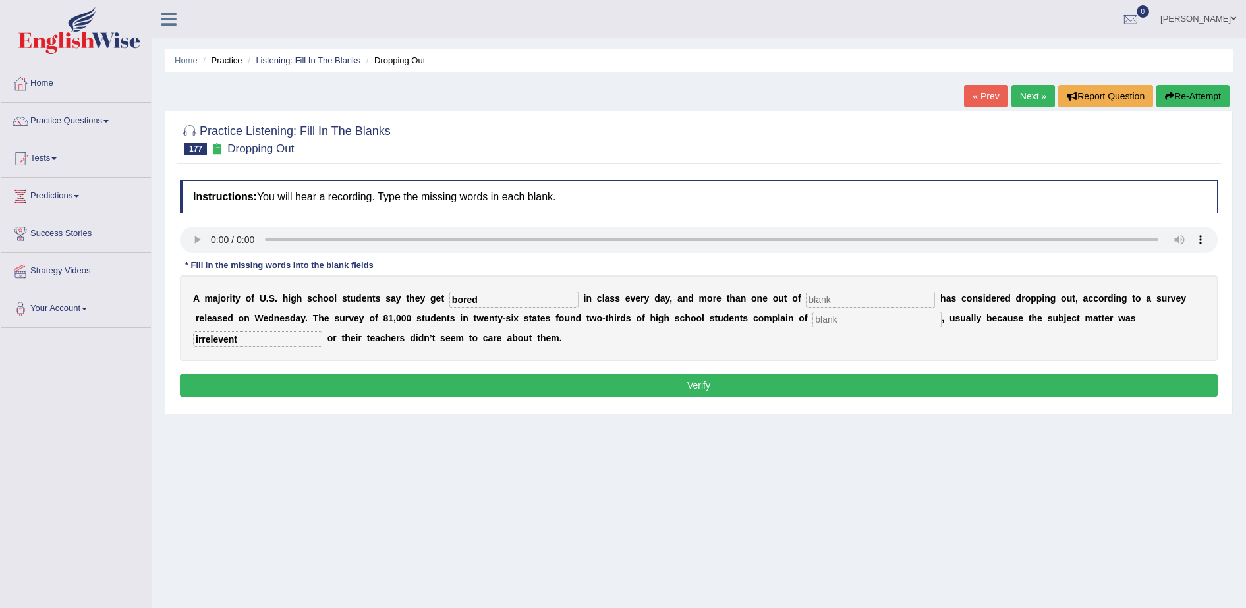
click at [1050, 335] on div "A m a j o r i t y o f U . S . h i g h s c h o o l s t u d e n t s s a y t h e y…" at bounding box center [699, 319] width 1038 height 86
click at [322, 332] on input "irrelevent" at bounding box center [257, 340] width 129 height 16
type input "irrelevent"
click at [1058, 310] on div "A m a j o r i t y o f U . S . h i g h s c h o o l s t u d e n t s s a y t h e y…" at bounding box center [699, 319] width 1038 height 86
click at [322, 332] on input "irrelevent" at bounding box center [257, 340] width 129 height 16
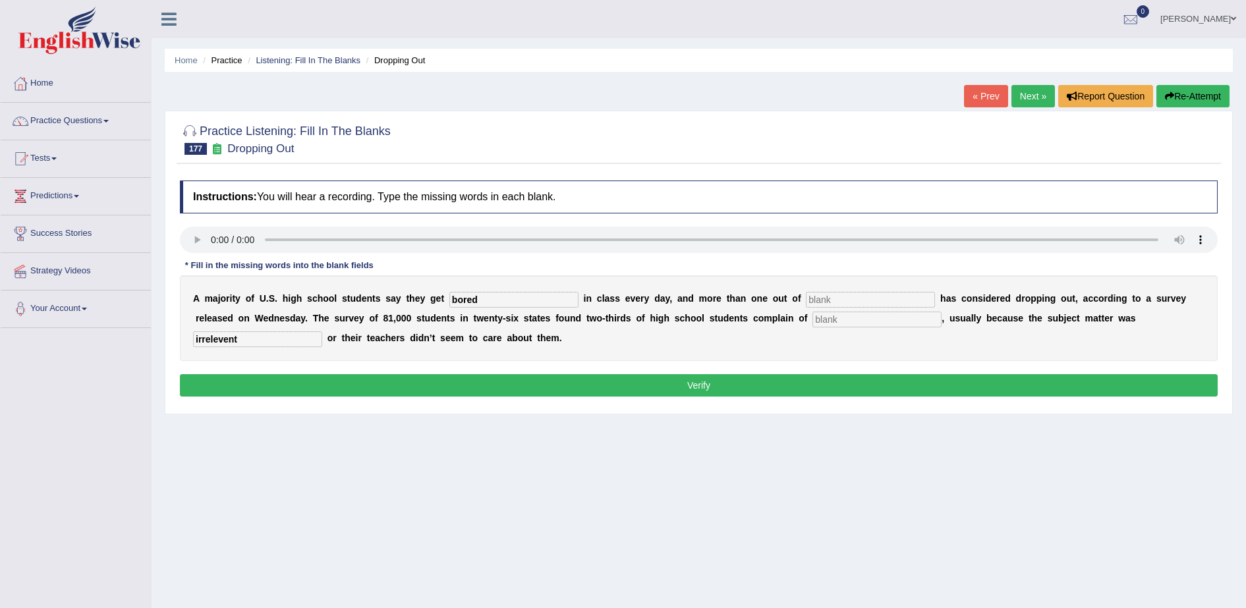
click at [815, 297] on input "text" at bounding box center [870, 300] width 129 height 16
click at [813, 322] on input "text" at bounding box center [877, 320] width 129 height 16
click at [510, 295] on input "bored" at bounding box center [514, 300] width 129 height 16
click at [806, 298] on input "text" at bounding box center [870, 300] width 129 height 16
type input "five"
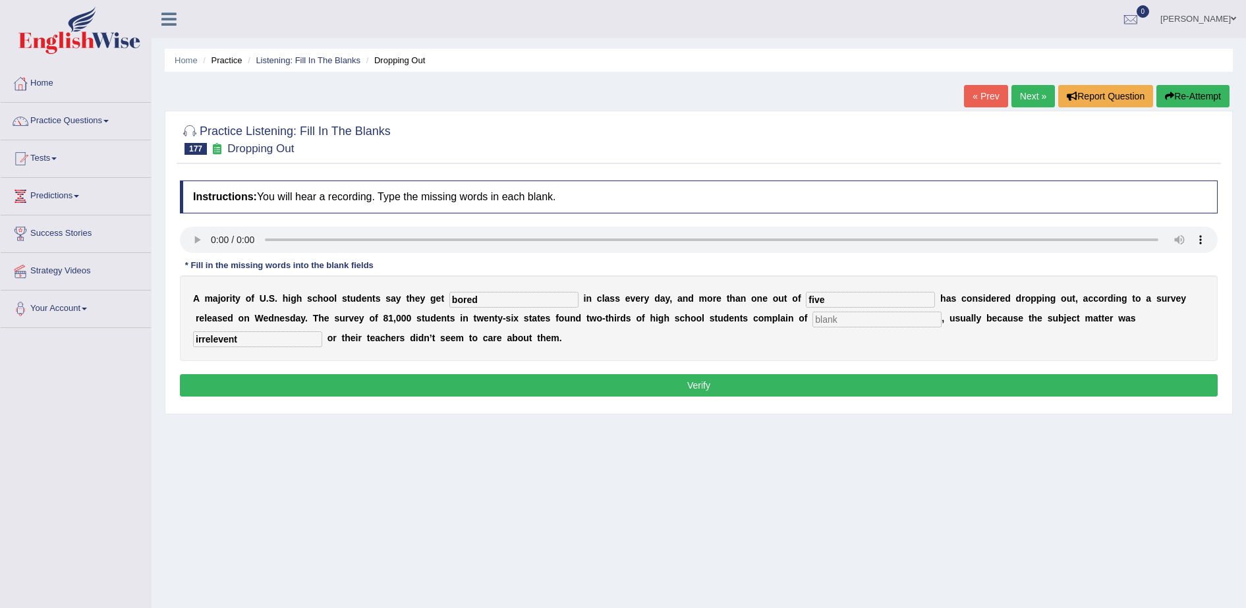
click at [813, 317] on input "text" at bounding box center [877, 320] width 129 height 16
type input "borring"
click at [869, 386] on button "Verify" at bounding box center [699, 385] width 1038 height 22
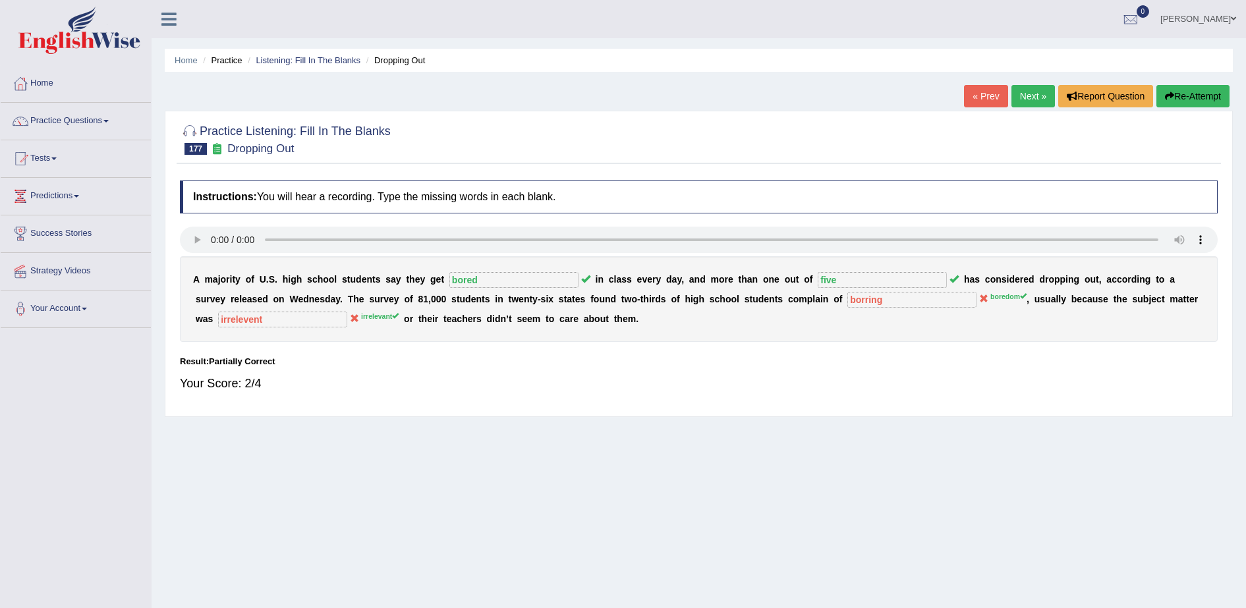
click at [1041, 97] on link "Next »" at bounding box center [1034, 96] width 44 height 22
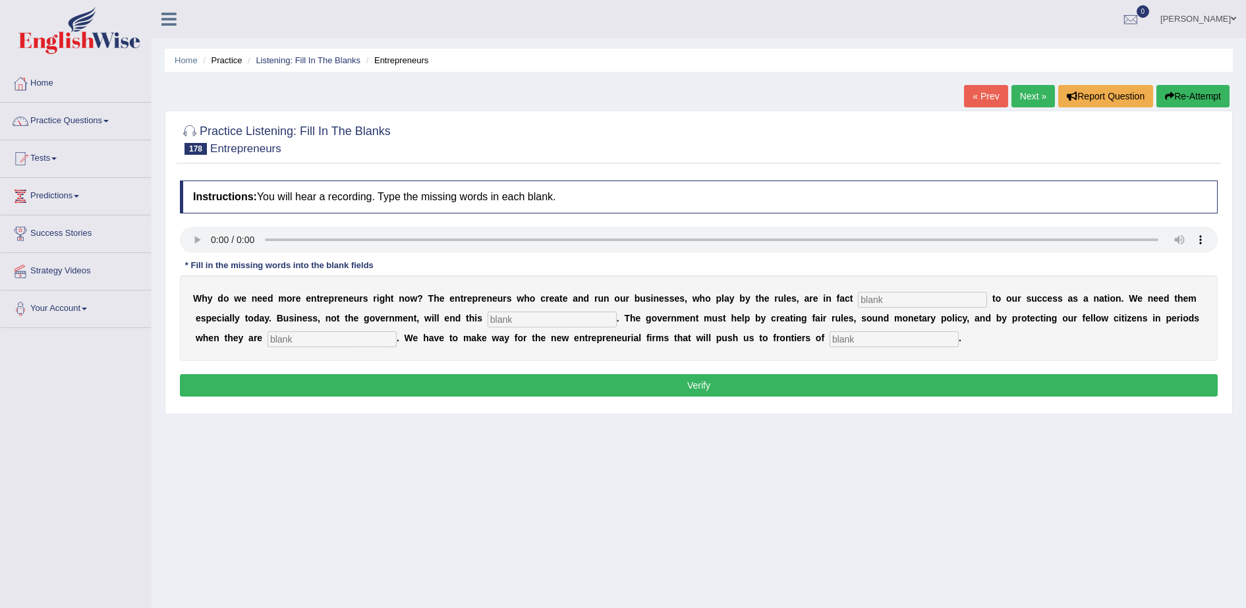
click at [858, 293] on input "text" at bounding box center [922, 300] width 129 height 16
click at [488, 320] on input "text" at bounding box center [552, 320] width 129 height 16
click at [270, 338] on input "text" at bounding box center [332, 340] width 129 height 16
click at [830, 335] on input "text" at bounding box center [894, 340] width 129 height 16
type input "renovation"
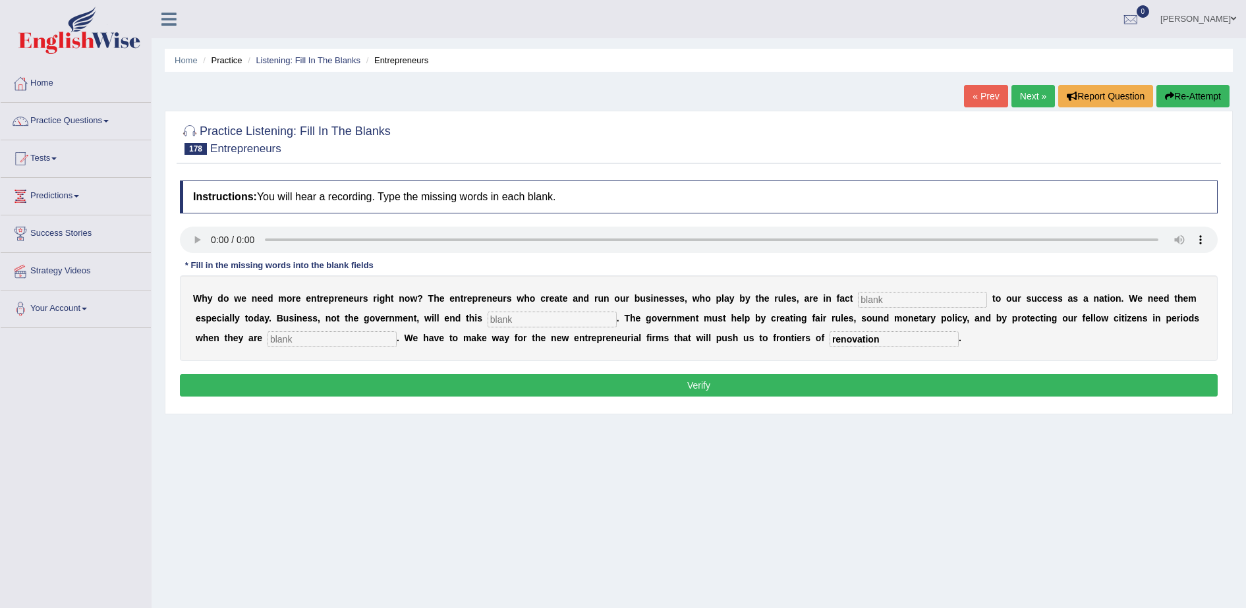
click at [488, 316] on input "text" at bounding box center [552, 320] width 129 height 16
click at [423, 301] on b at bounding box center [425, 298] width 5 height 11
drag, startPoint x: 620, startPoint y: 297, endPoint x: 650, endPoint y: 294, distance: 29.8
click at [651, 297] on b "i" at bounding box center [652, 298] width 3 height 11
click at [858, 299] on input "text" at bounding box center [922, 300] width 129 height 16
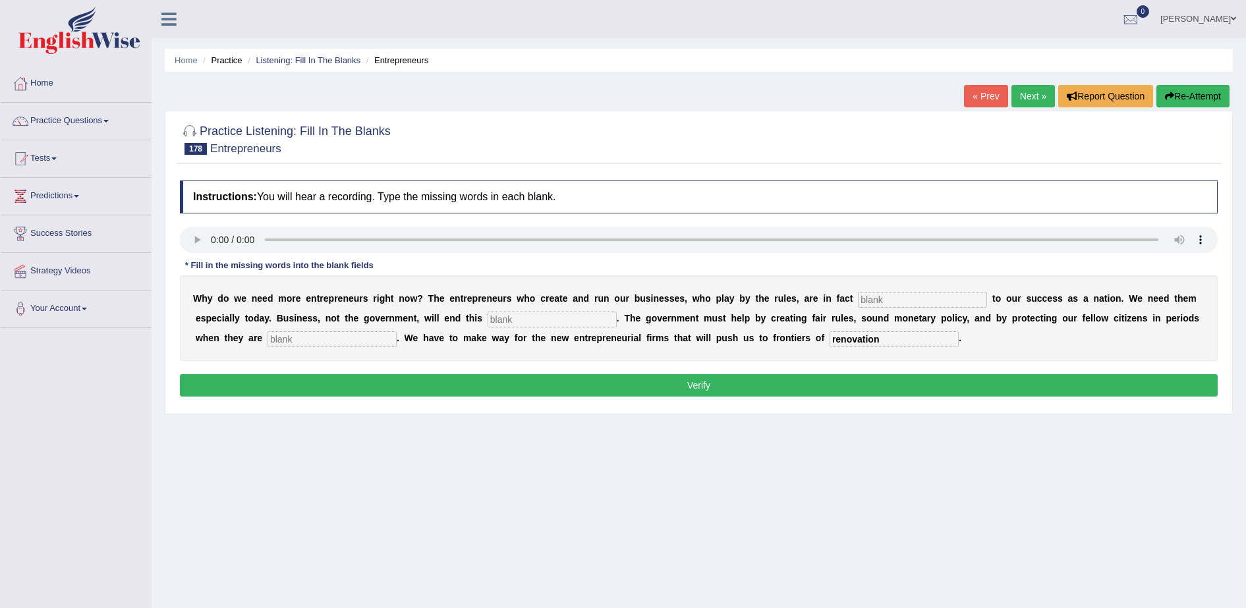
click at [488, 312] on input "text" at bounding box center [552, 320] width 129 height 16
type input "recetion"
click at [283, 337] on input "text" at bounding box center [332, 340] width 129 height 16
type input "ds"
click at [869, 301] on input "text" at bounding box center [922, 300] width 129 height 16
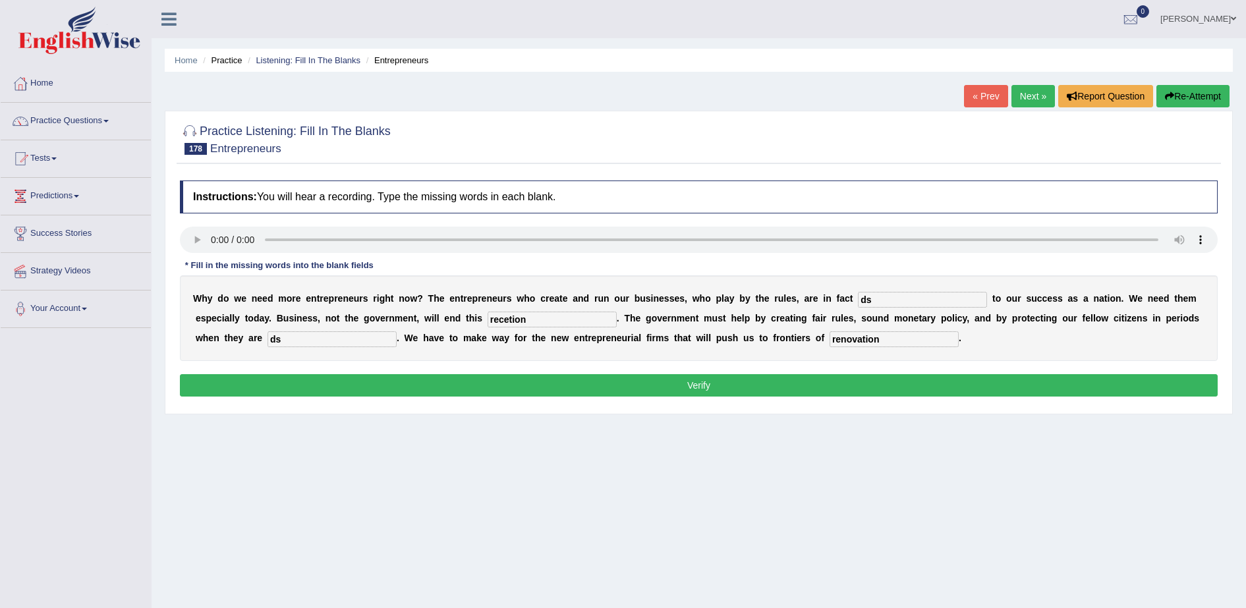
type input "d"
click at [771, 390] on button "Verify" at bounding box center [699, 385] width 1038 height 22
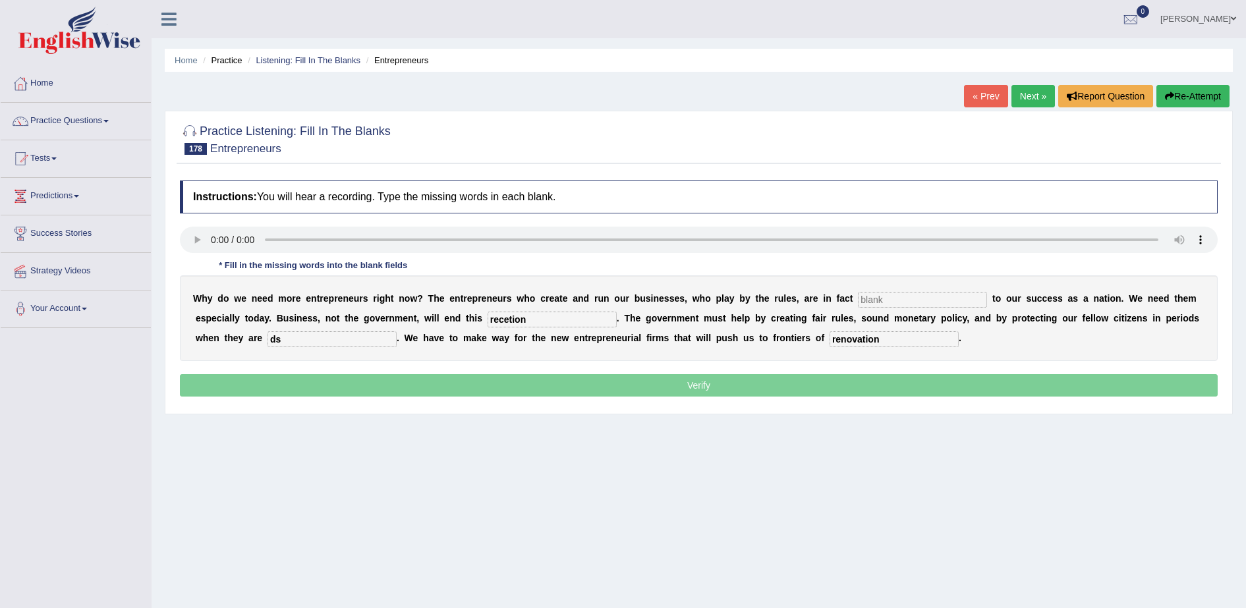
click at [858, 297] on input "text" at bounding box center [922, 300] width 129 height 16
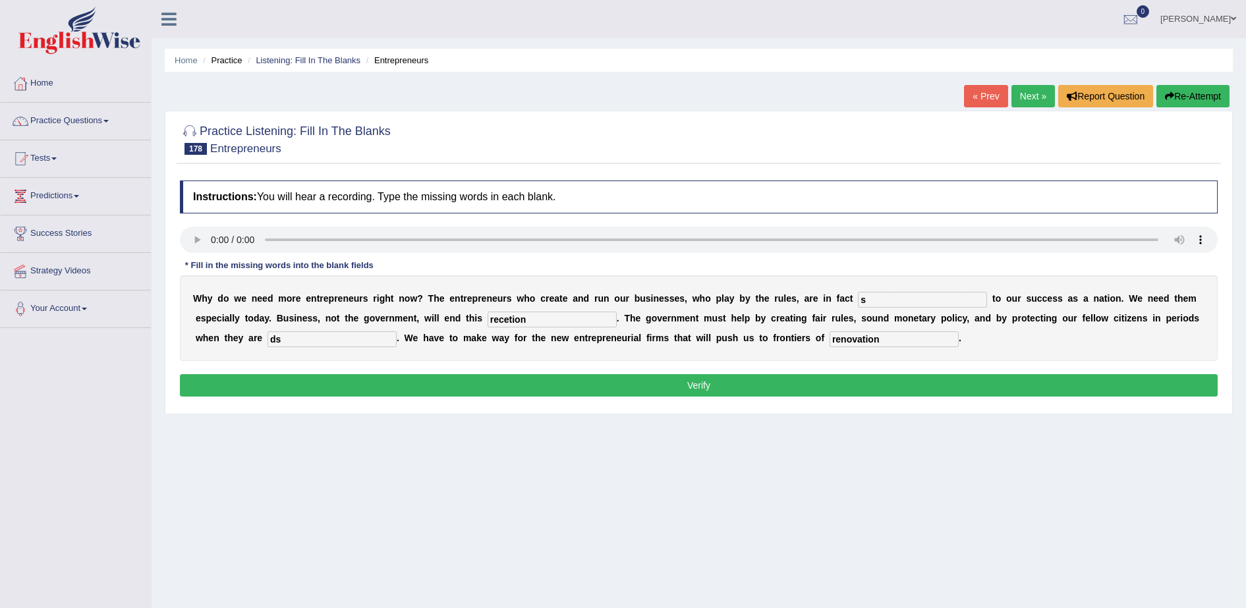
type input "s"
click at [807, 380] on button "Verify" at bounding box center [699, 385] width 1038 height 22
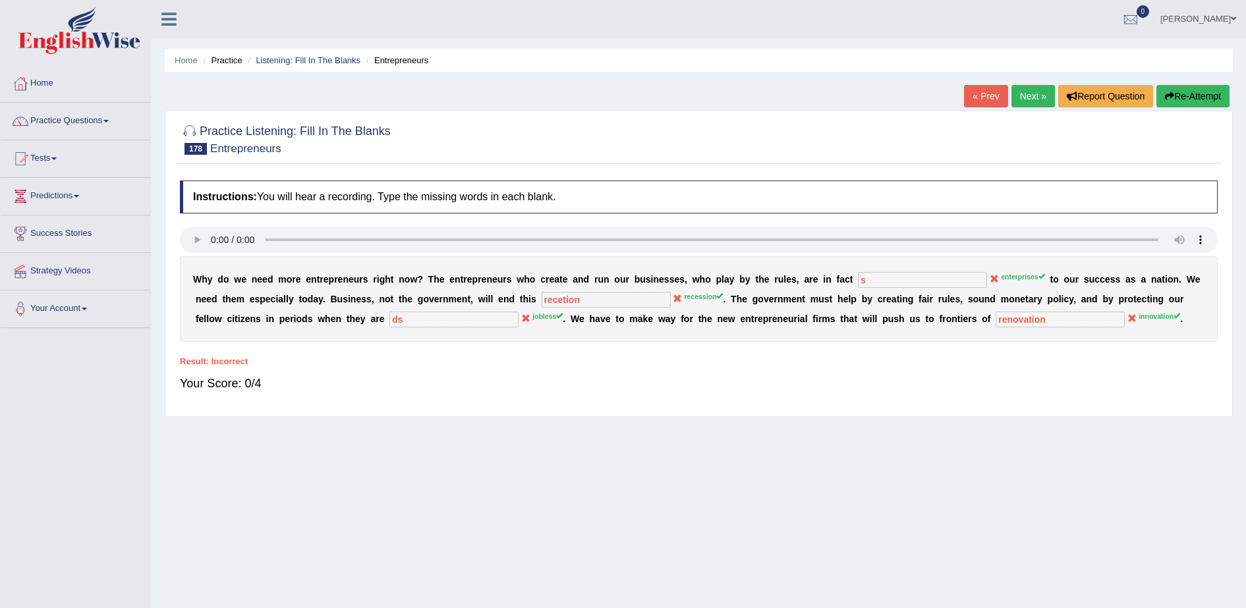
click at [486, 410] on div "Practice Listening: Fill In The Blanks 178 Entrepreneurs Instructions: You will…" at bounding box center [699, 264] width 1069 height 307
click at [59, 119] on link "Practice Questions" at bounding box center [76, 119] width 150 height 33
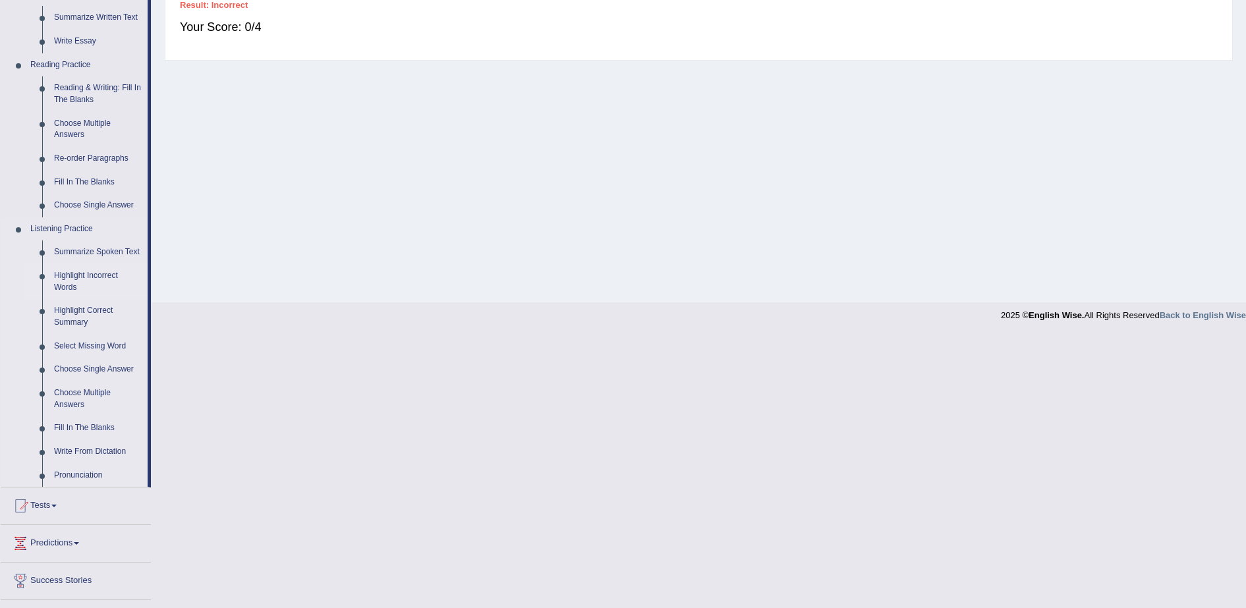
scroll to position [425, 0]
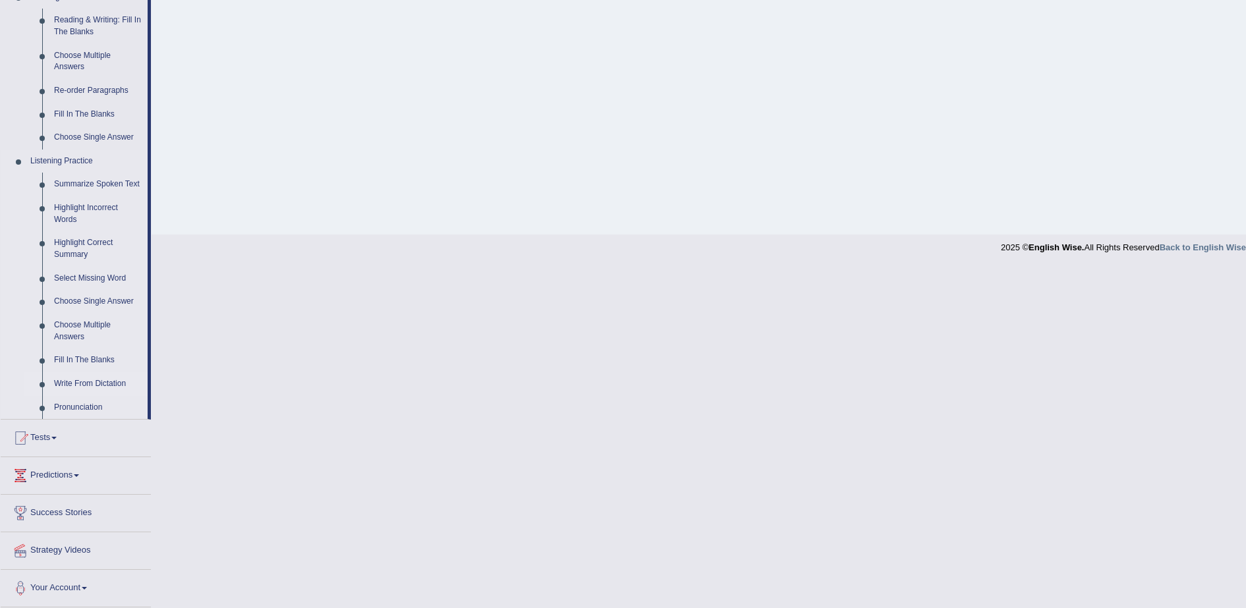
click at [76, 383] on link "Write From Dictation" at bounding box center [98, 384] width 100 height 24
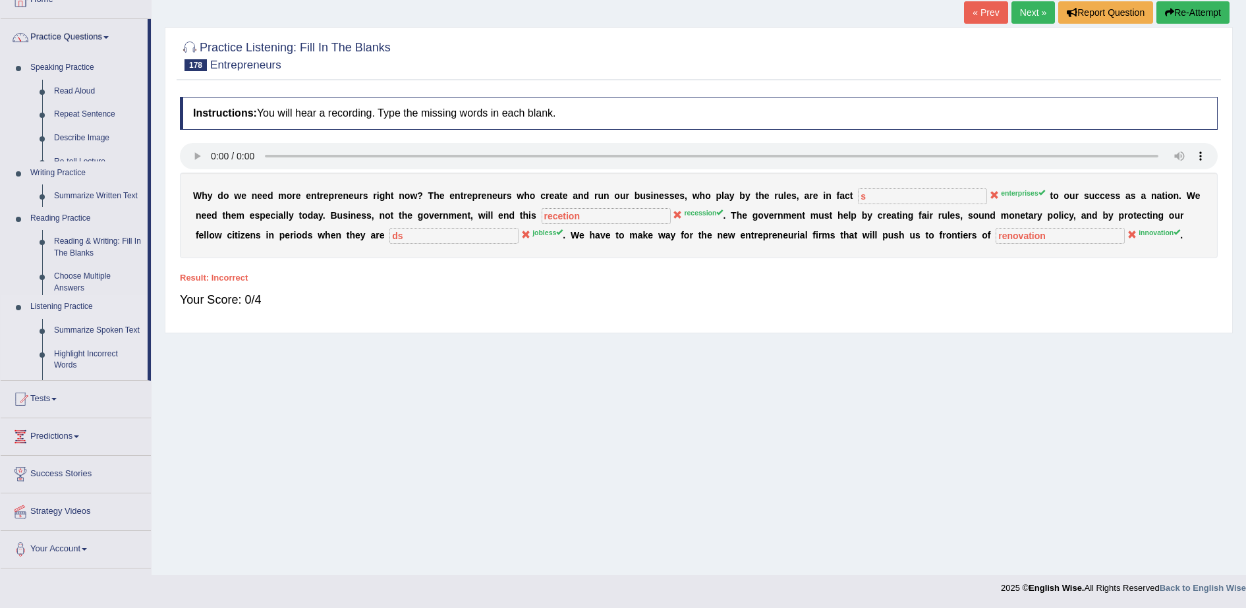
scroll to position [84, 0]
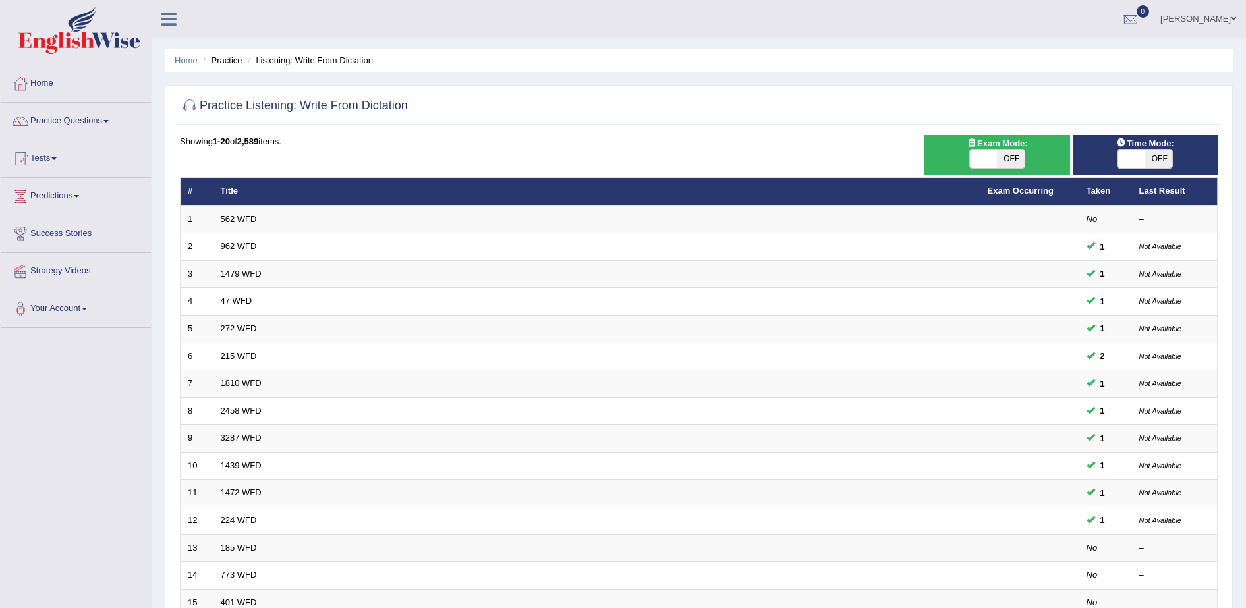
click at [1166, 155] on span "OFF" at bounding box center [1160, 159] width 28 height 18
checkbox input "true"
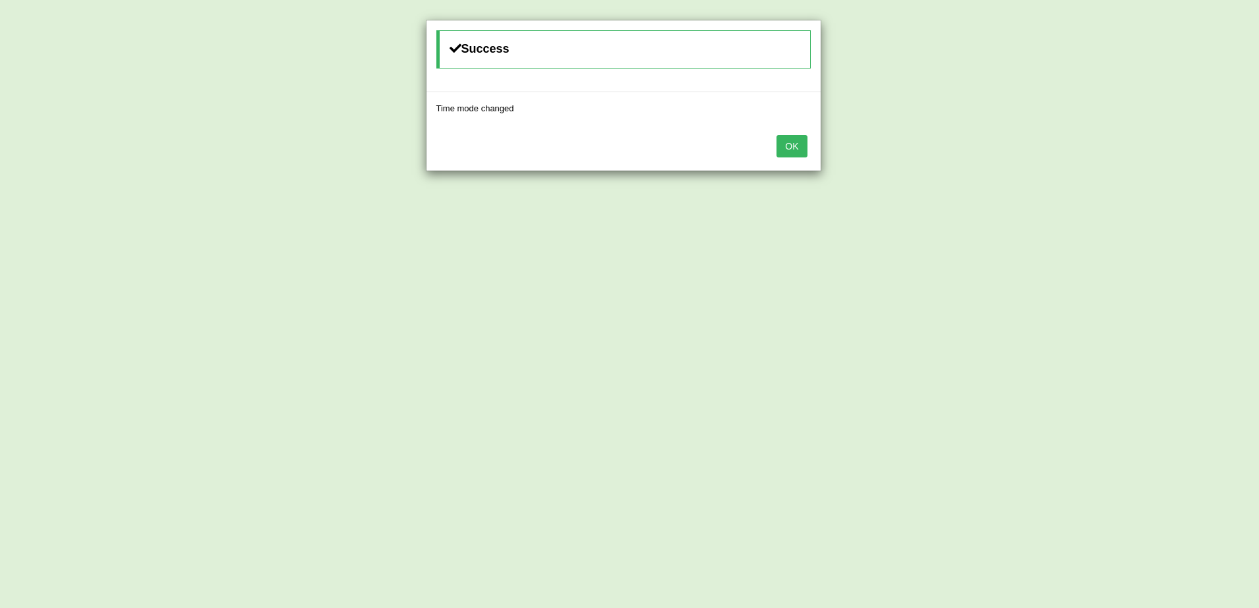
click at [810, 148] on div "OK" at bounding box center [623, 148] width 394 height 46
click at [777, 148] on div "OK" at bounding box center [623, 148] width 394 height 46
click at [787, 148] on button "OK" at bounding box center [792, 146] width 30 height 22
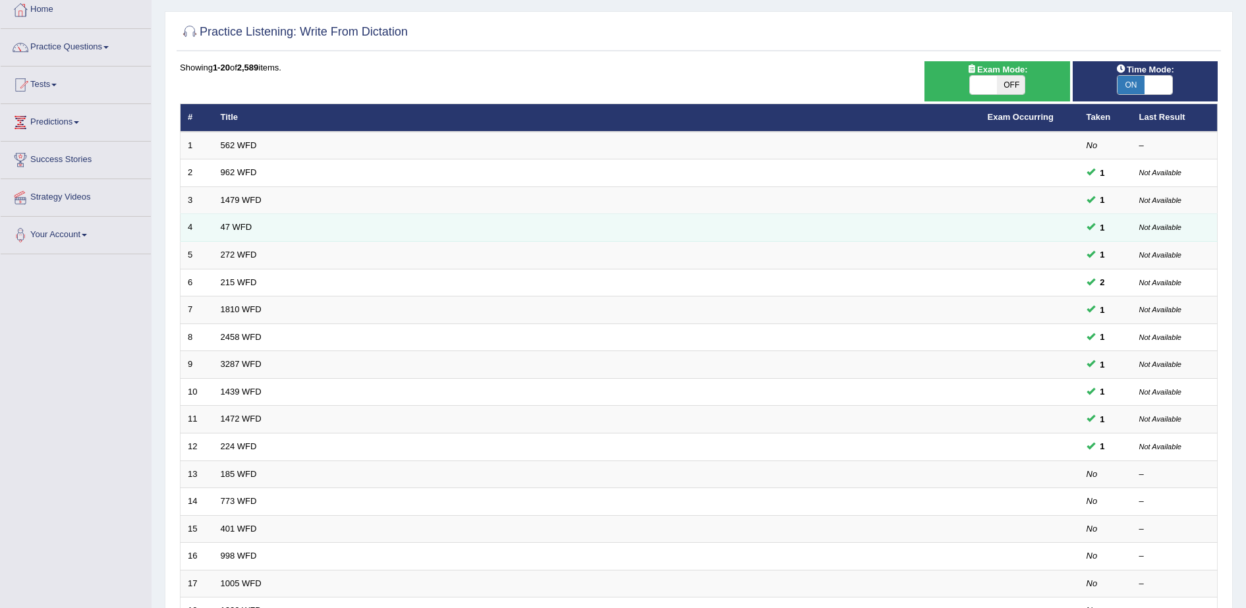
scroll to position [264, 0]
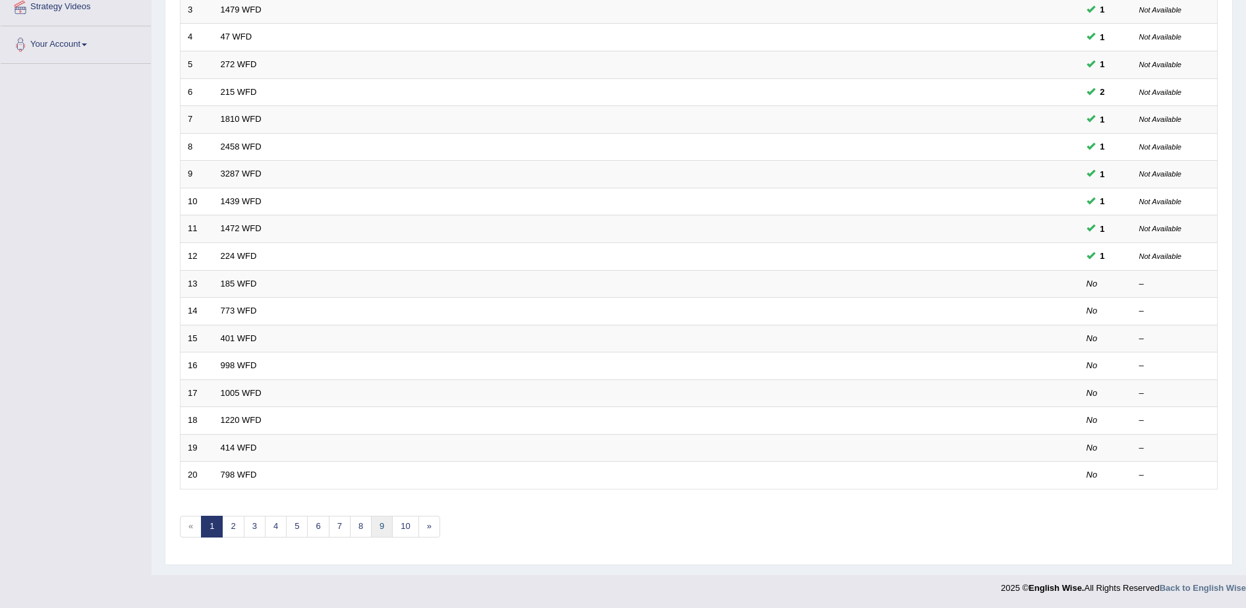
click at [380, 525] on link "9" at bounding box center [382, 527] width 22 height 22
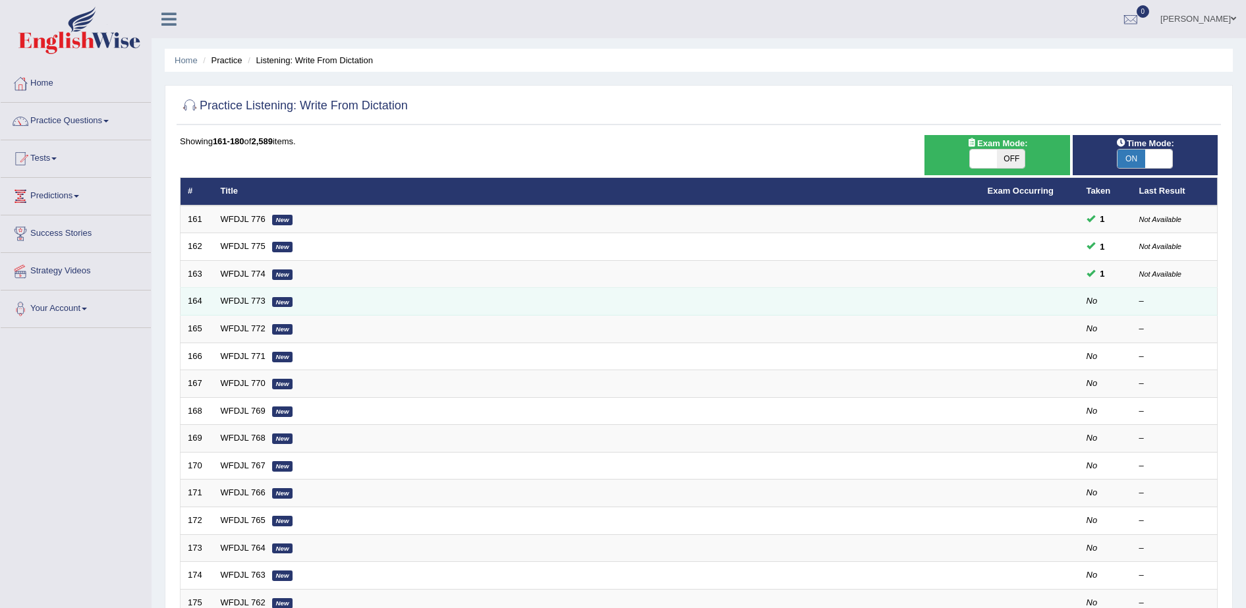
click at [670, 301] on td "WFDJL 773 New" at bounding box center [597, 302] width 767 height 28
click at [241, 303] on link "WFDJL 773" at bounding box center [243, 301] width 45 height 10
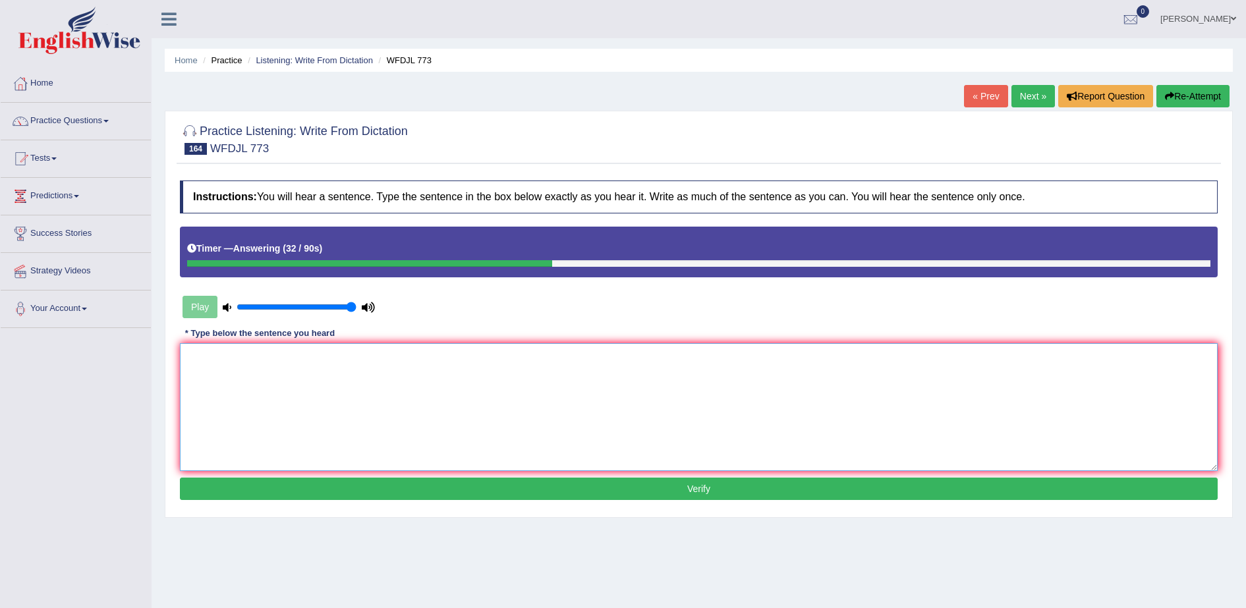
click at [428, 360] on textarea at bounding box center [699, 407] width 1038 height 128
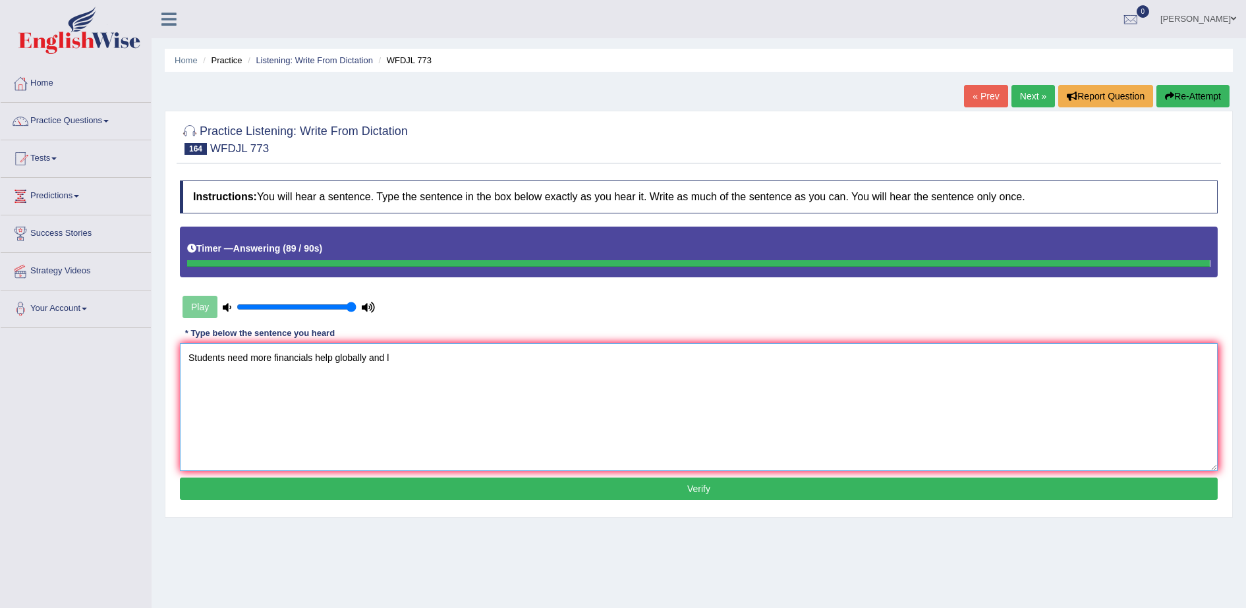
type textarea "Students need more financials help globally and l"
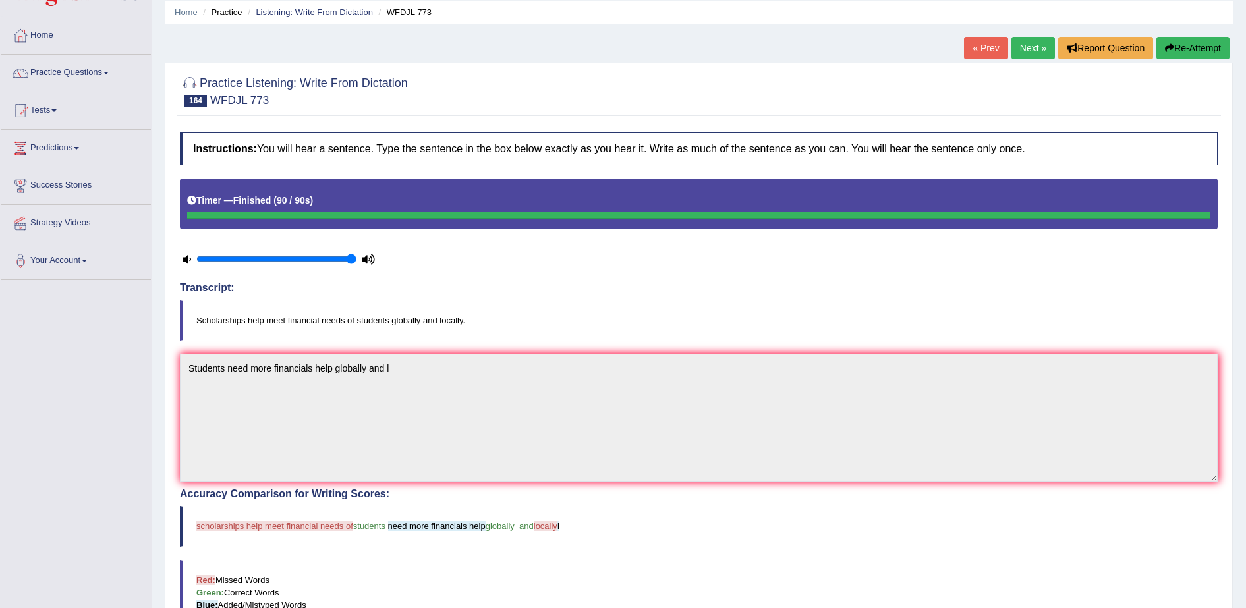
scroll to position [8, 0]
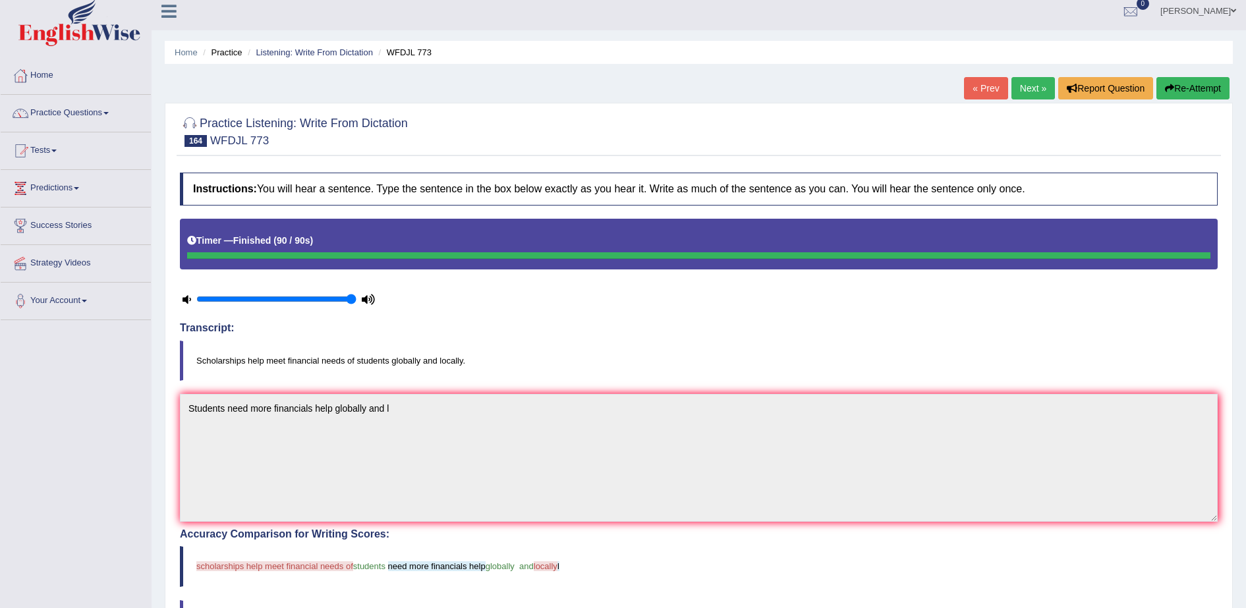
click at [1034, 89] on link "Next »" at bounding box center [1034, 88] width 44 height 22
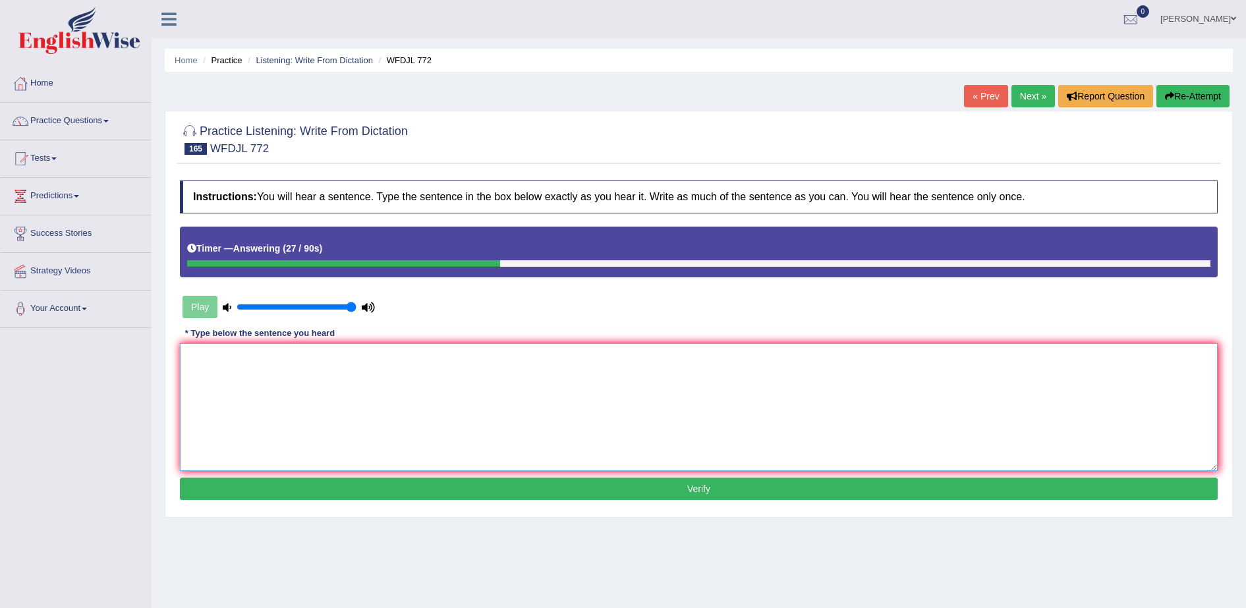
click at [352, 380] on textarea at bounding box center [699, 407] width 1038 height 128
click at [283, 359] on textarea "The universe has many websites as" at bounding box center [699, 407] width 1038 height 128
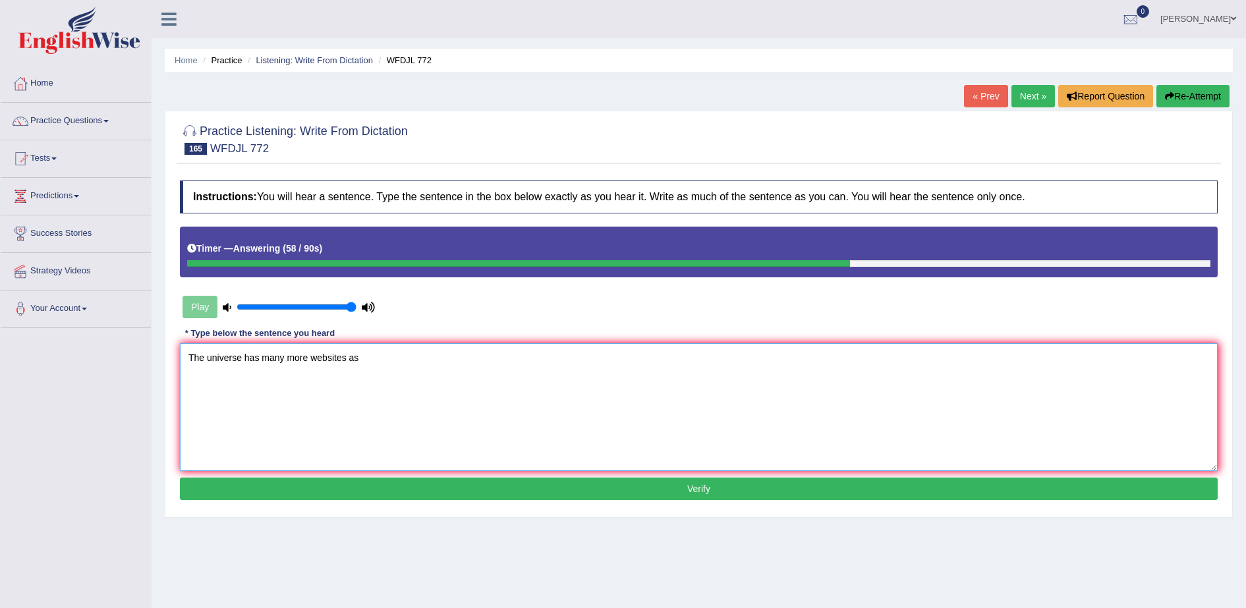
click at [401, 361] on textarea "The universe has many more websites as" at bounding box center [699, 407] width 1038 height 128
type textarea "The universe has many more websites as resources available."
click at [414, 493] on button "Verify" at bounding box center [699, 489] width 1038 height 22
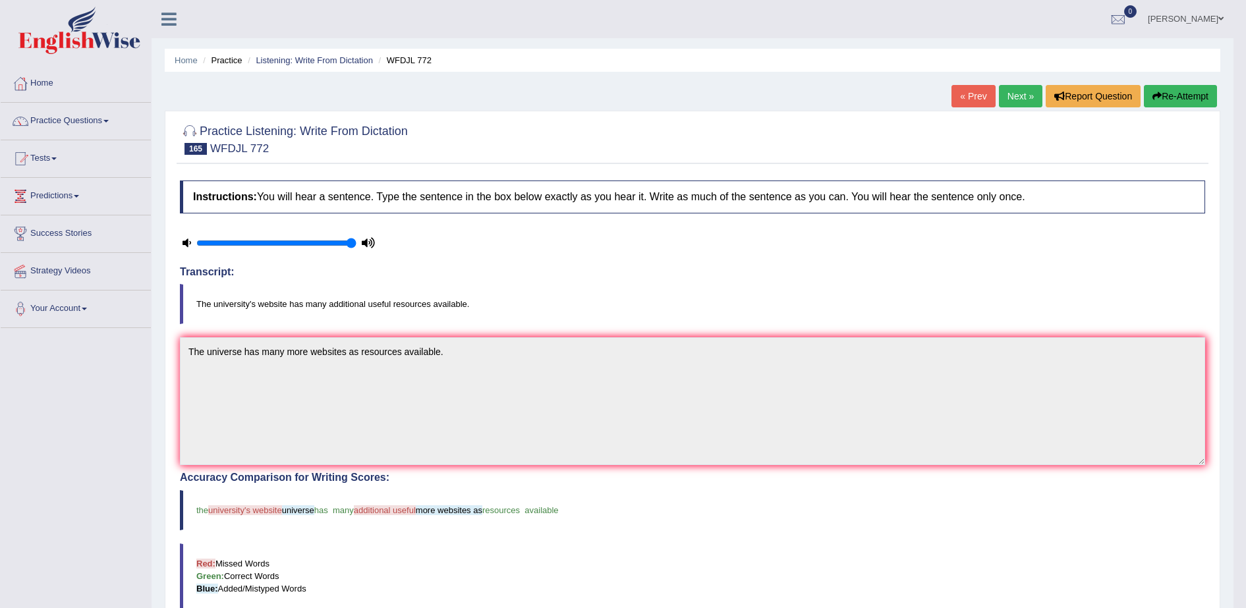
click at [1018, 90] on link "Next »" at bounding box center [1021, 96] width 44 height 22
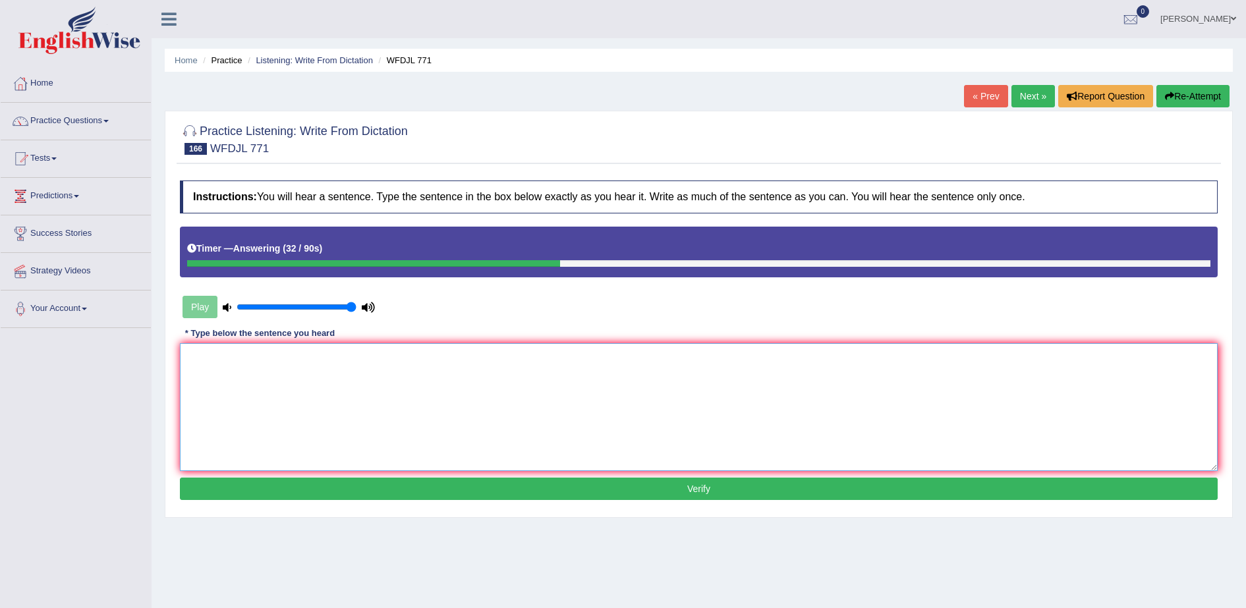
click at [301, 375] on textarea at bounding box center [699, 407] width 1038 height 128
type textarea "G"
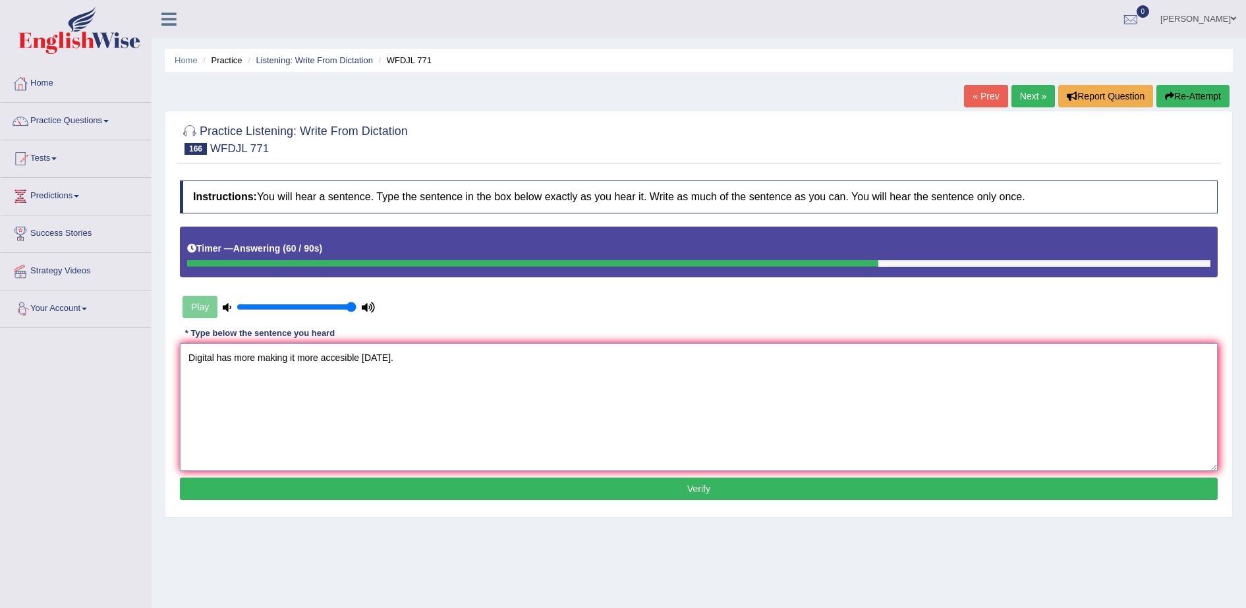
click at [216, 357] on textarea "Digital has more making it more accesible [DATE]." at bounding box center [699, 407] width 1038 height 128
click at [288, 355] on textarea "Digital sources has more making it more accesible [DATE]." at bounding box center [699, 407] width 1038 height 128
click at [384, 361] on textarea "Digital sources has more information making it more accesible [DATE]." at bounding box center [699, 407] width 1038 height 128
type textarea "Digital sources has more information making it more accesible [DATE]."
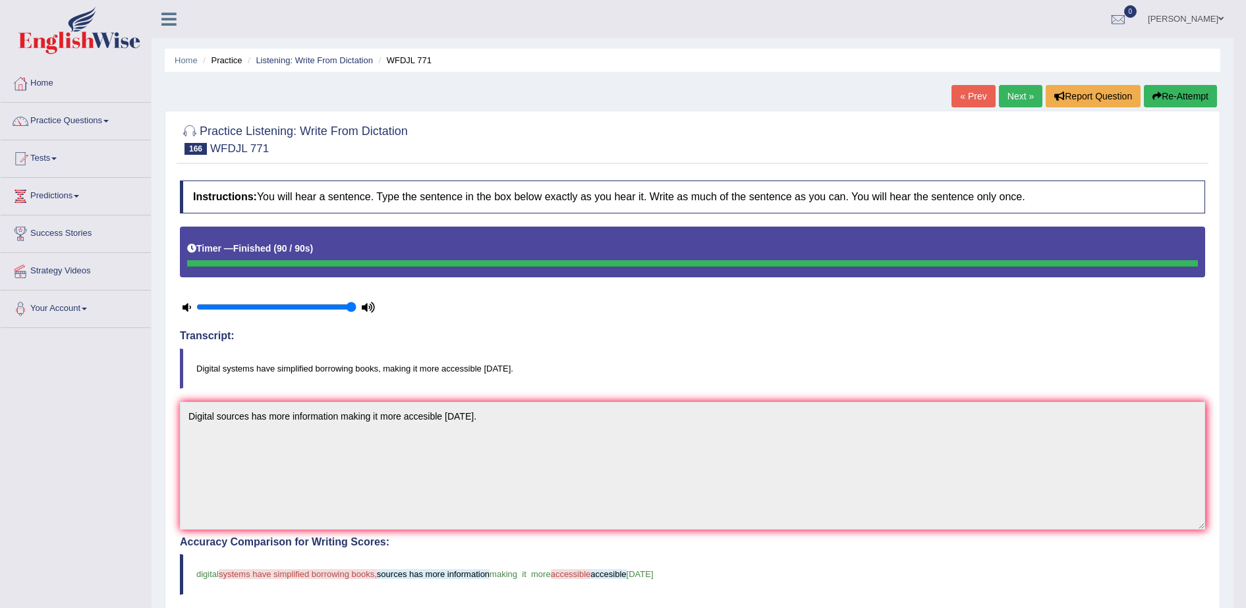
click at [1013, 94] on link "Next »" at bounding box center [1021, 96] width 44 height 22
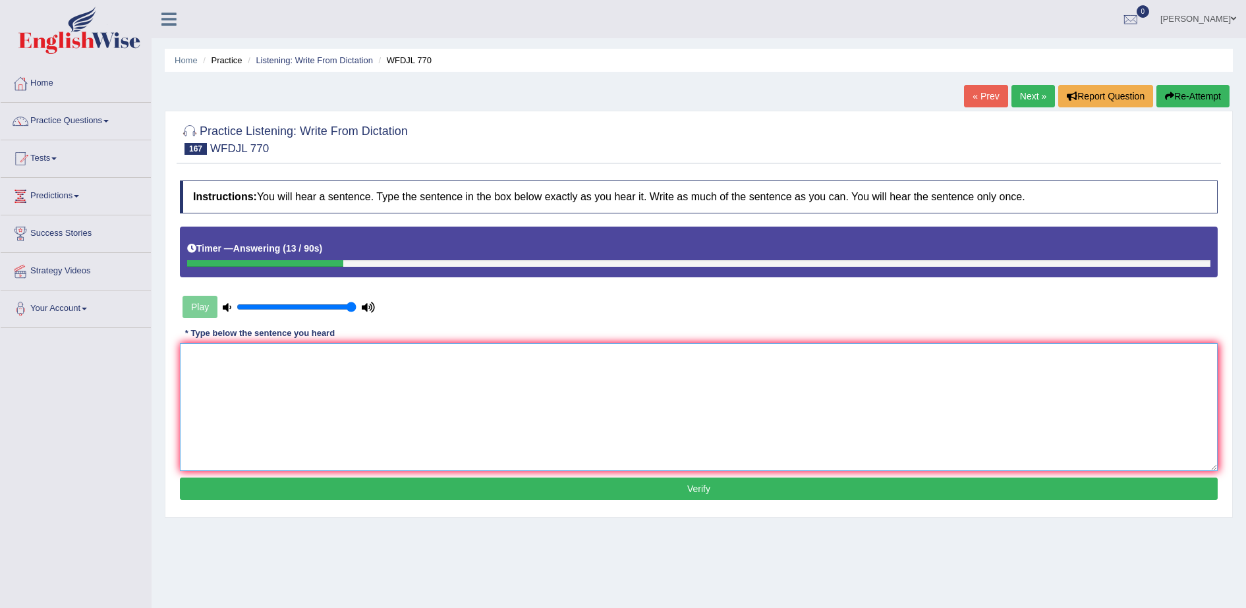
click at [550, 353] on textarea at bounding box center [699, 407] width 1038 height 128
click at [233, 354] on textarea "This pub significally" at bounding box center [699, 407] width 1038 height 128
click at [287, 355] on textarea "This pub significally" at bounding box center [699, 407] width 1038 height 128
click at [228, 353] on textarea "This pub significally." at bounding box center [699, 407] width 1038 height 128
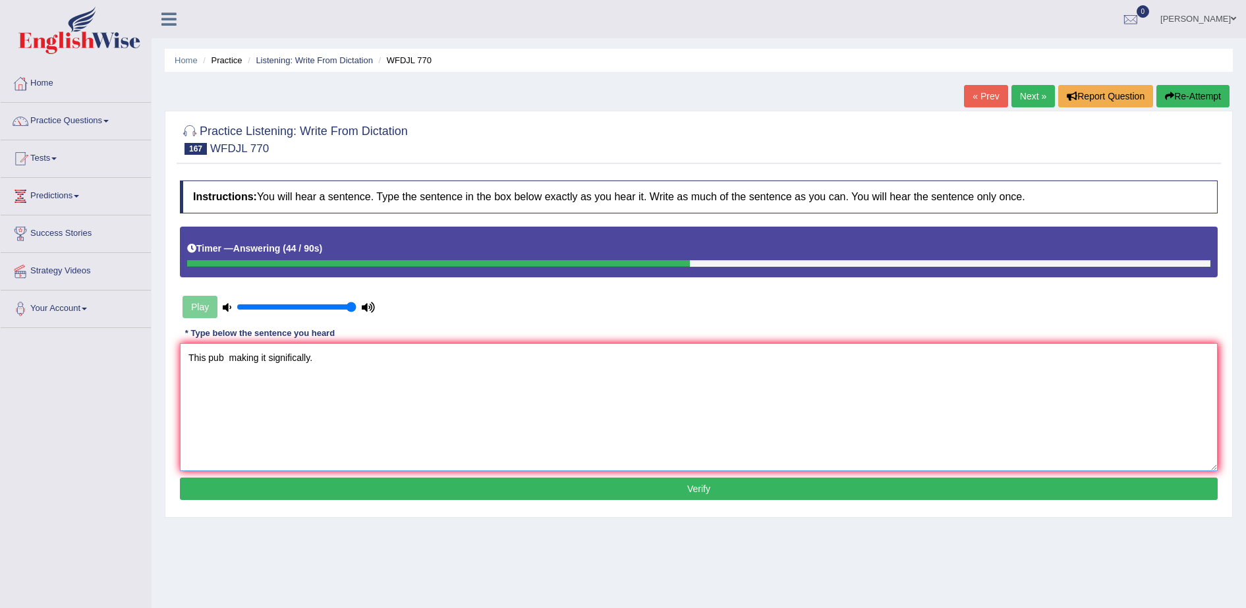
click at [228, 359] on textarea "This pub making it significally." at bounding box center [699, 407] width 1038 height 128
type textarea "This pub has many pool tables making it significally."
click at [481, 486] on button "Verify" at bounding box center [699, 489] width 1038 height 22
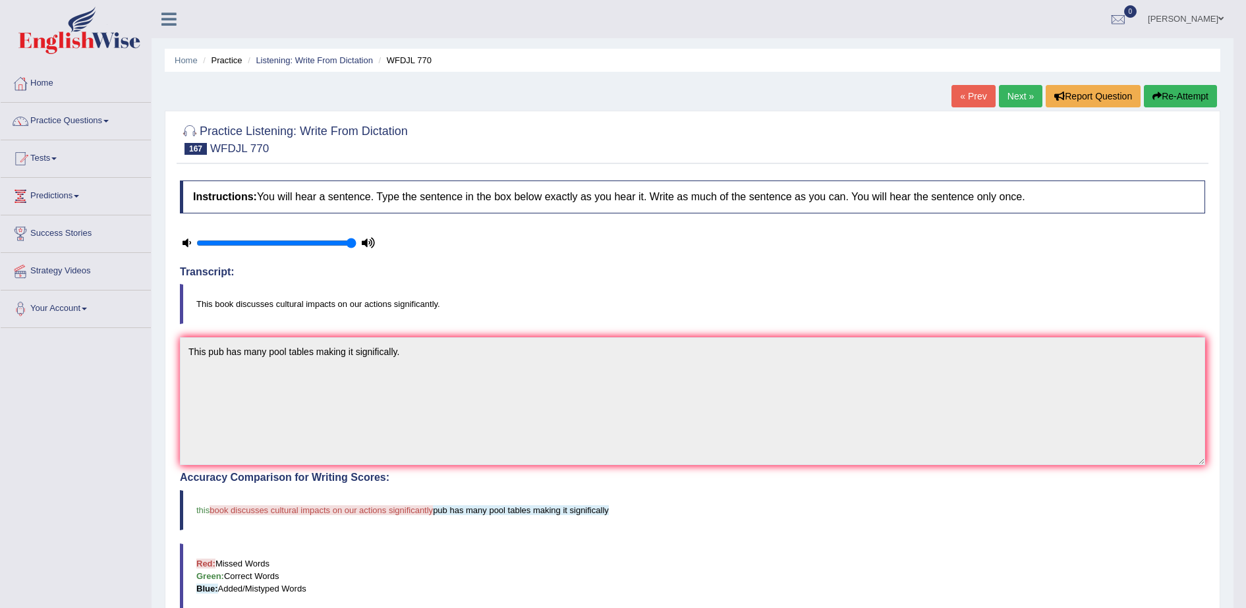
click at [1024, 98] on link "Next »" at bounding box center [1021, 96] width 44 height 22
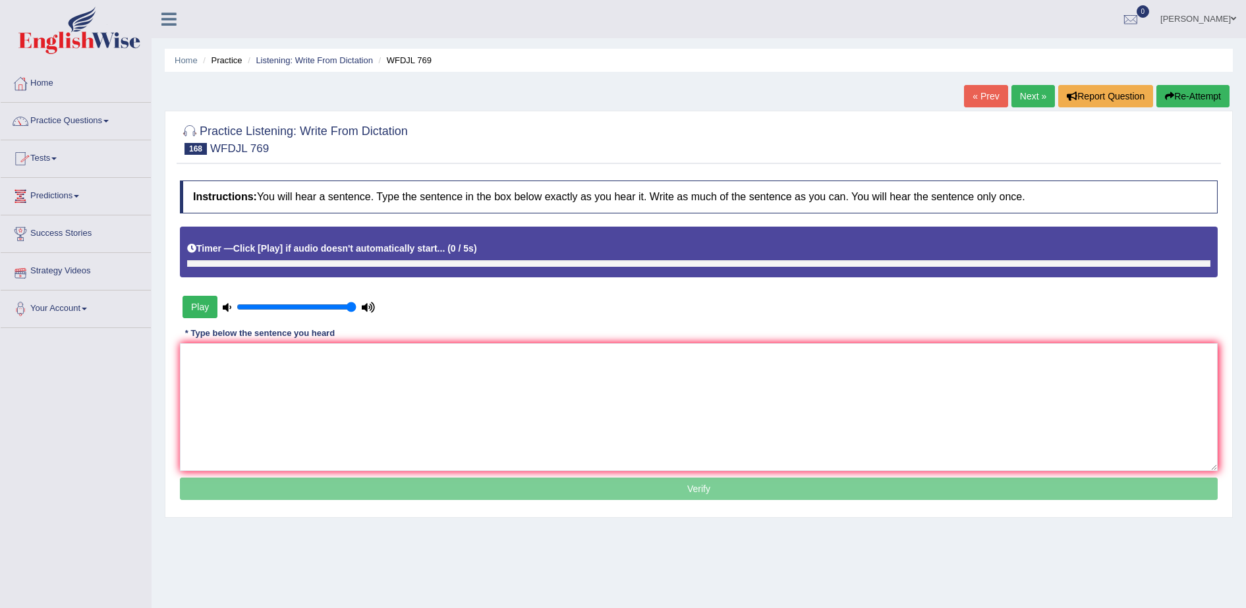
click at [1038, 91] on link "Next »" at bounding box center [1034, 96] width 44 height 22
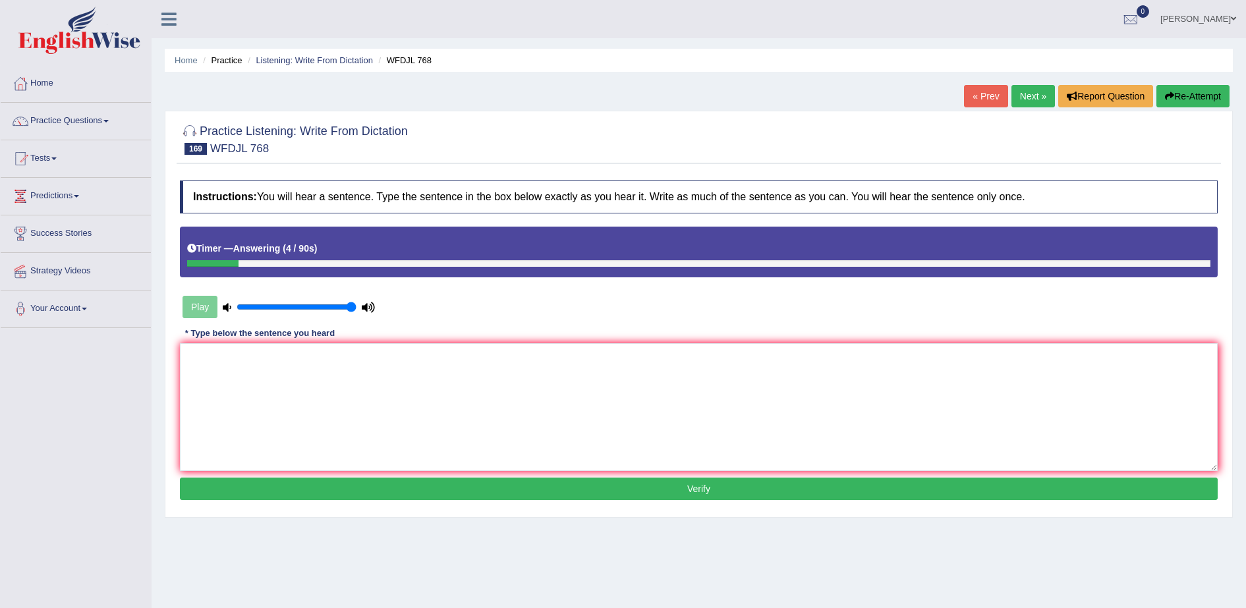
click at [1041, 96] on link "Next »" at bounding box center [1034, 96] width 44 height 22
